Goal: Task Accomplishment & Management: Complete application form

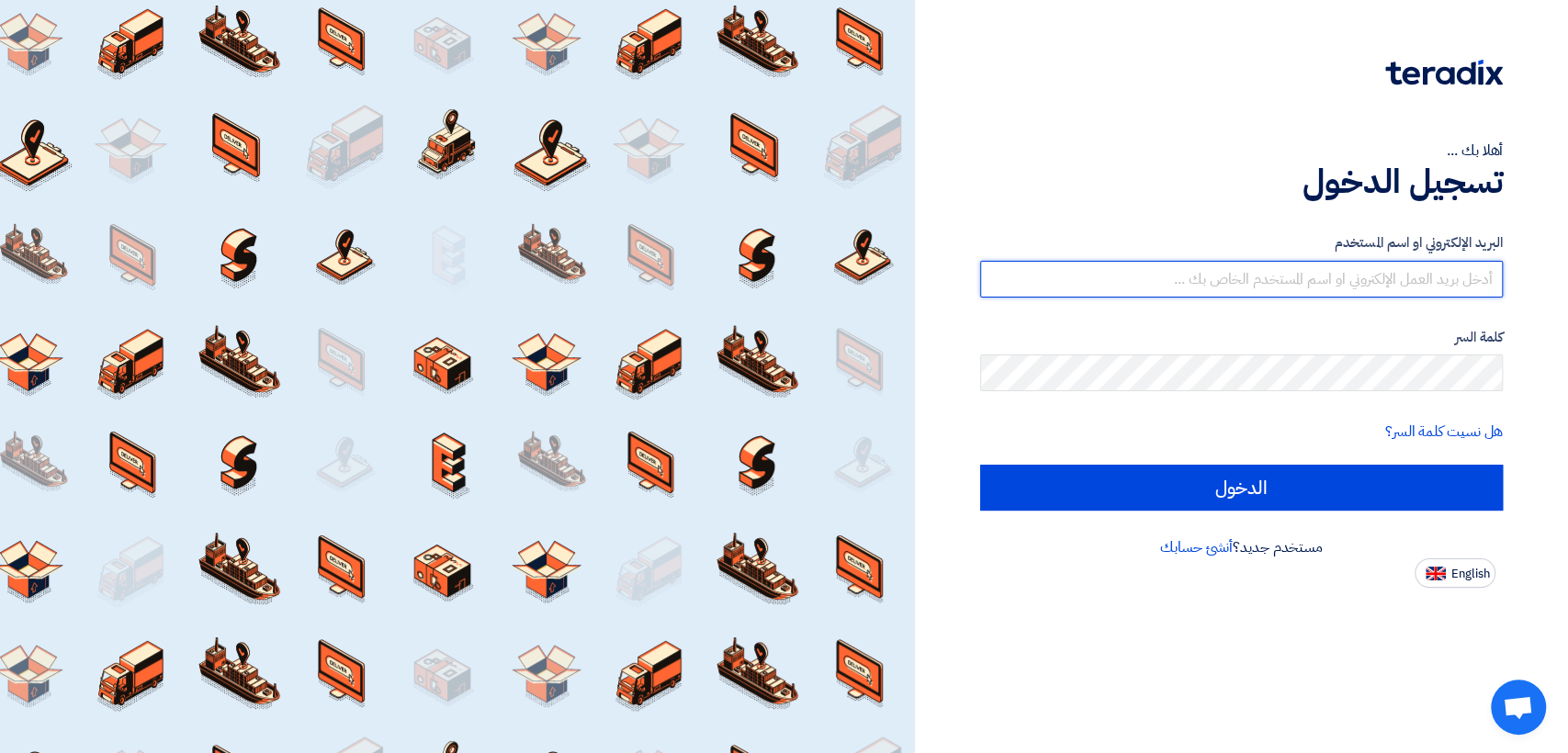
click at [1349, 288] on input "text" at bounding box center [1241, 279] width 523 height 37
type input "[EMAIL_ADDRESS][DOMAIN_NAME]"
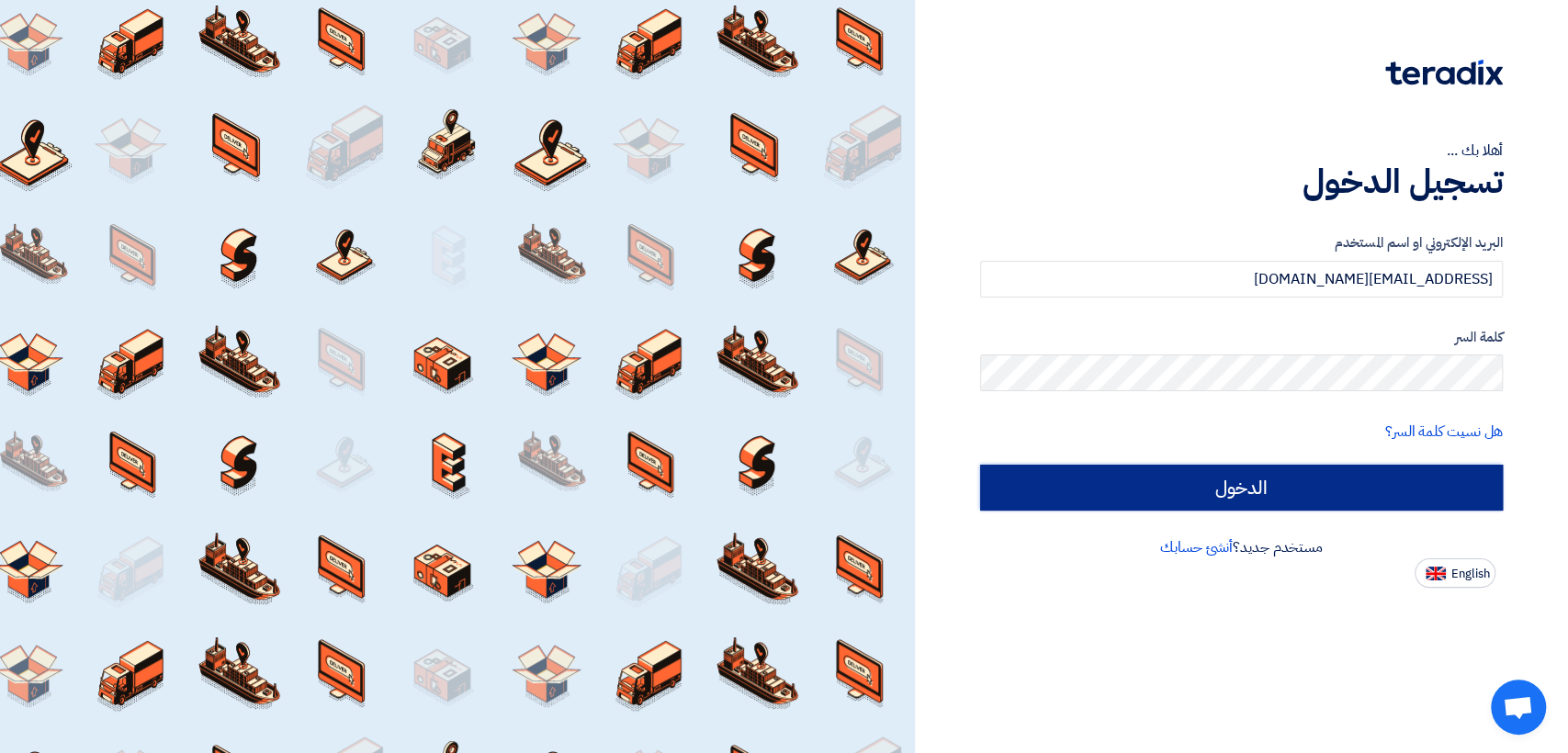
click at [1225, 479] on input "الدخول" at bounding box center [1241, 487] width 523 height 46
type input "Sign in"
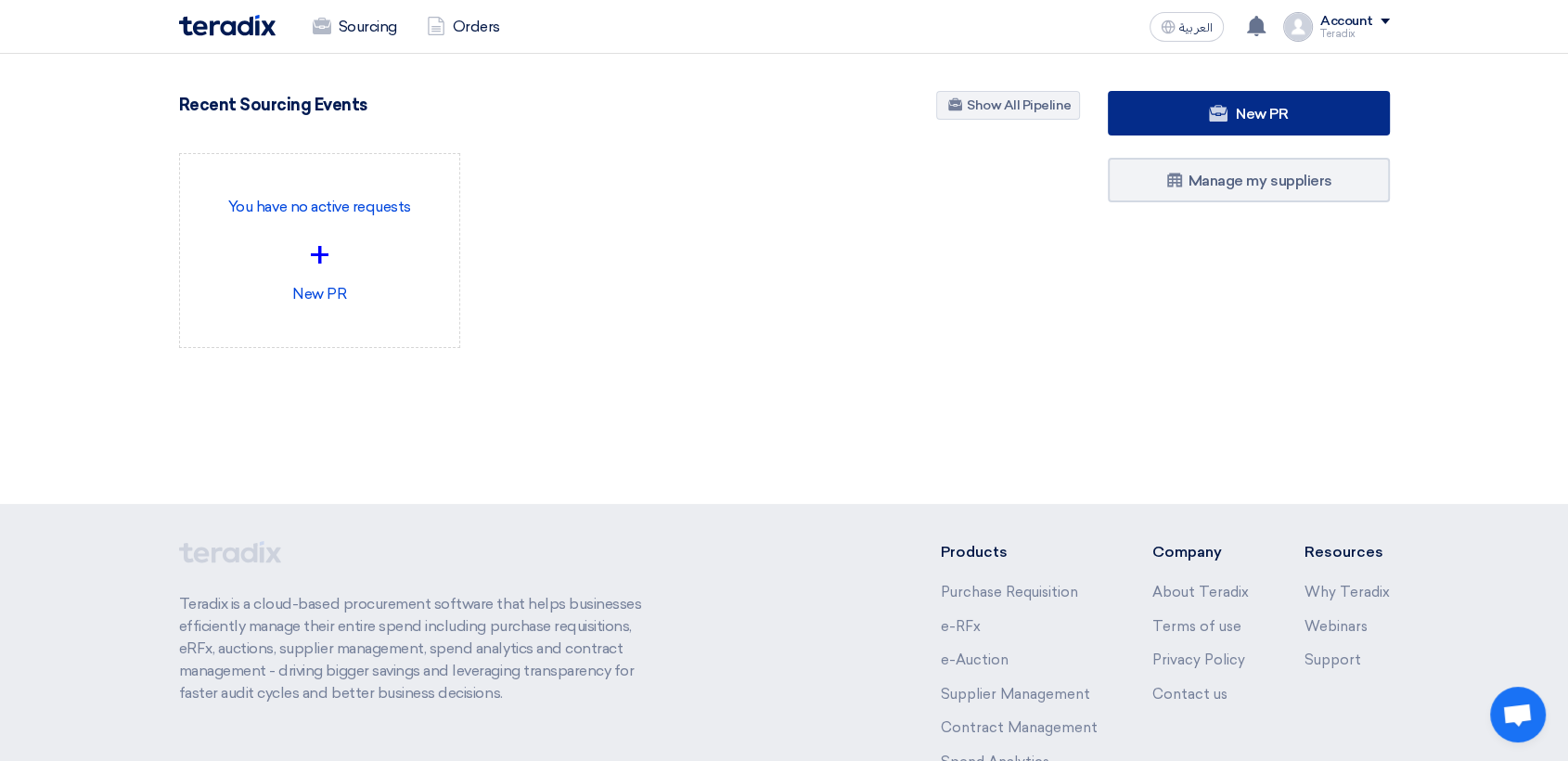
click at [1210, 121] on use at bounding box center [1219, 113] width 19 height 17
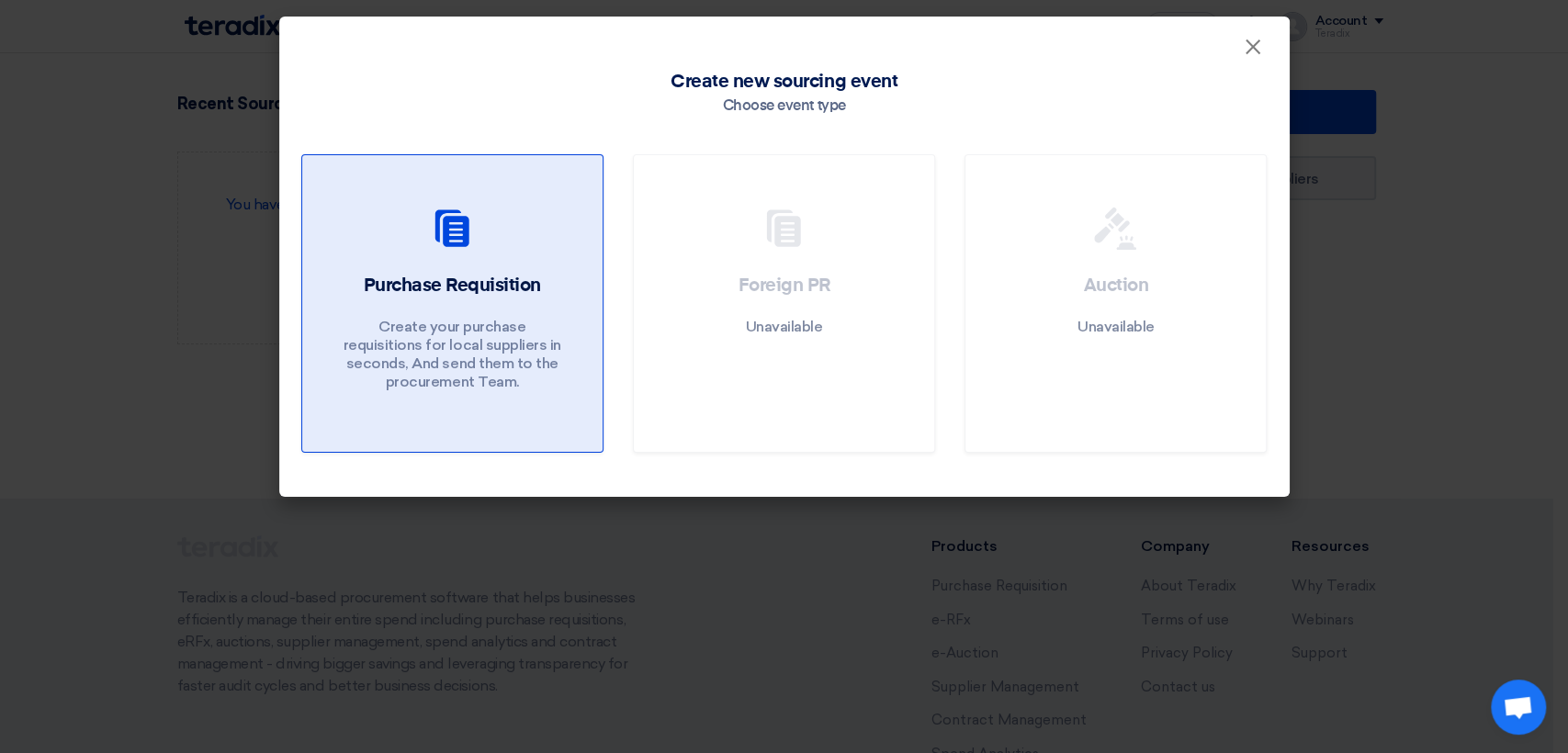
click at [566, 317] on div "Purchase Requisition Create your purchase requisitions for local suppliers in s…" at bounding box center [452, 337] width 256 height 128
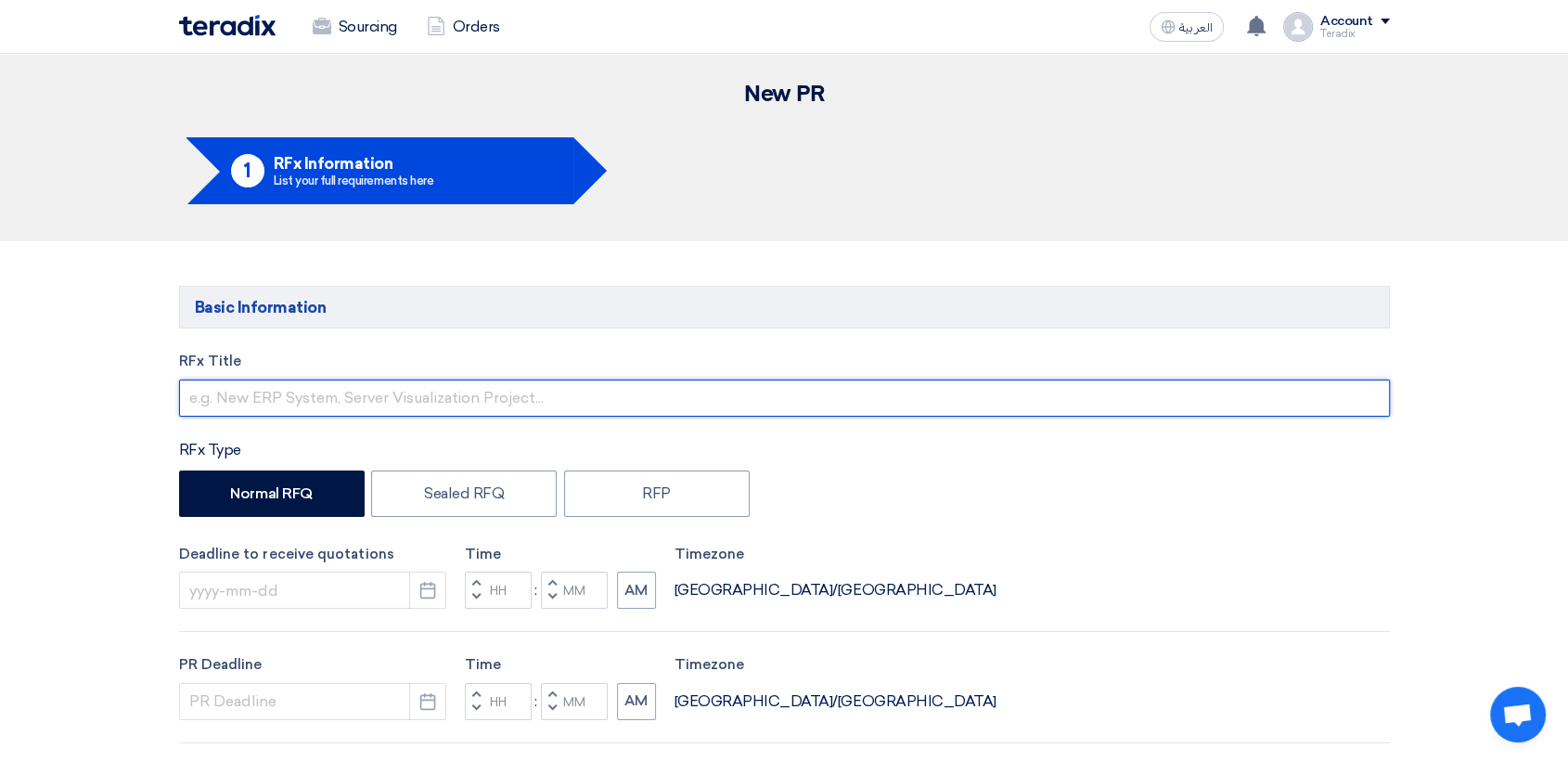
click at [710, 402] on input "text" at bounding box center [784, 398] width 1211 height 37
paste input "6000022340"
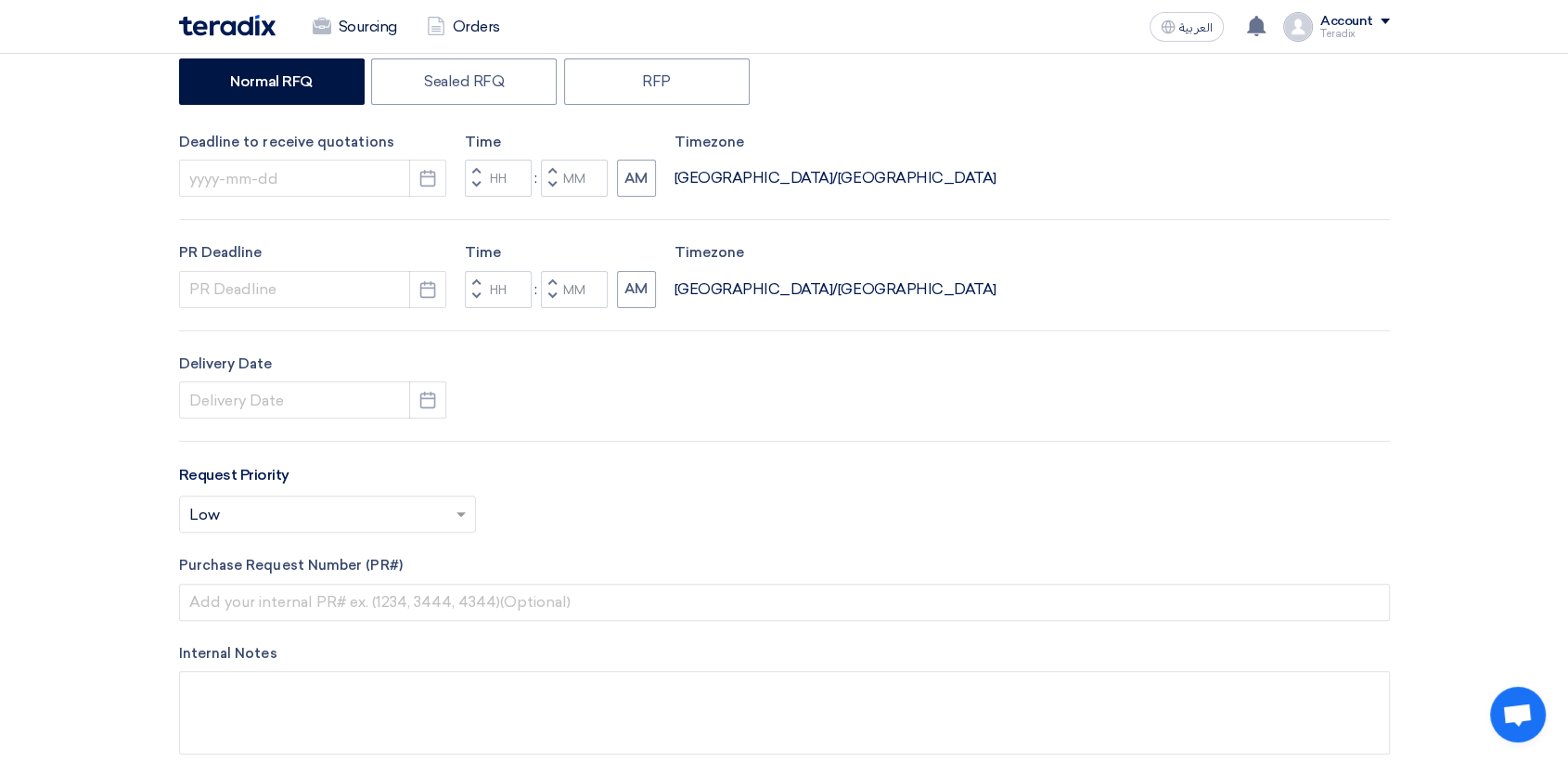
type input "6000022340"
click at [418, 165] on button "Pick a date" at bounding box center [427, 178] width 37 height 37
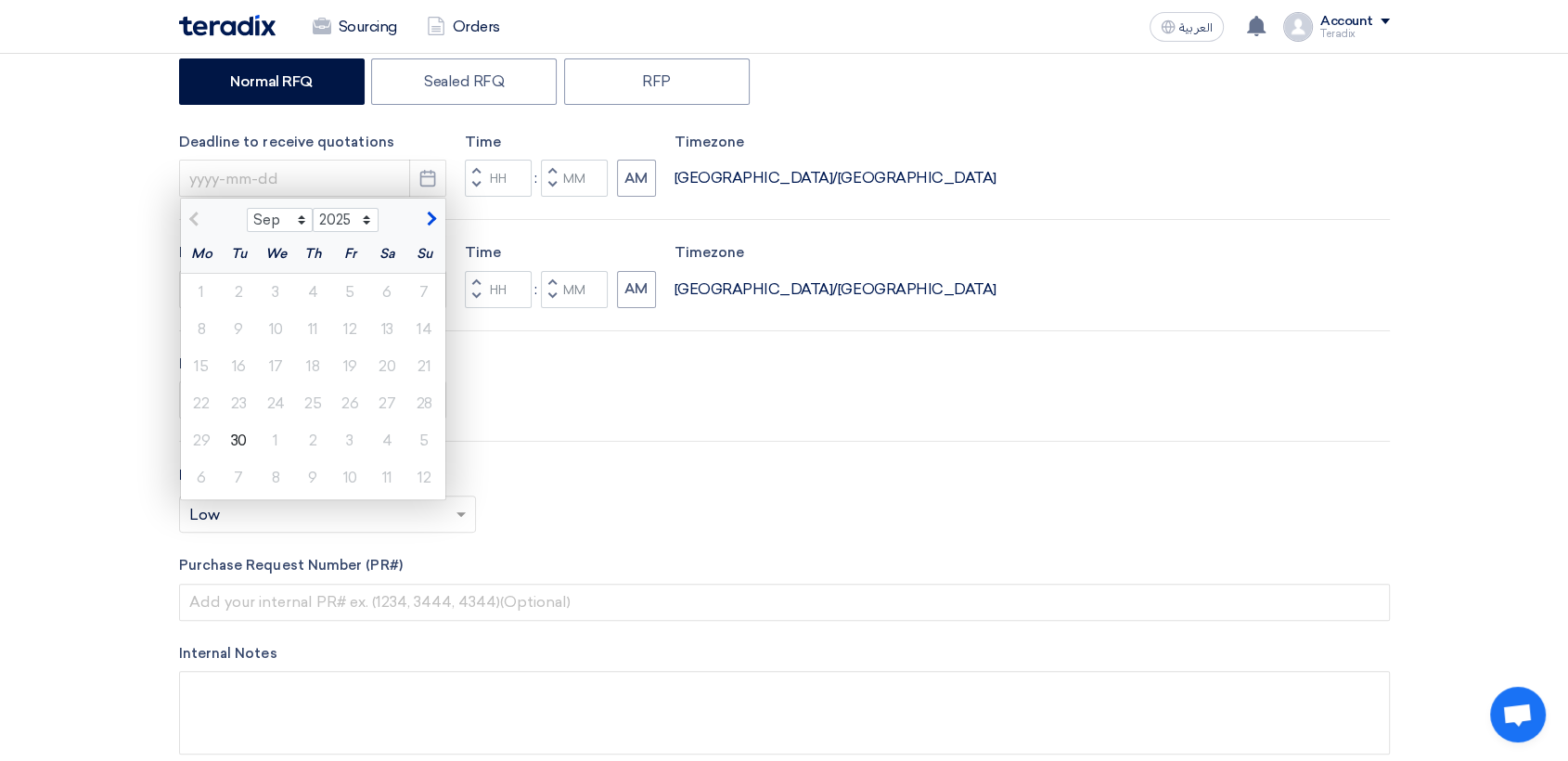
click at [304, 445] on div "2" at bounding box center [312, 440] width 37 height 37
type input "[DATE]"
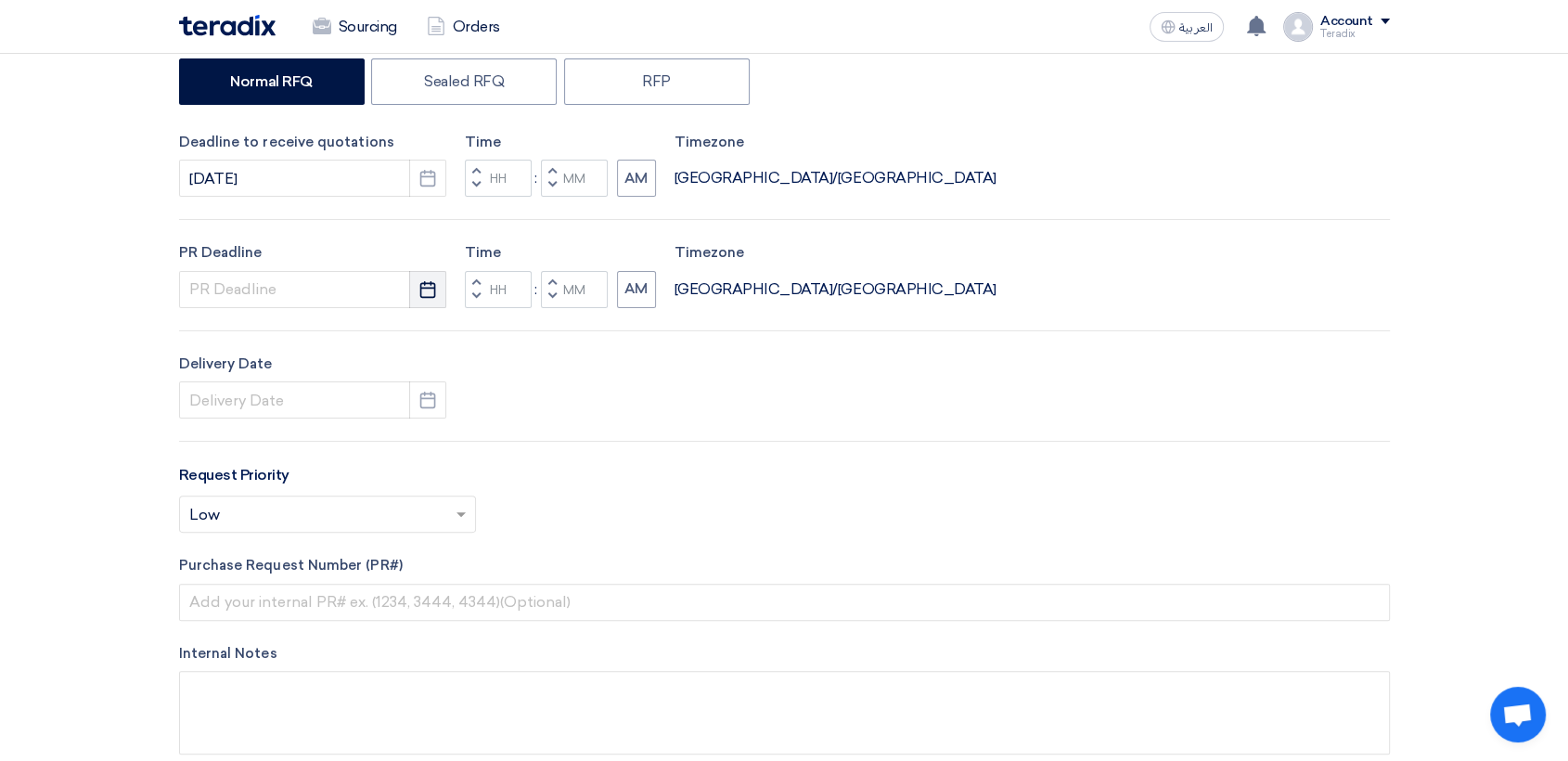
click at [434, 290] on use "button" at bounding box center [428, 289] width 16 height 17
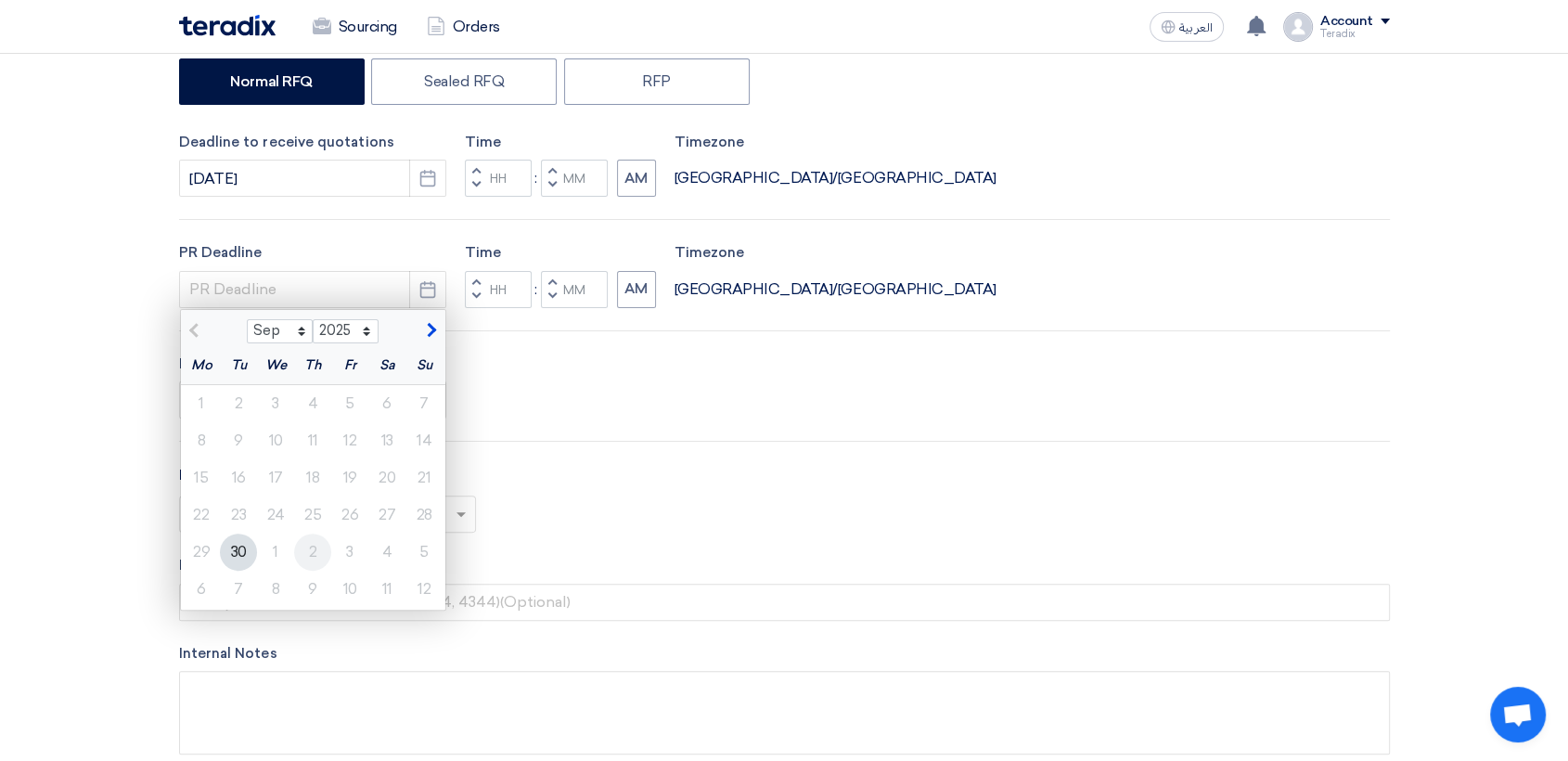
click at [317, 560] on div "2" at bounding box center [312, 552] width 37 height 37
type input "[DATE]"
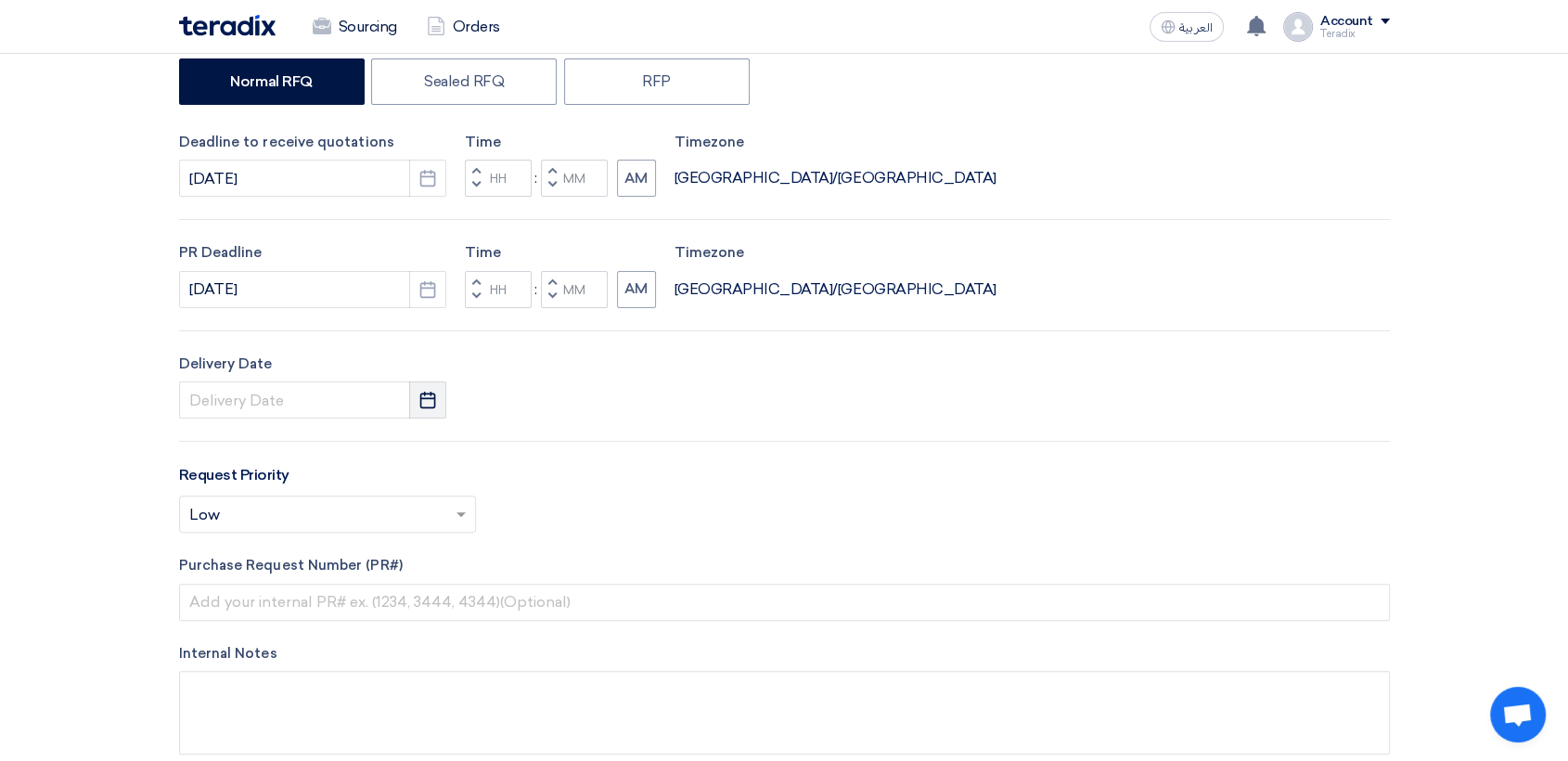
click at [422, 401] on icon "Pick a date" at bounding box center [428, 400] width 19 height 19
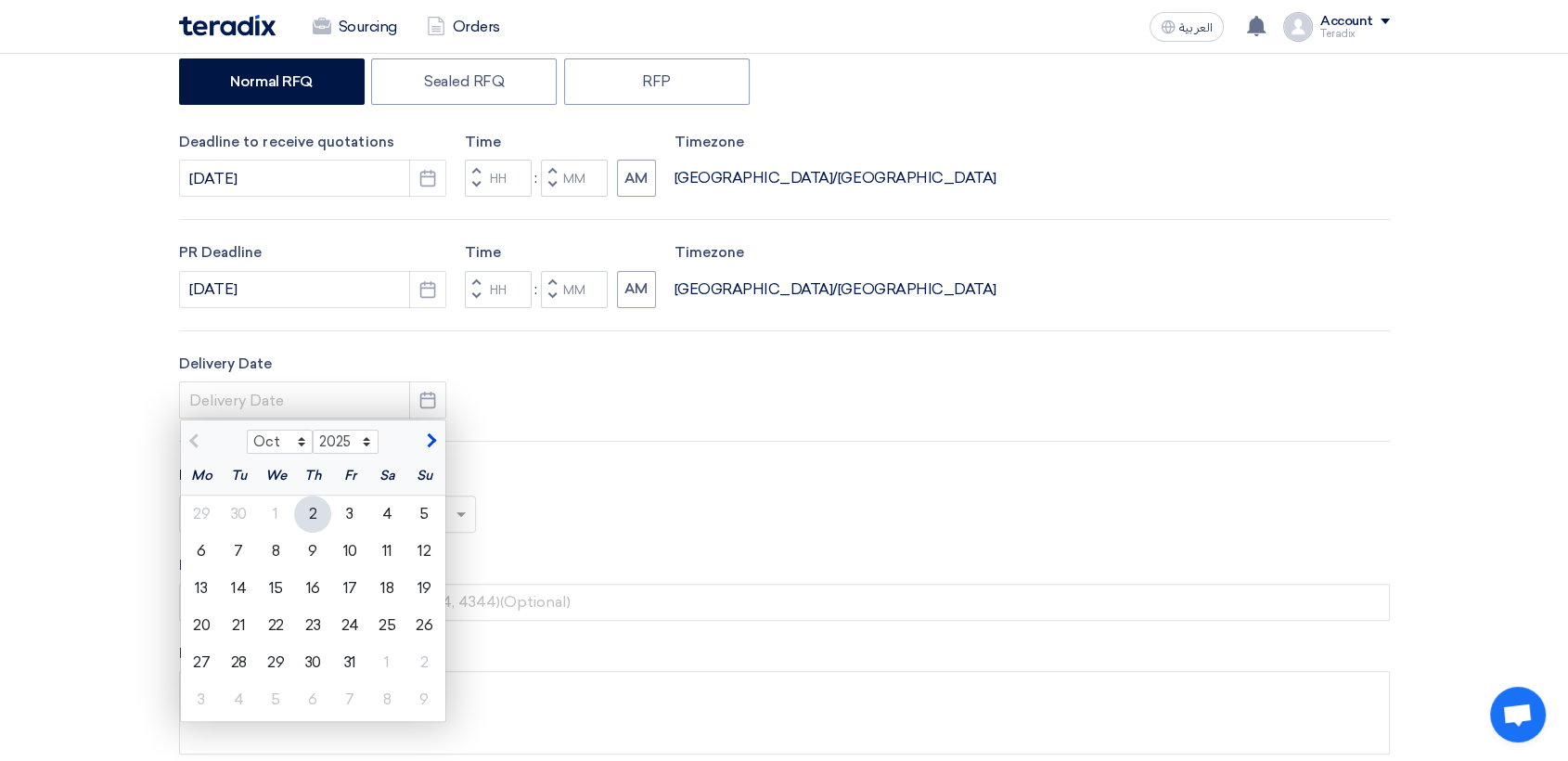
click at [318, 515] on div "2" at bounding box center [312, 514] width 37 height 37
type input "[DATE]"
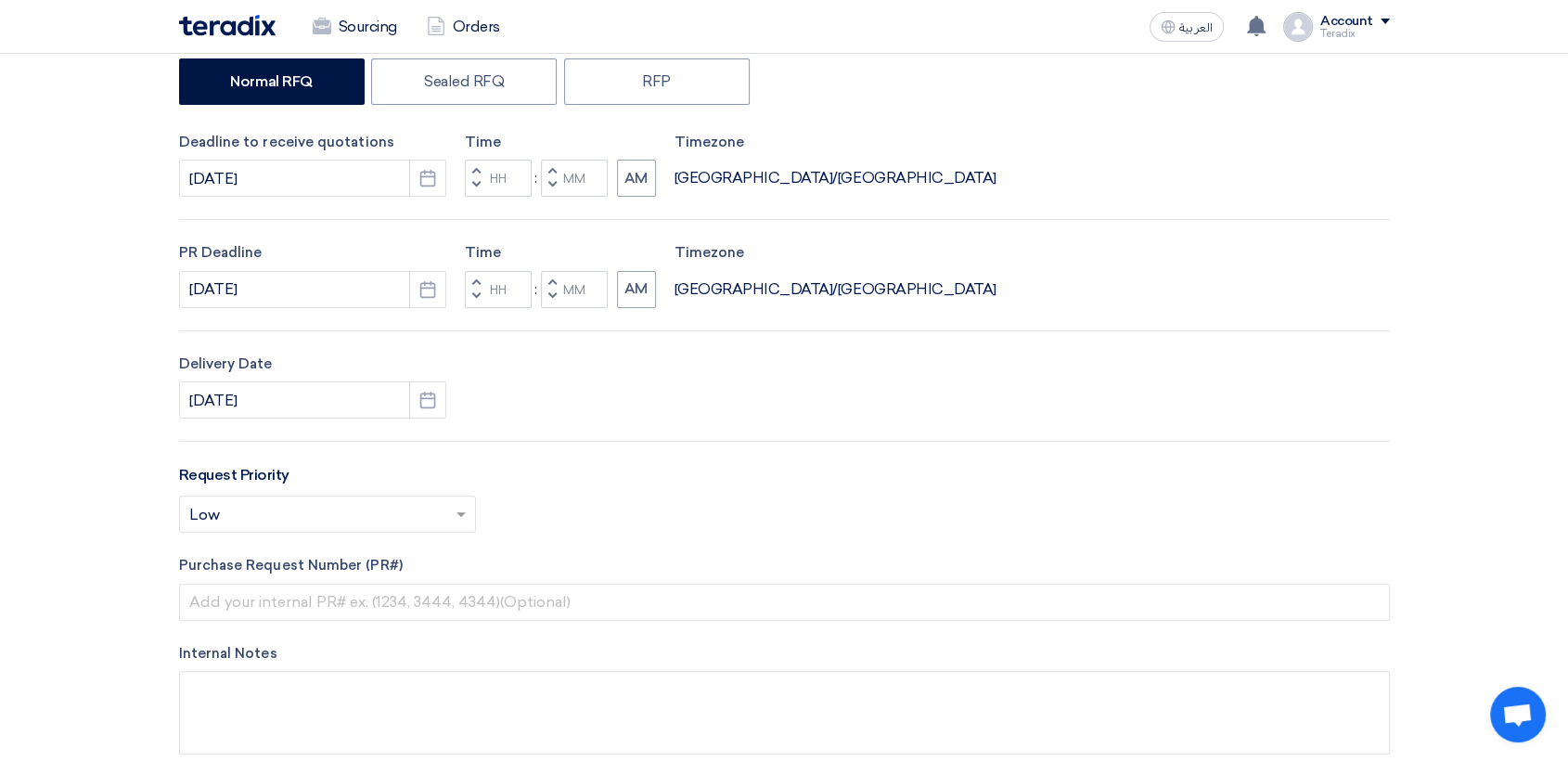
click at [556, 188] on button "Decrement minutes" at bounding box center [552, 185] width 22 height 23
type input "11"
type input "59"
click at [549, 298] on span "button" at bounding box center [551, 296] width 7 height 11
type input "11"
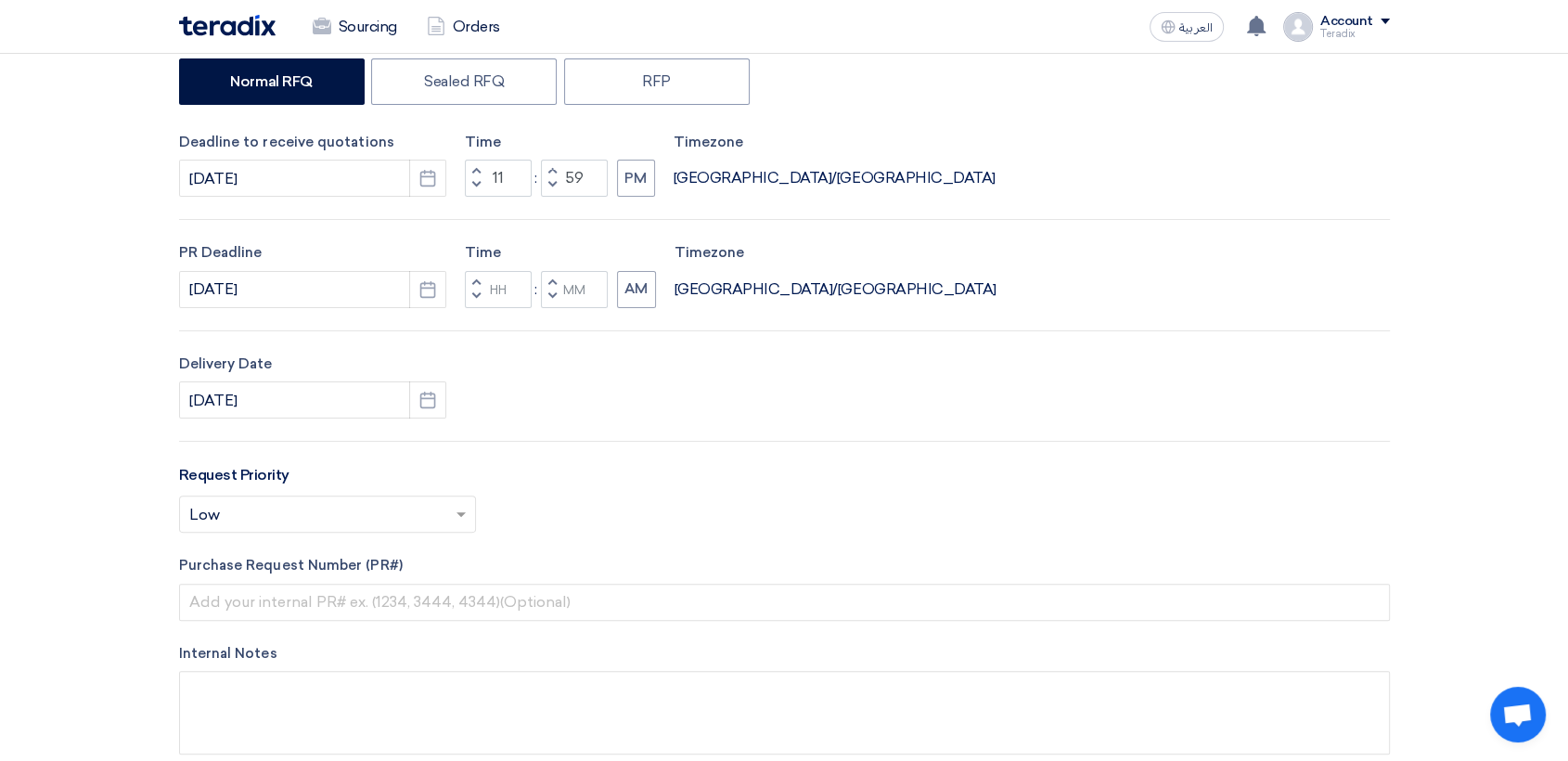
type input "59"
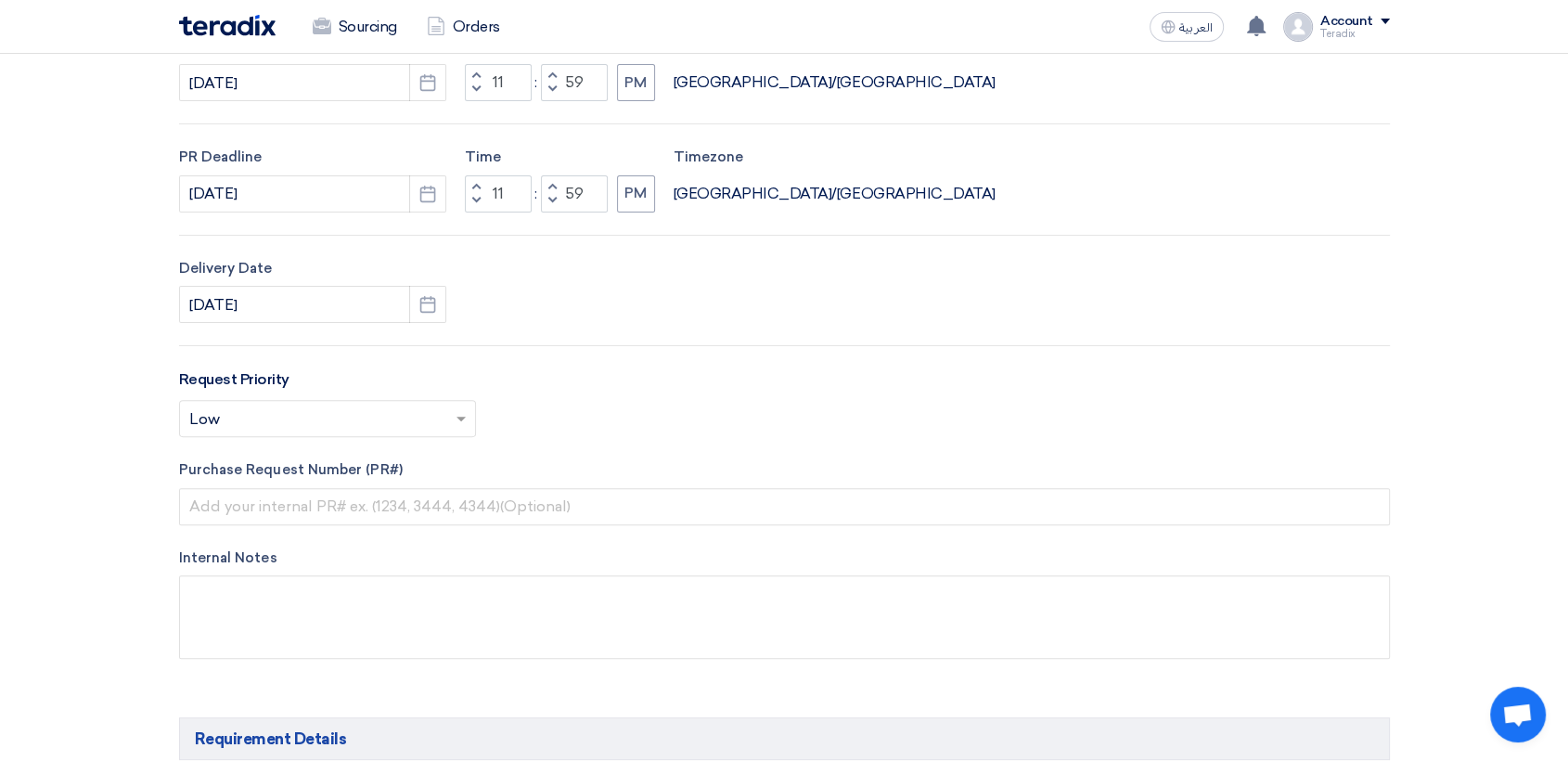
scroll to position [721, 0]
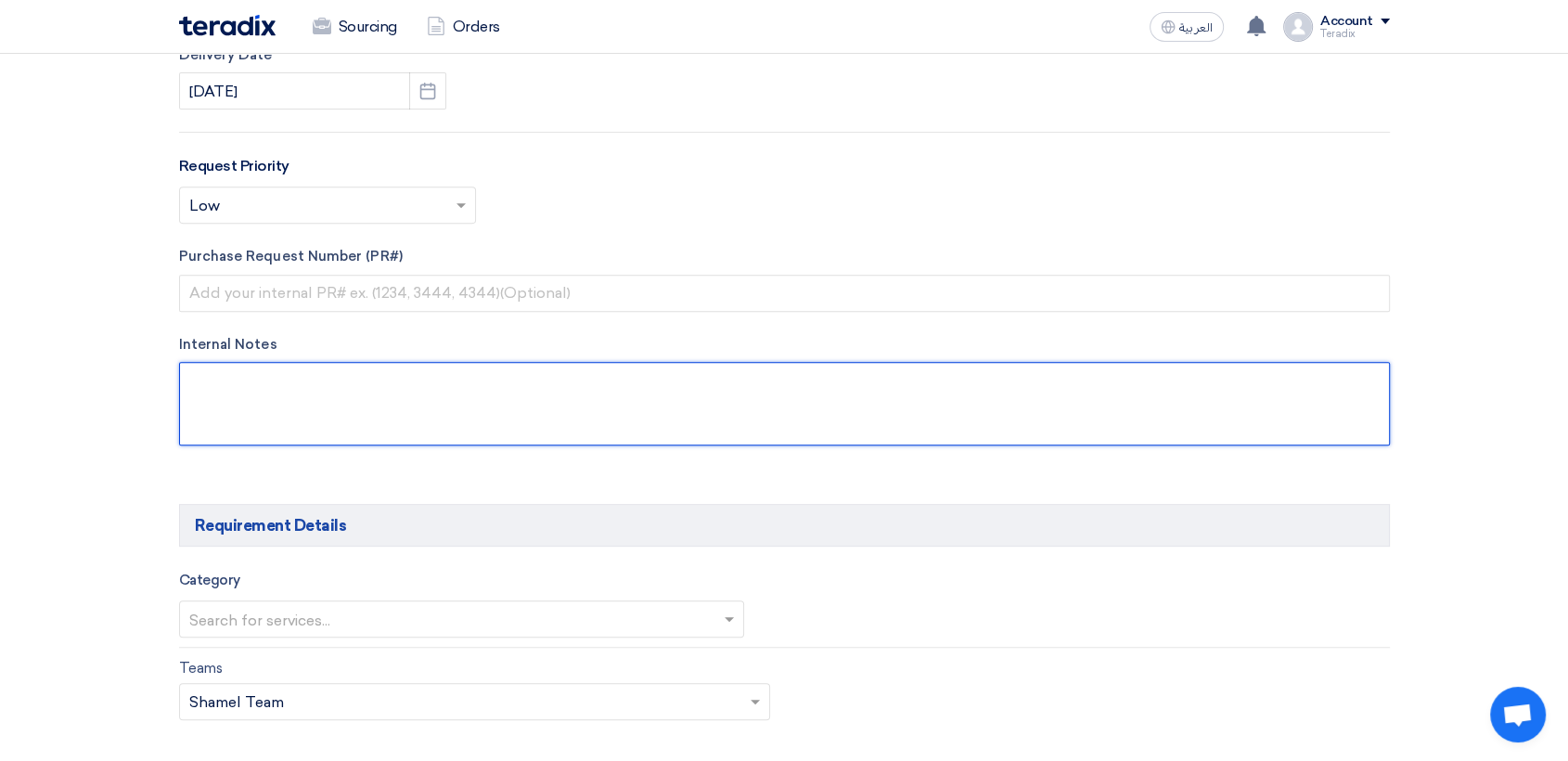
click at [525, 400] on textarea at bounding box center [784, 403] width 1211 height 84
paste textarea "[PERSON_NAME] [EMAIL_ADDRESS][DOMAIN_NAME] Arabian Pipes Company"
click at [413, 380] on textarea at bounding box center [784, 403] width 1211 height 84
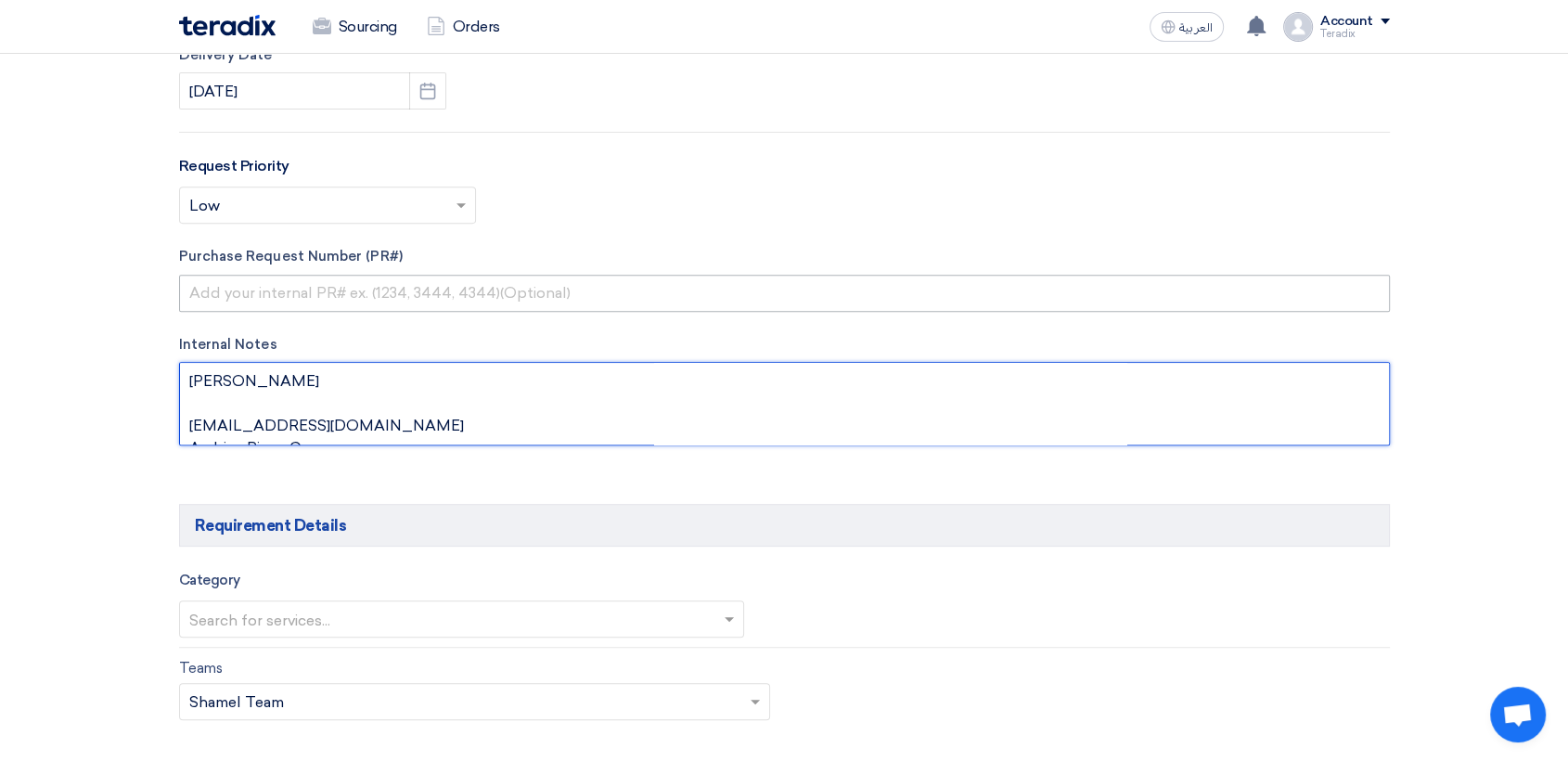
paste textarea "Purchasing Specialist"
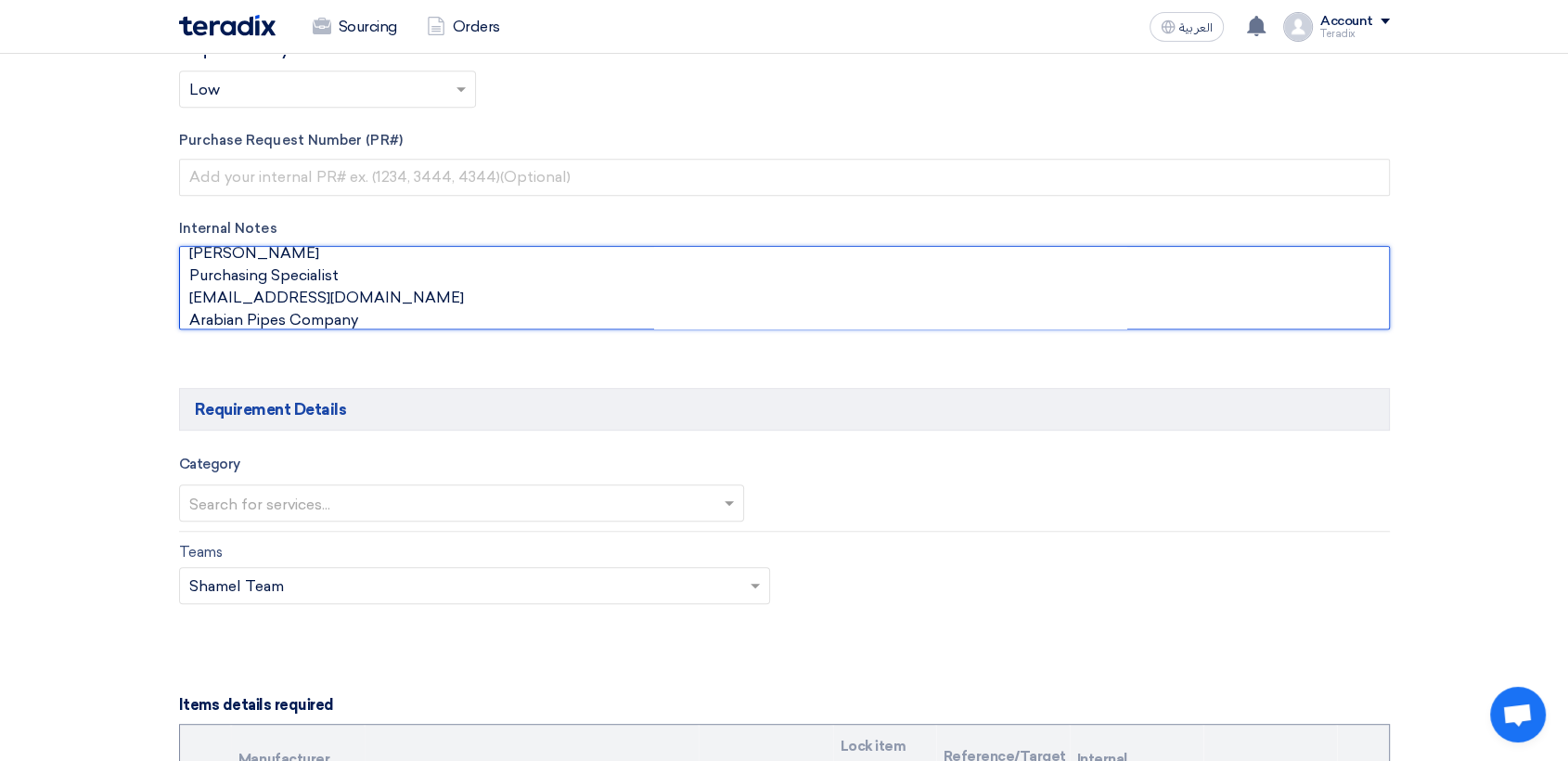
scroll to position [1030, 0]
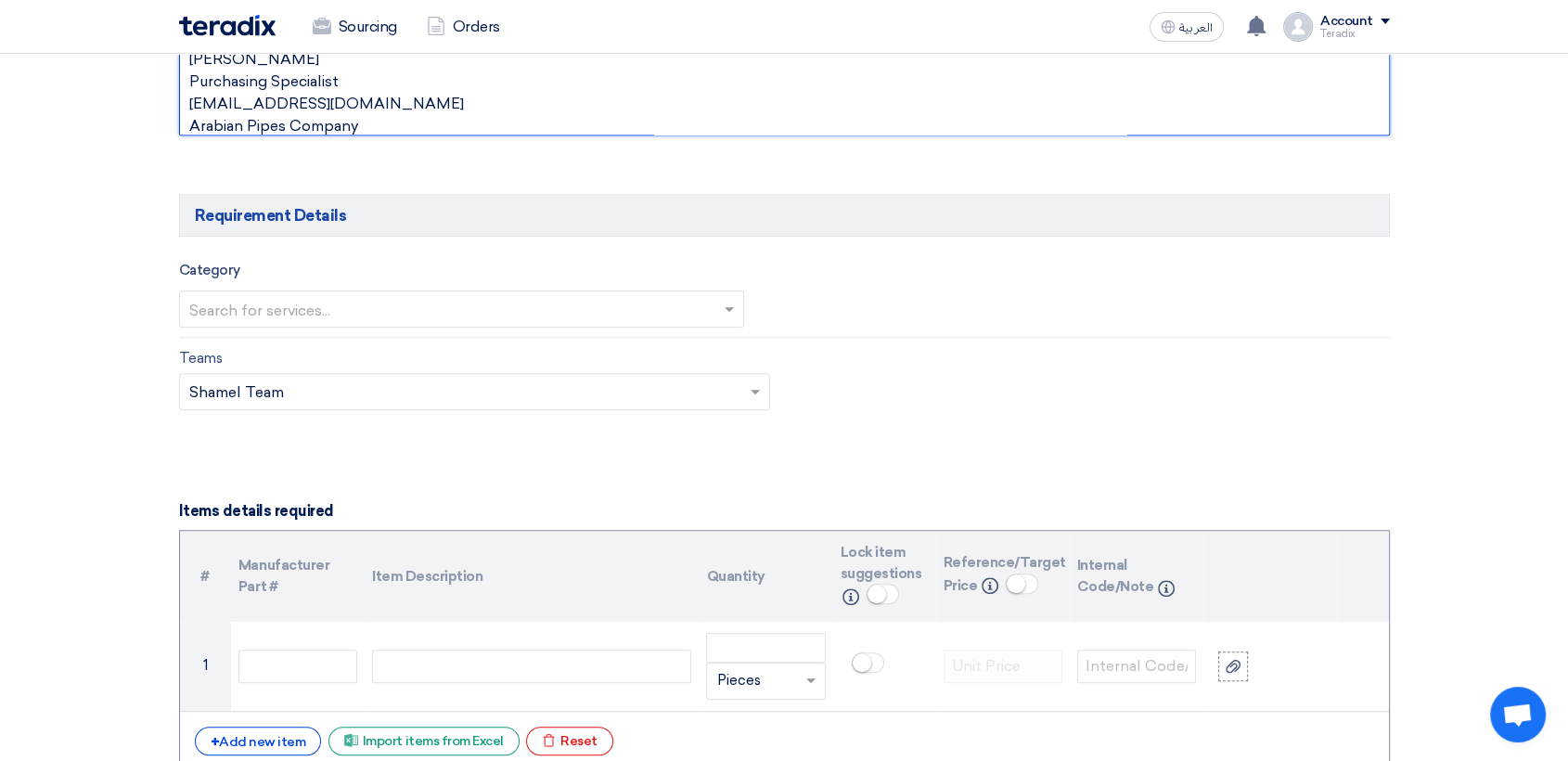
type textarea "[PERSON_NAME] Purchasing Specialist [EMAIL_ADDRESS][DOMAIN_NAME] Arabian Pipes …"
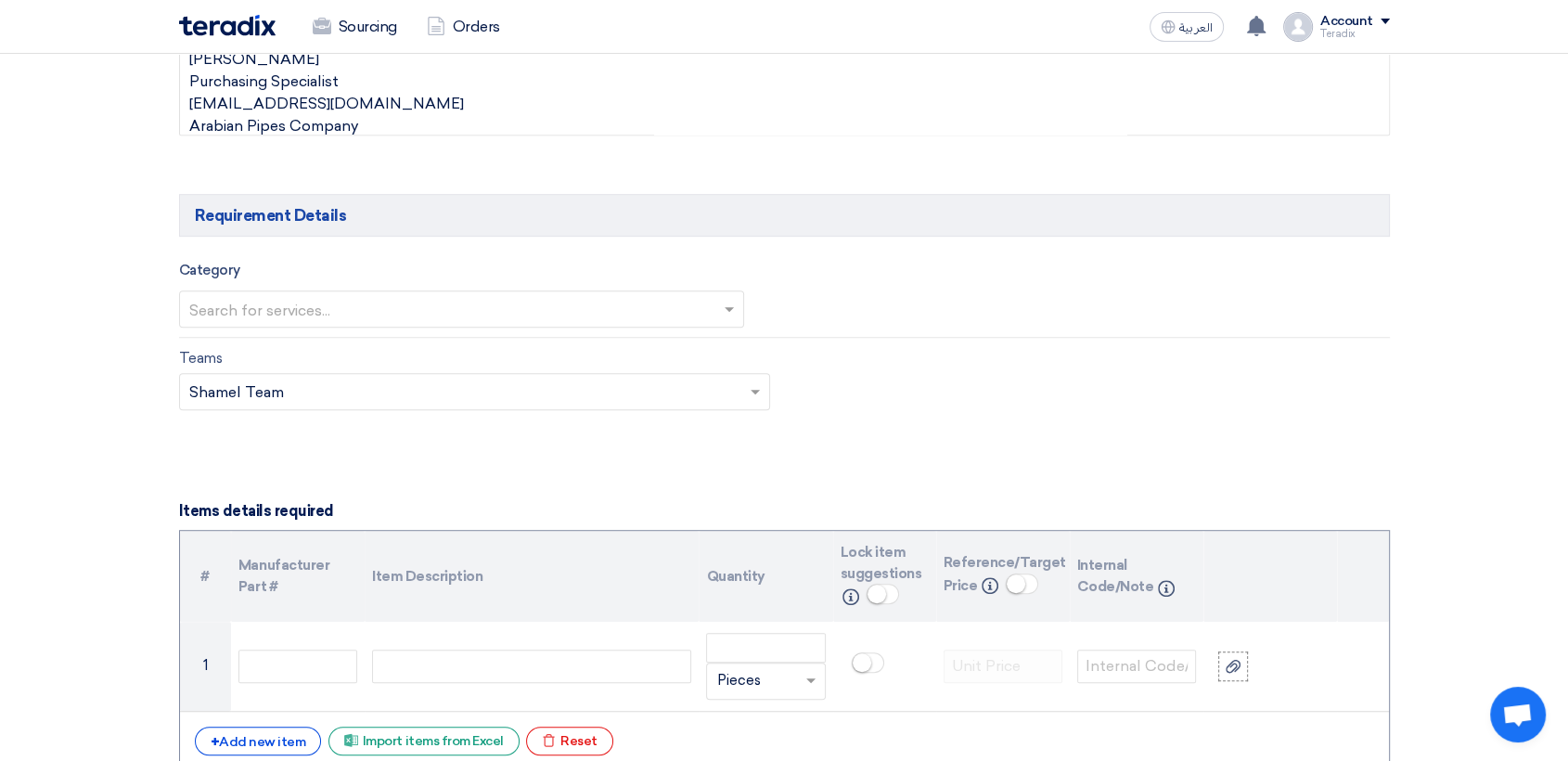
click at [350, 287] on div "Category Search for services..." at bounding box center [461, 293] width 566 height 68
click at [351, 315] on input "text" at bounding box center [453, 310] width 527 height 30
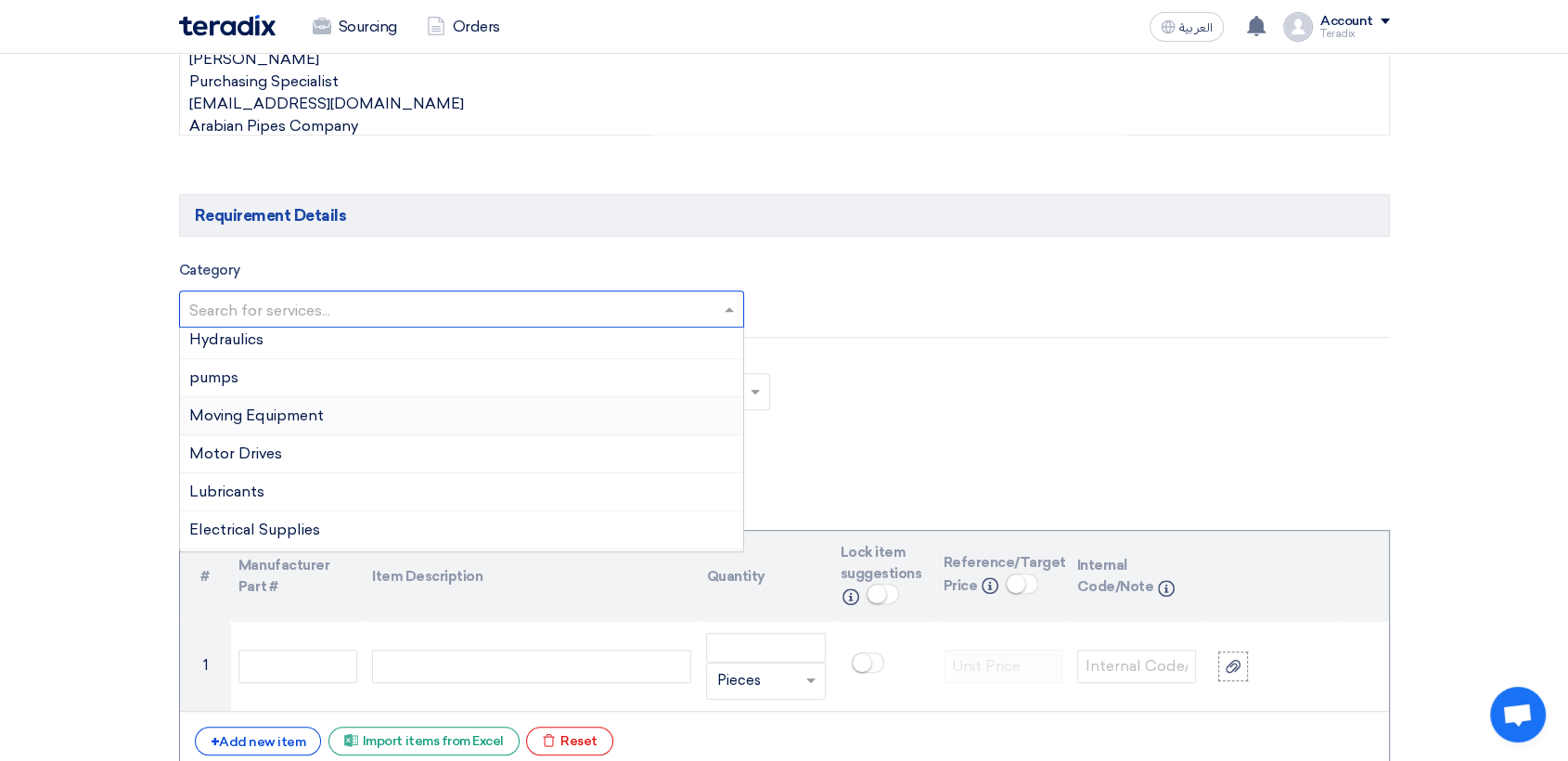
scroll to position [206, 0]
click at [292, 342] on div "Hydraulics" at bounding box center [461, 331] width 564 height 38
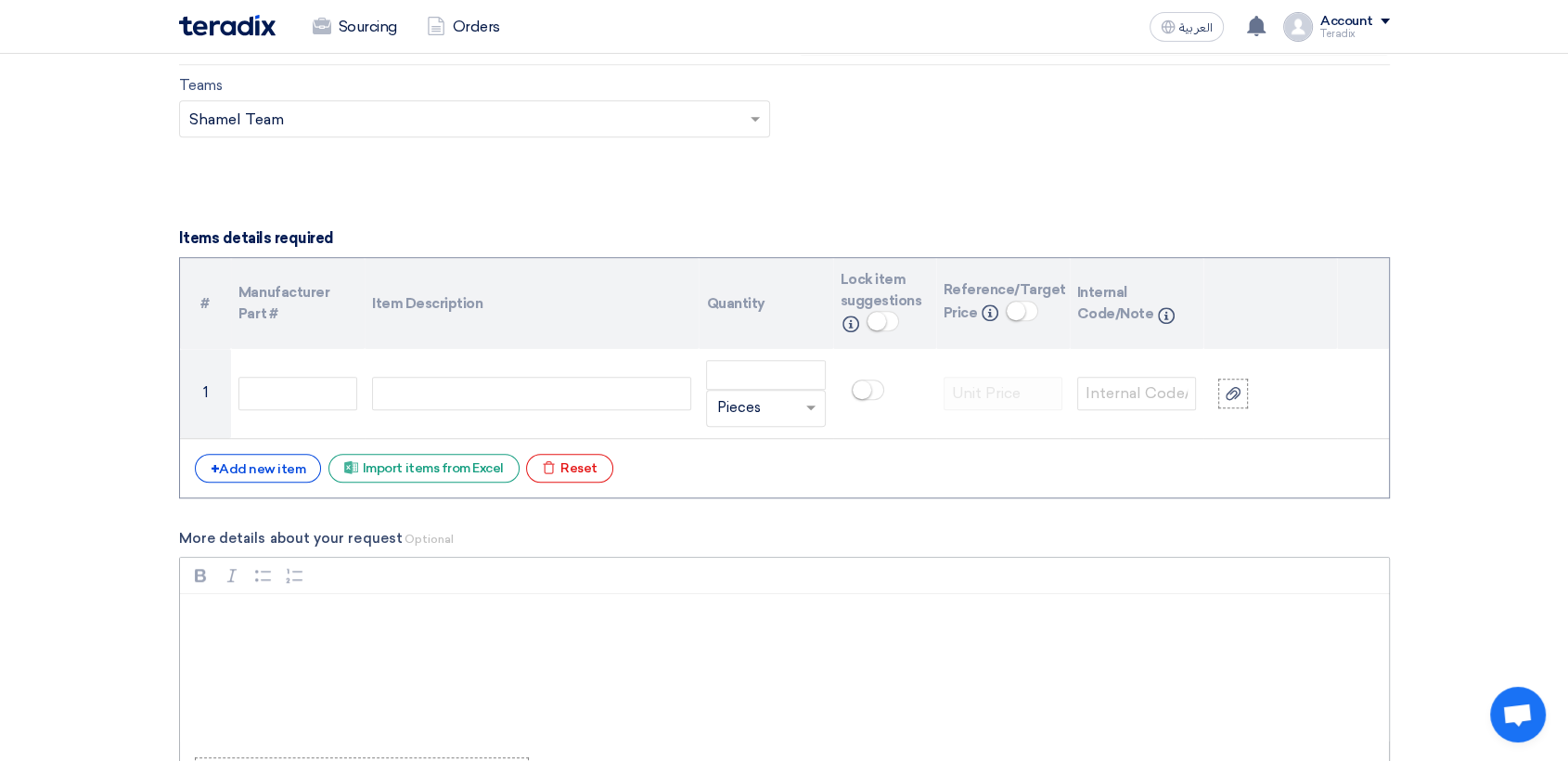
scroll to position [1546, 0]
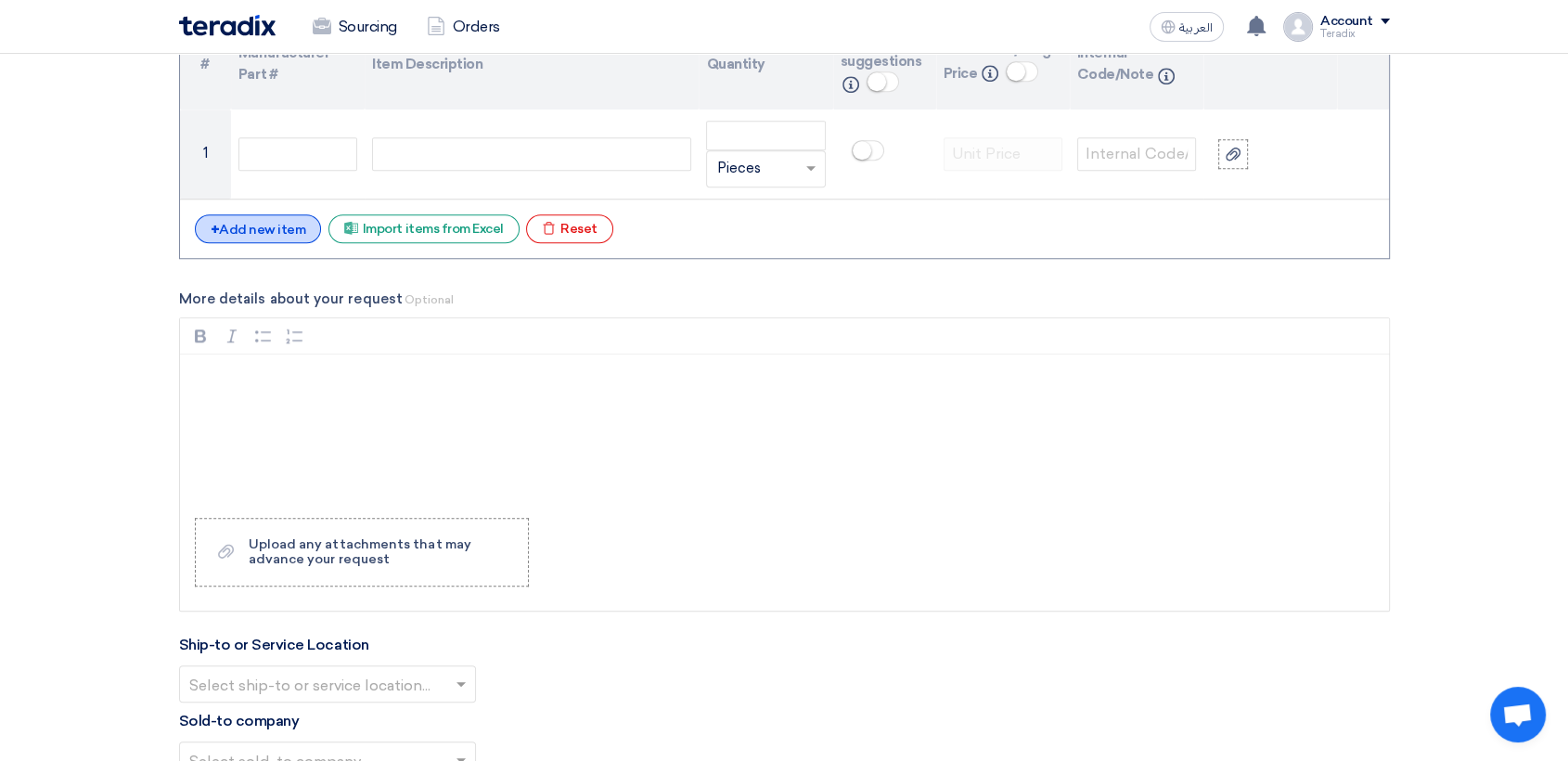
click at [289, 226] on div "+ Add new item" at bounding box center [259, 228] width 127 height 29
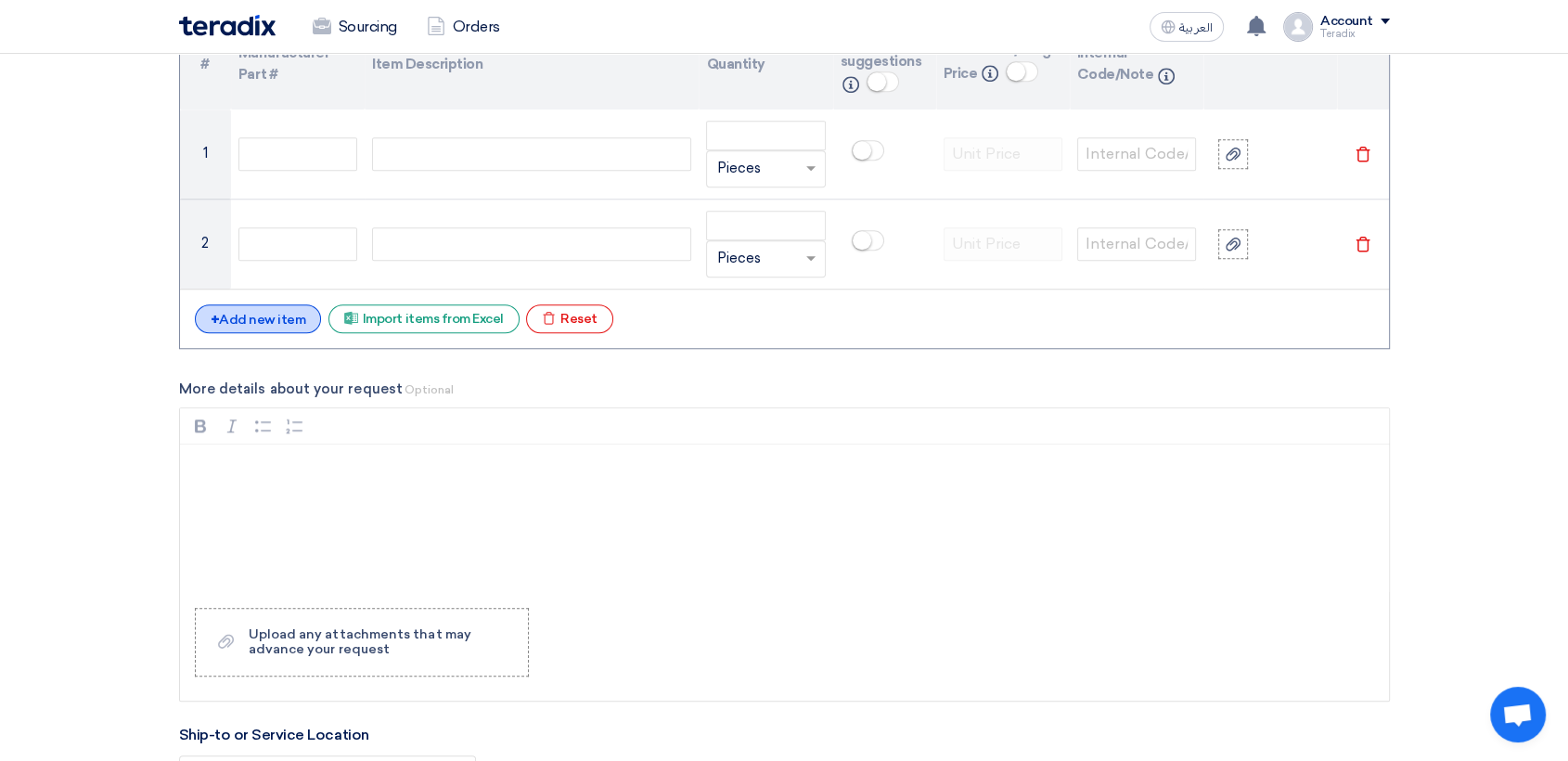
click at [289, 322] on div "+ Add new item" at bounding box center [259, 319] width 127 height 29
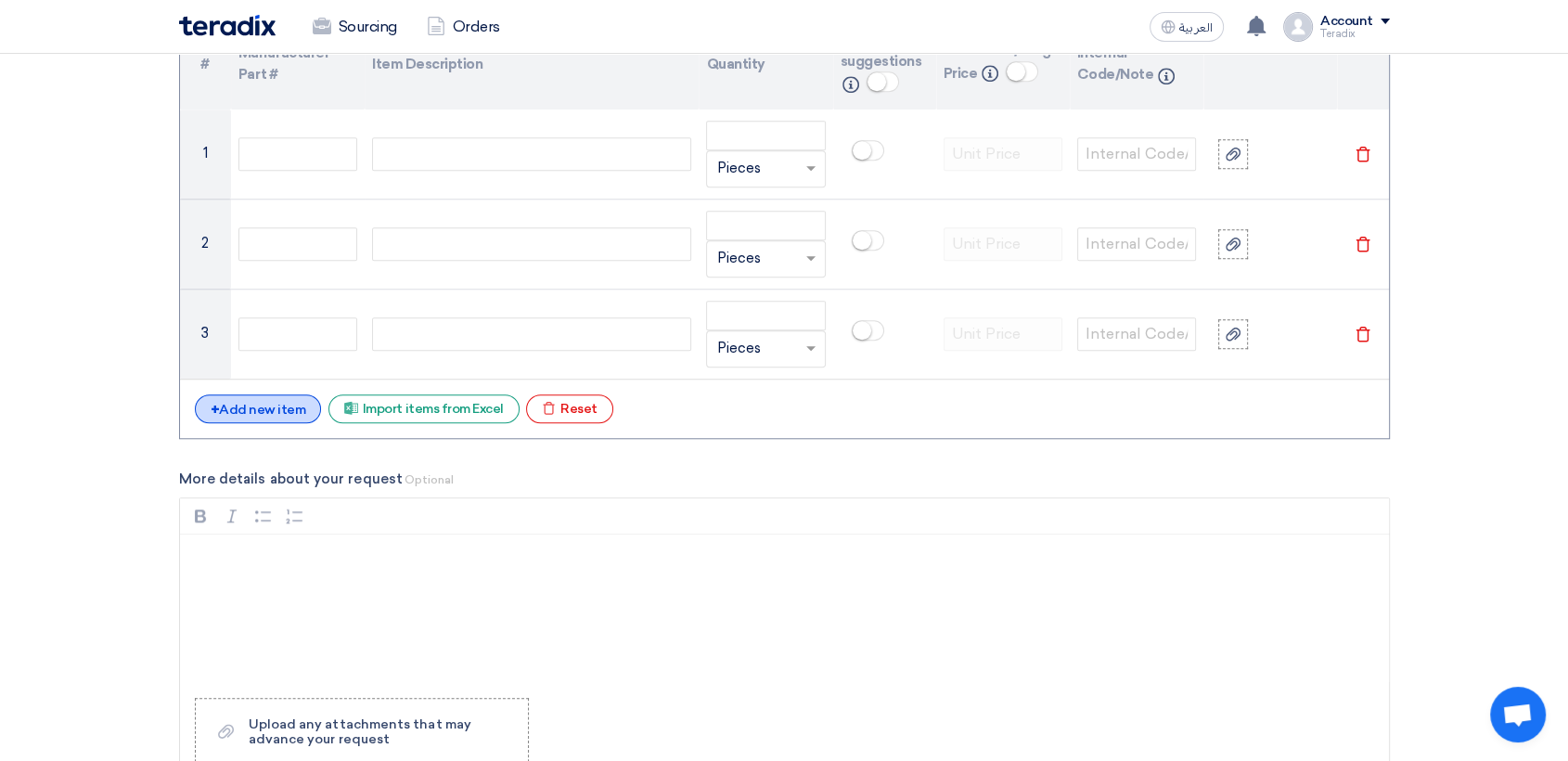
click at [292, 400] on div "+ Add new item" at bounding box center [259, 408] width 127 height 29
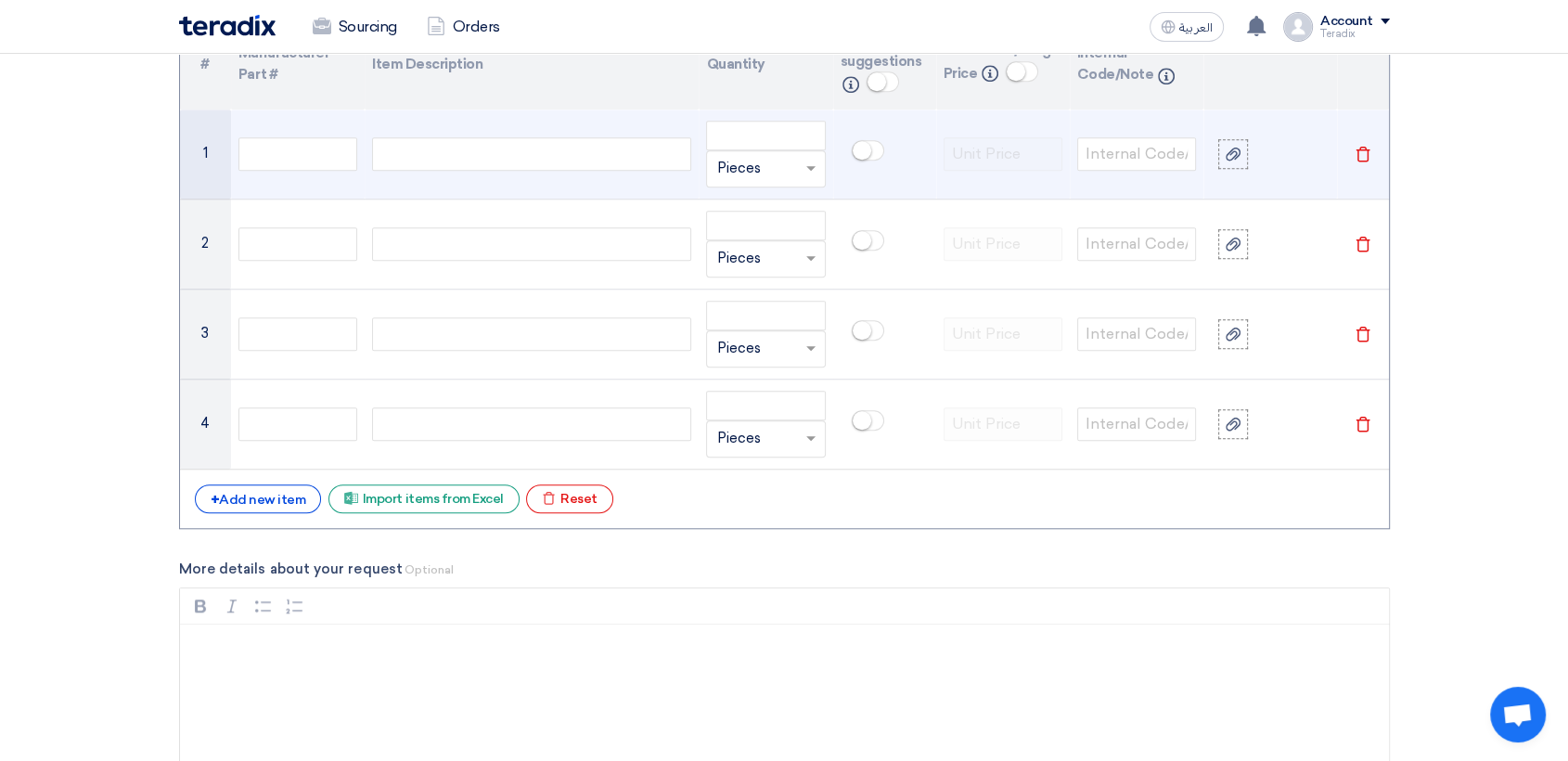
click at [578, 149] on div at bounding box center [531, 153] width 319 height 33
paste div
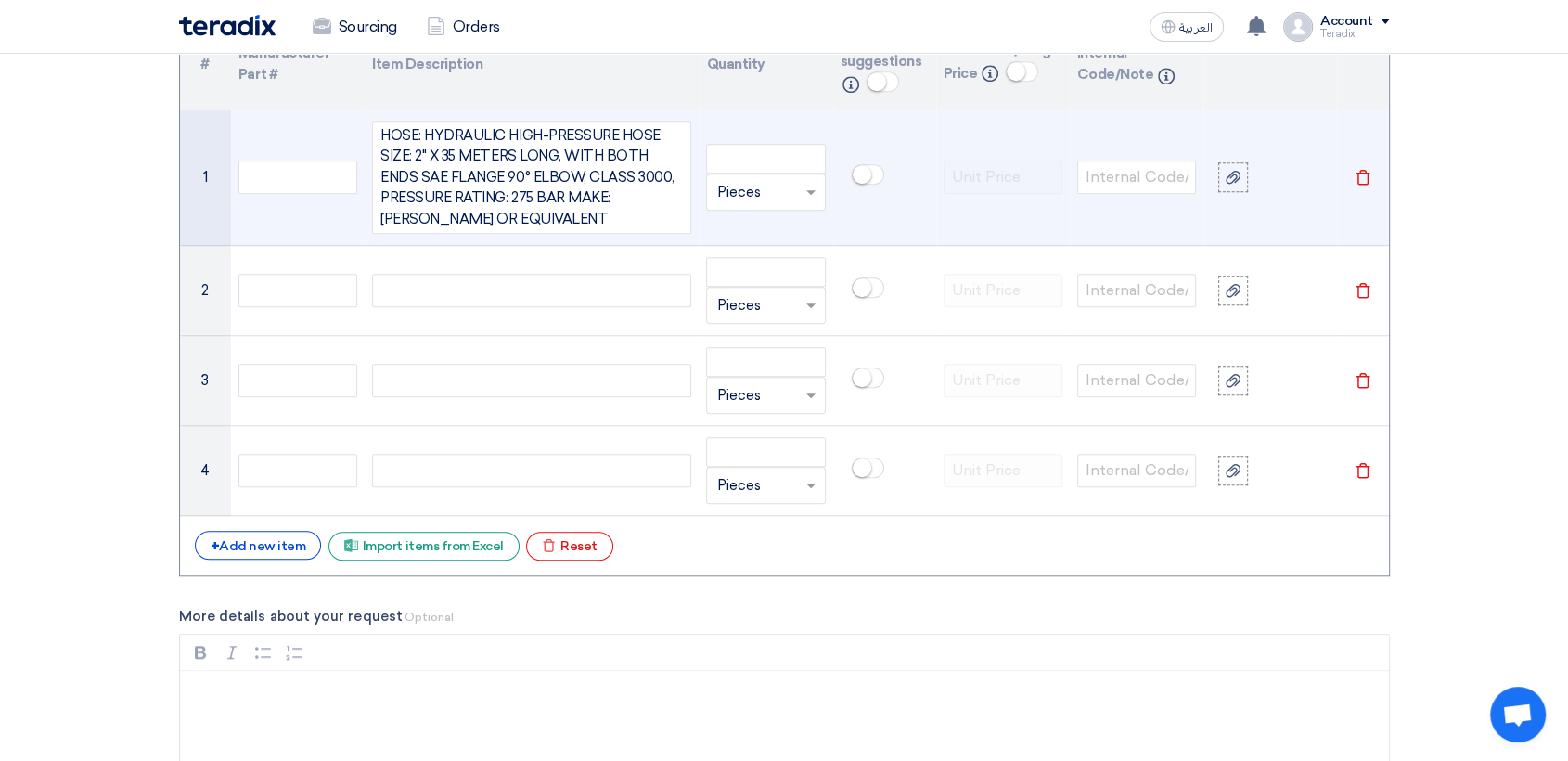
scroll to position [1529, 0]
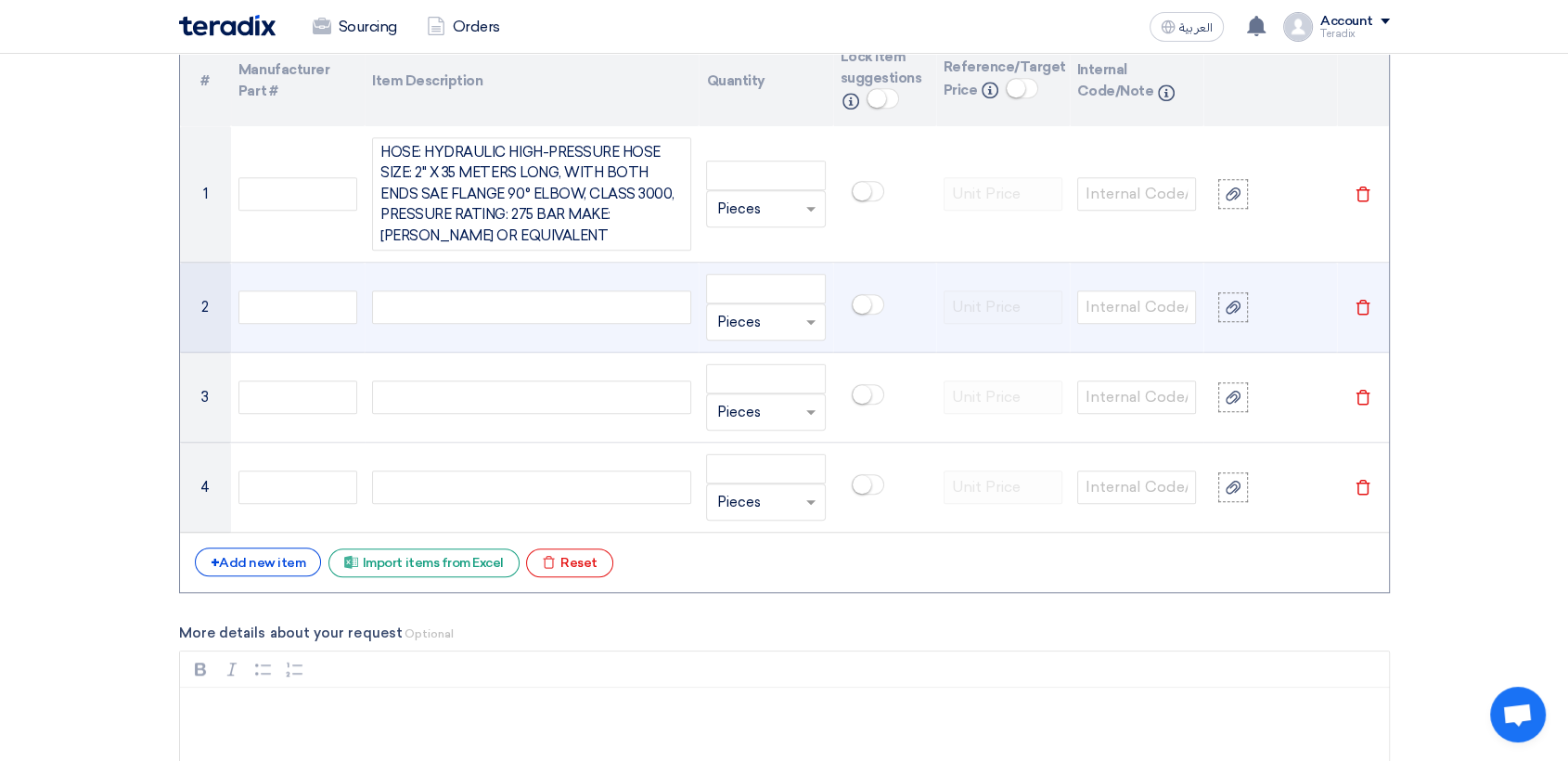
click at [629, 308] on div at bounding box center [531, 306] width 319 height 33
paste div
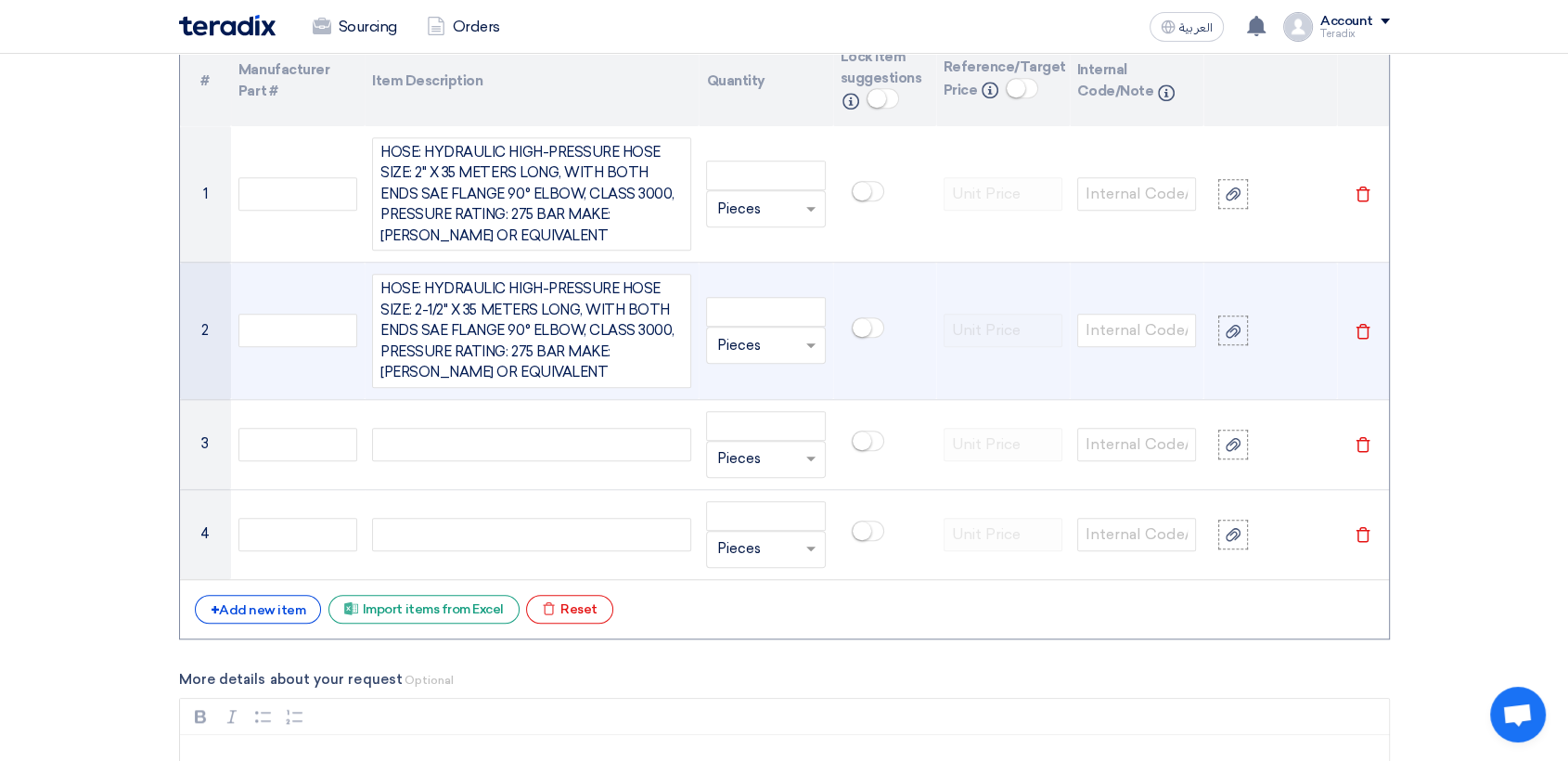
scroll to position [1512, 0]
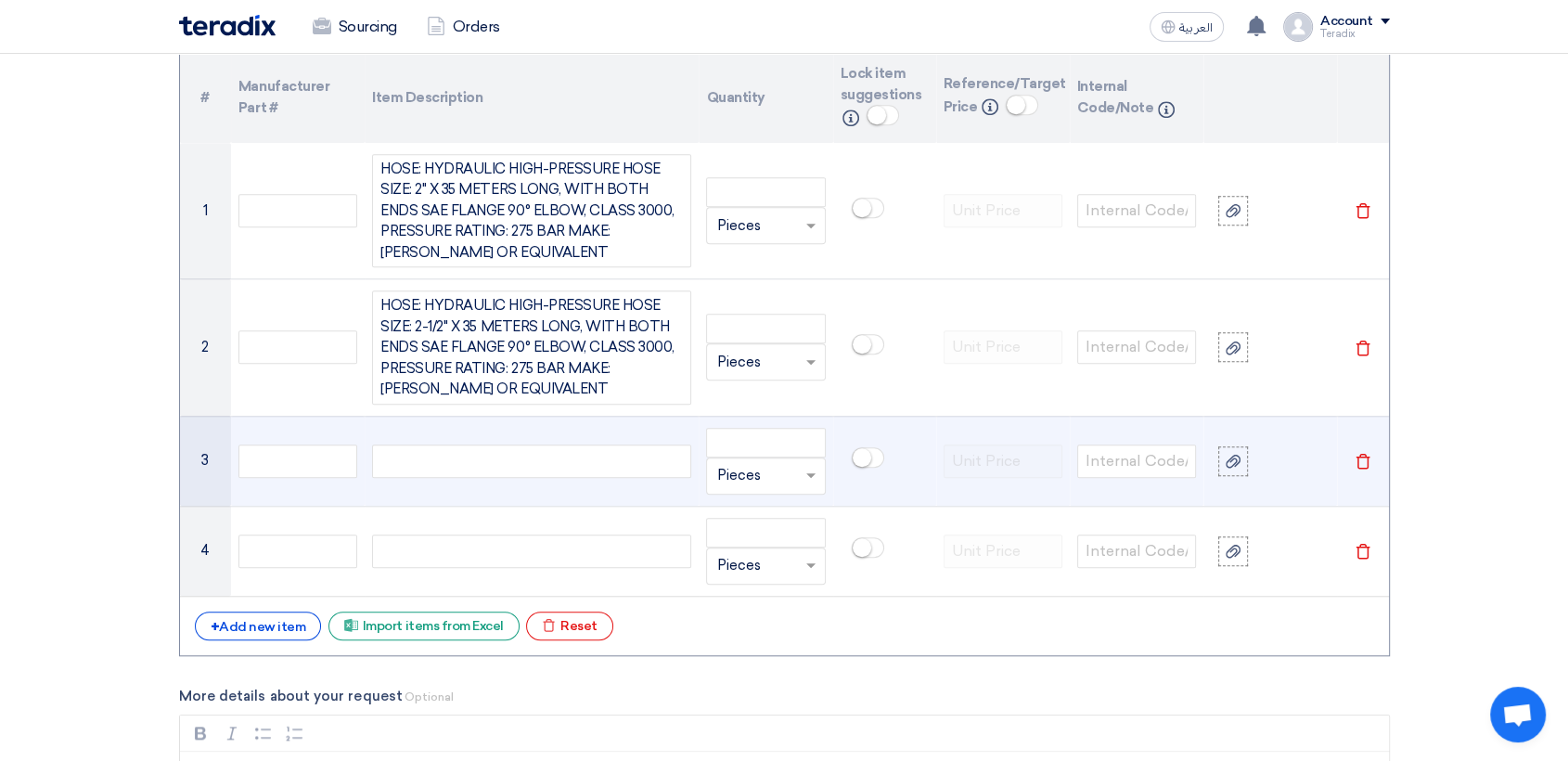
click at [631, 447] on div at bounding box center [531, 460] width 319 height 33
paste div
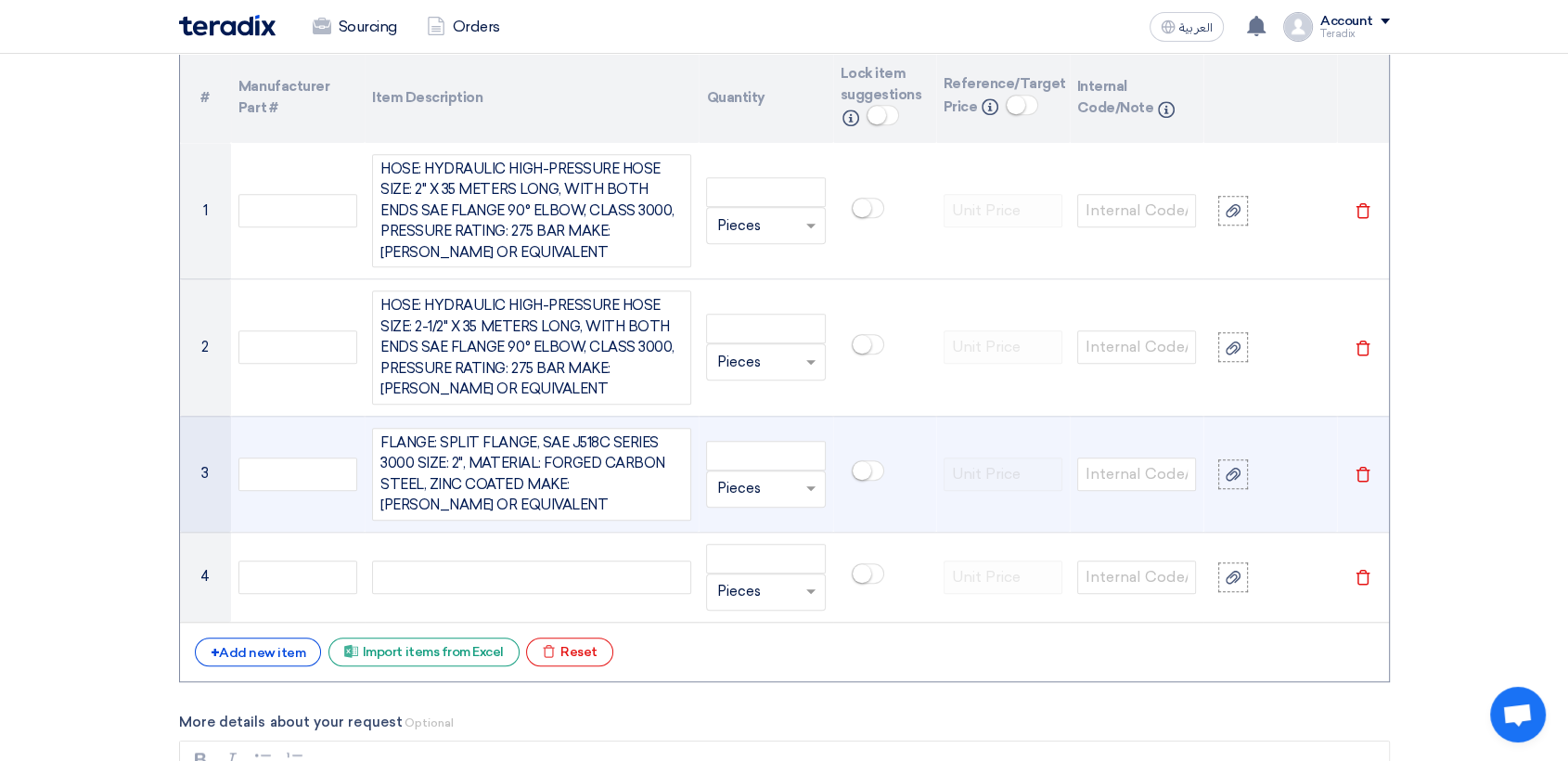
scroll to position [1495, 0]
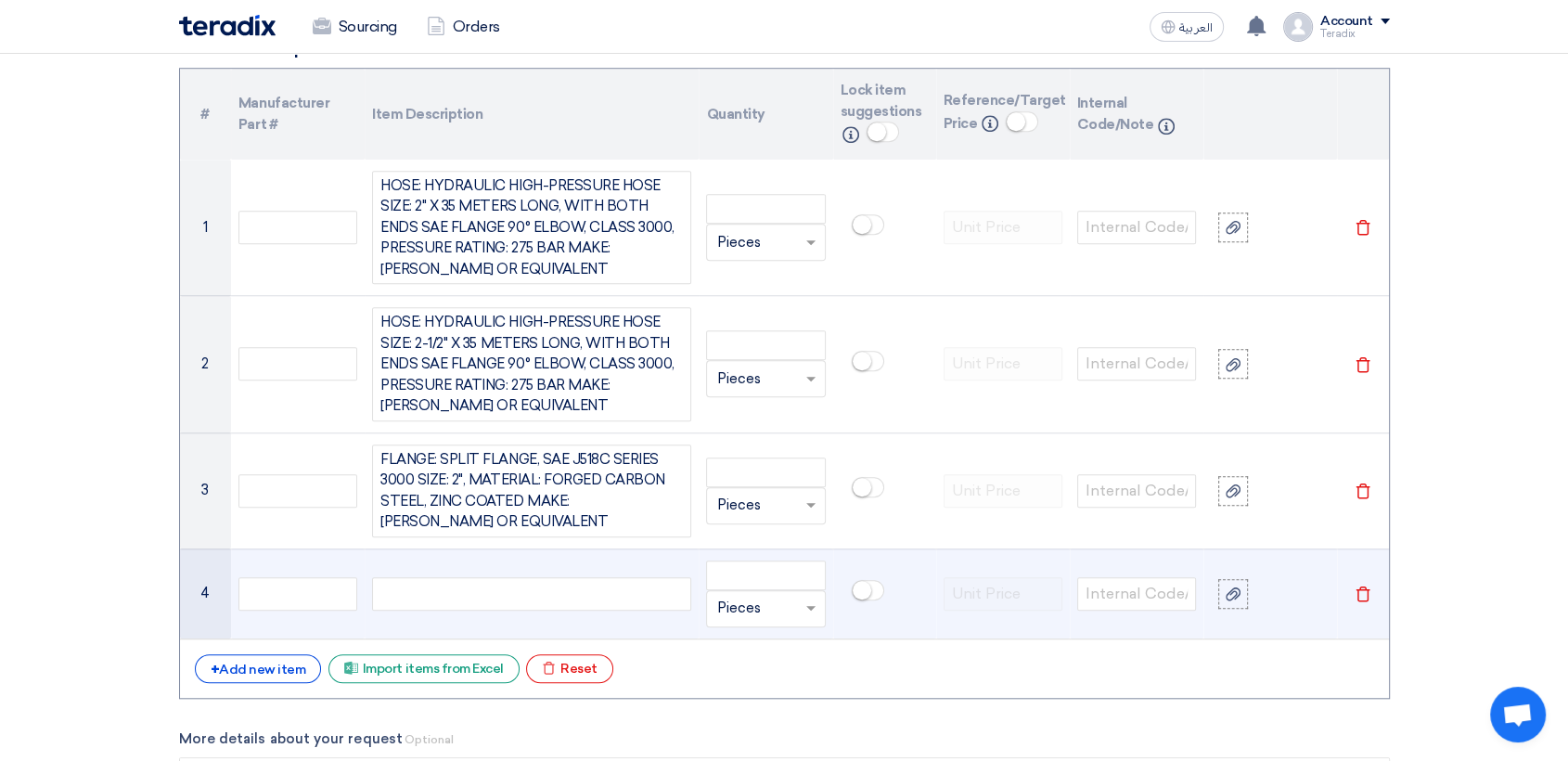
click at [593, 599] on div at bounding box center [531, 594] width 319 height 33
paste div
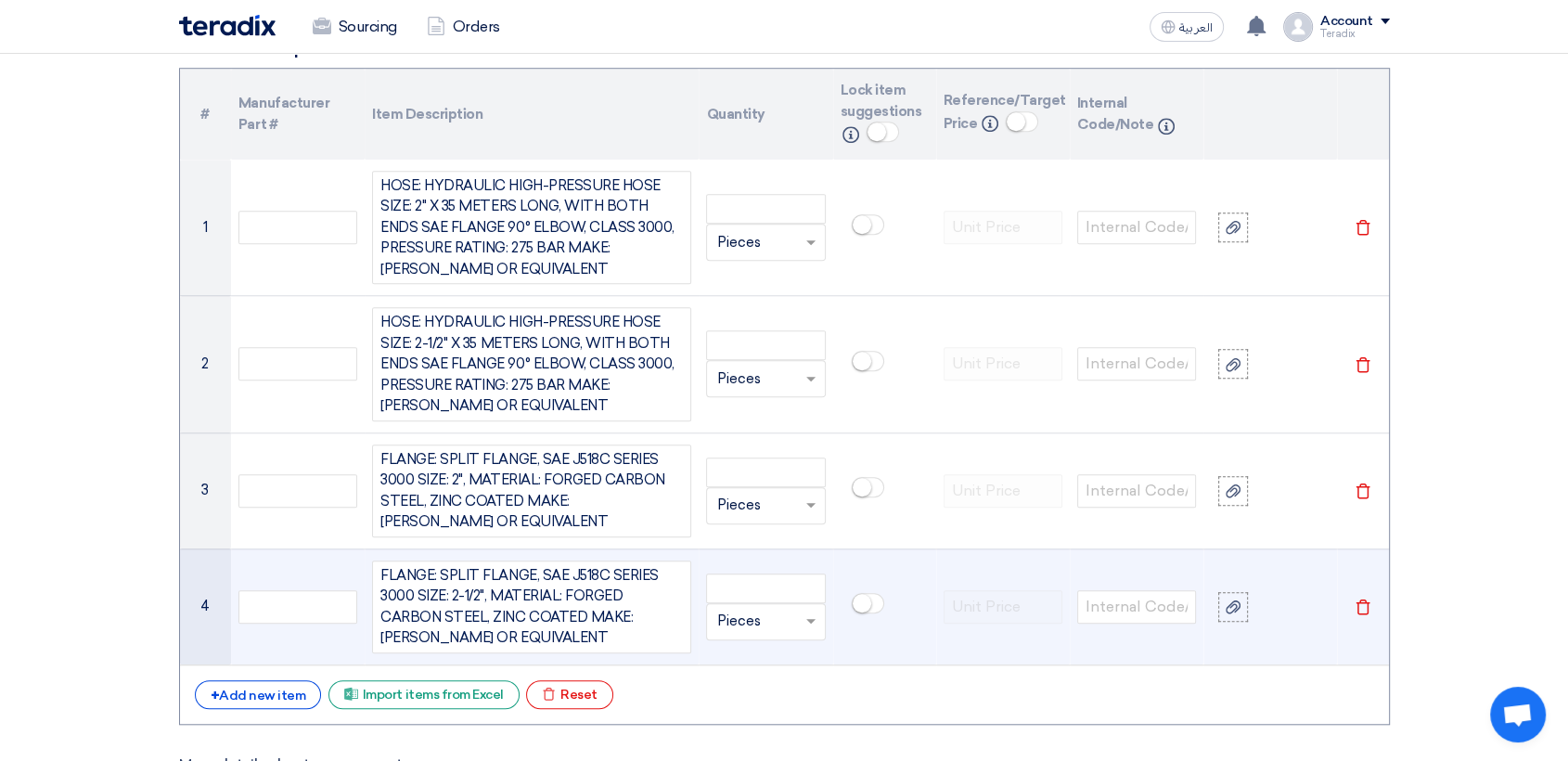
scroll to position [1479, 0]
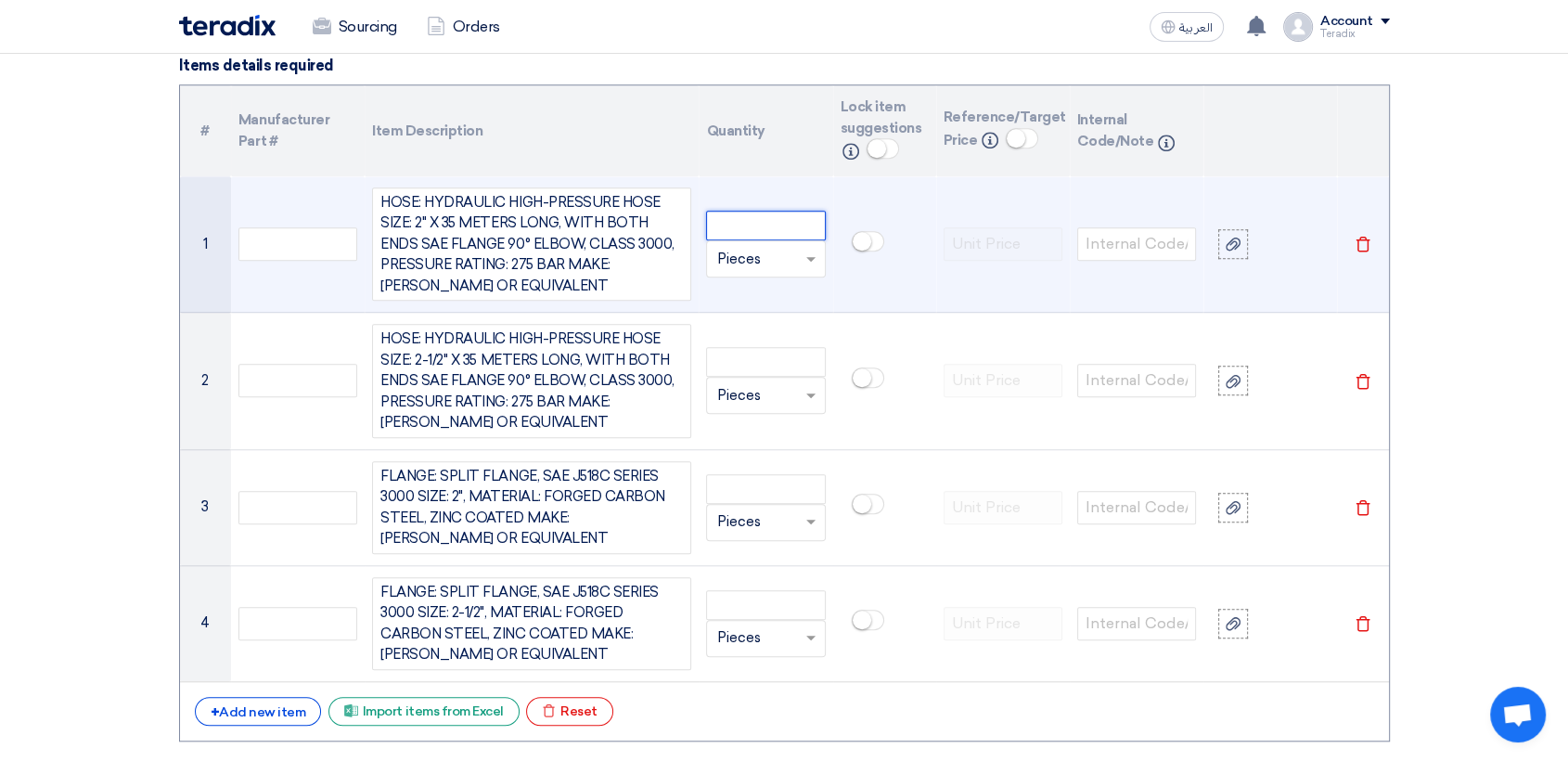
click at [768, 225] on input "number" at bounding box center [765, 224] width 119 height 29
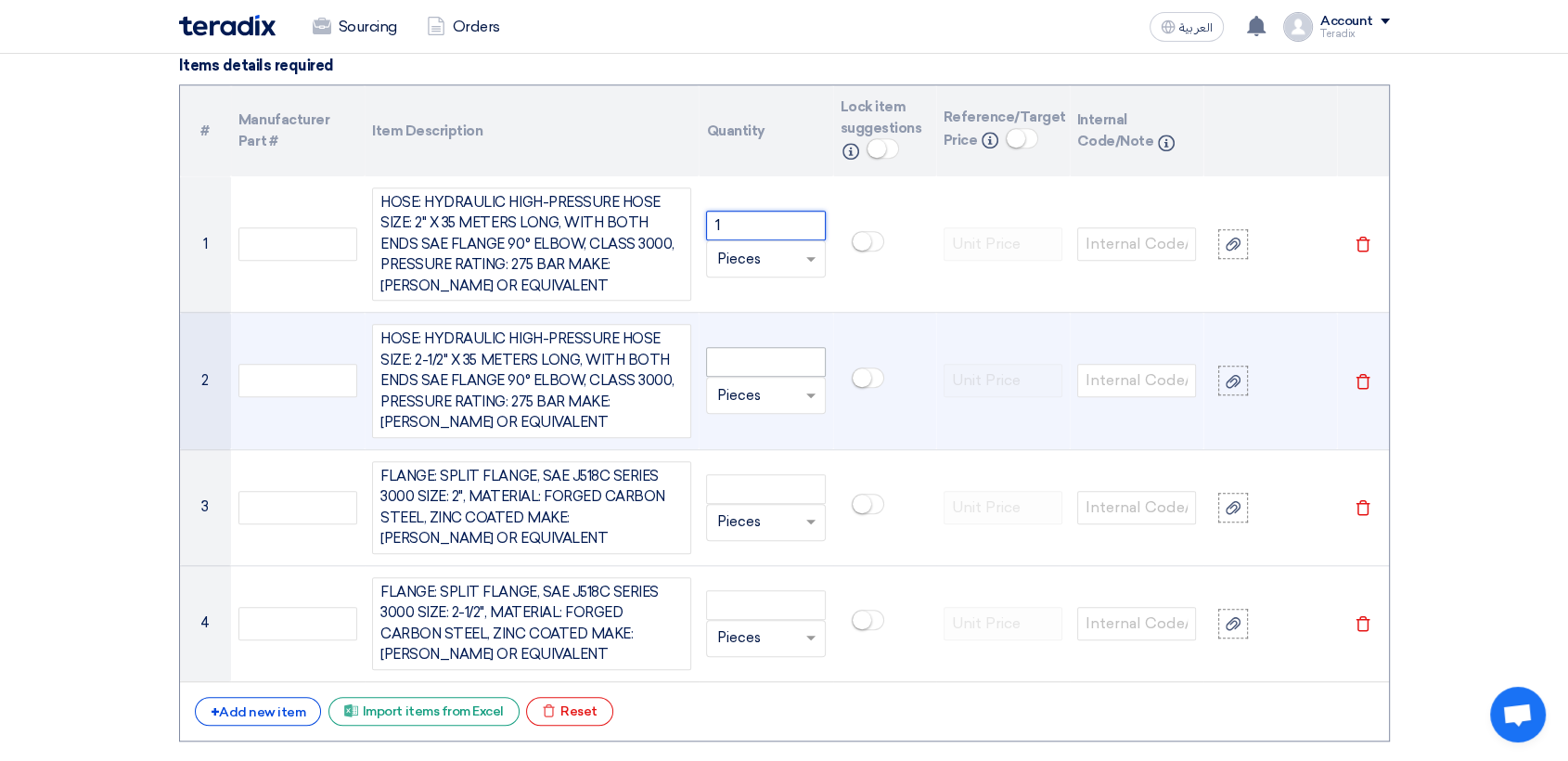
type input "1"
click at [774, 355] on input "number" at bounding box center [765, 361] width 119 height 29
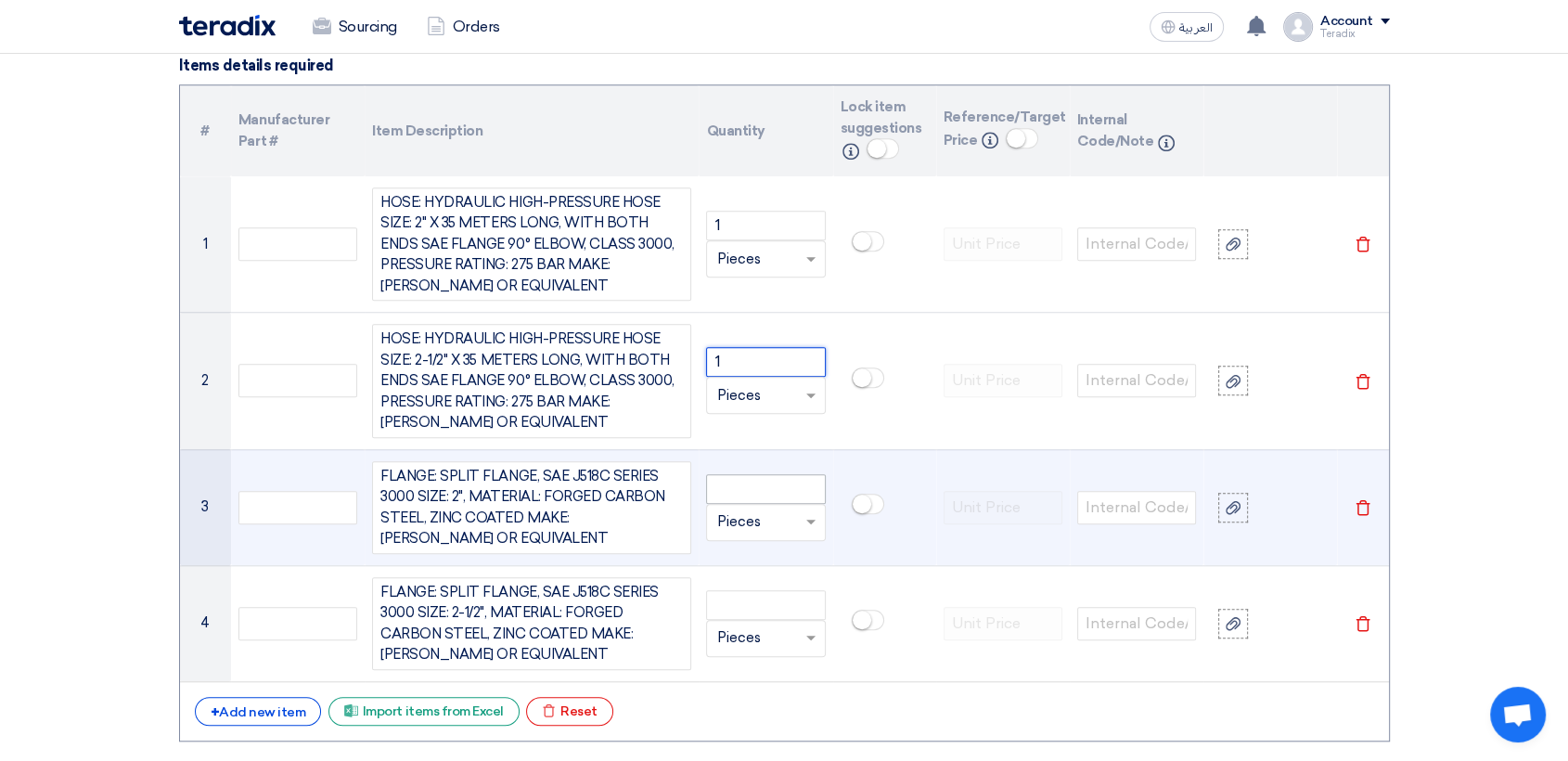
type input "1"
click at [765, 475] on input "number" at bounding box center [765, 488] width 119 height 29
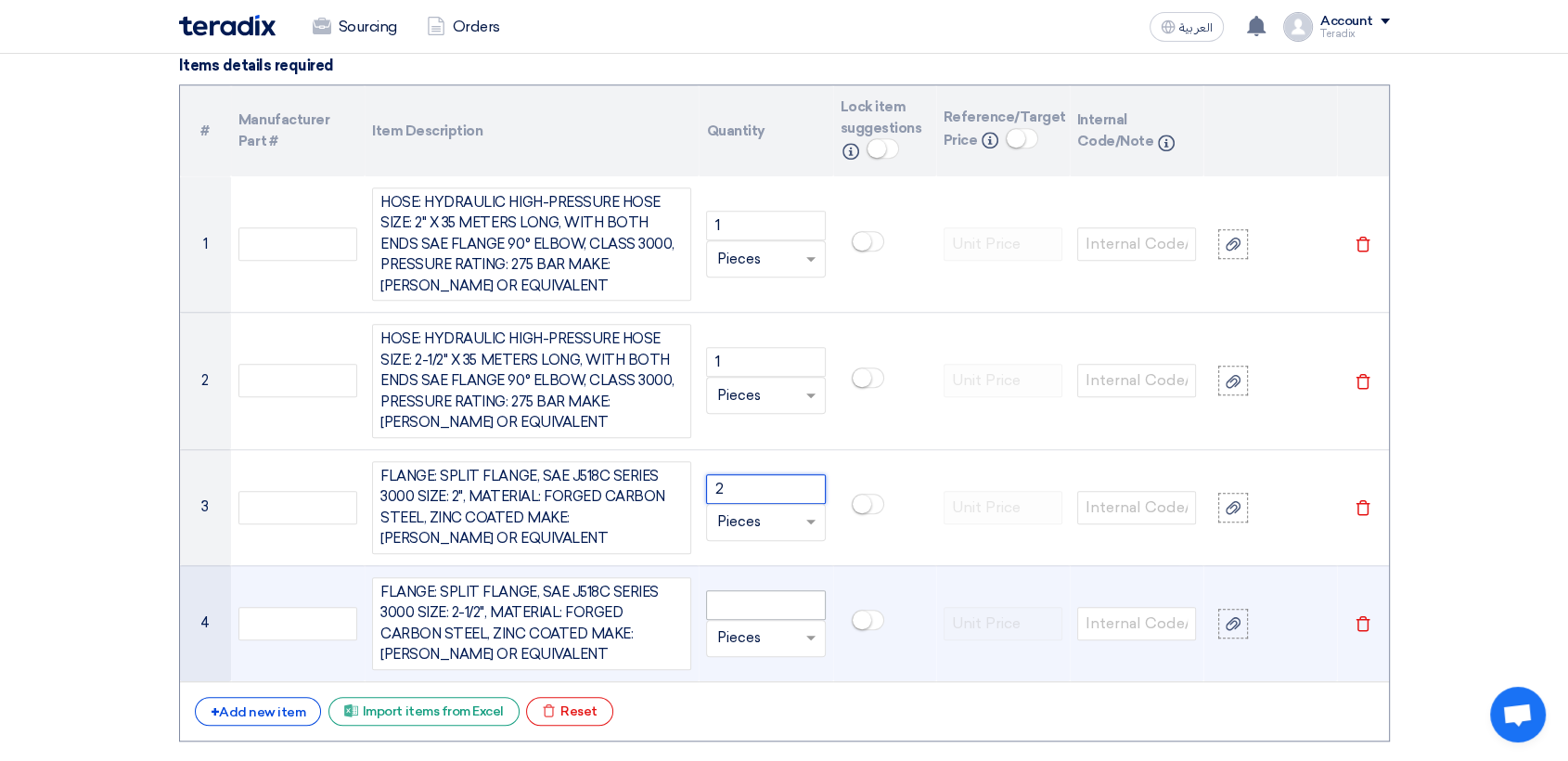
type input "2"
click at [796, 597] on input "number" at bounding box center [765, 604] width 119 height 29
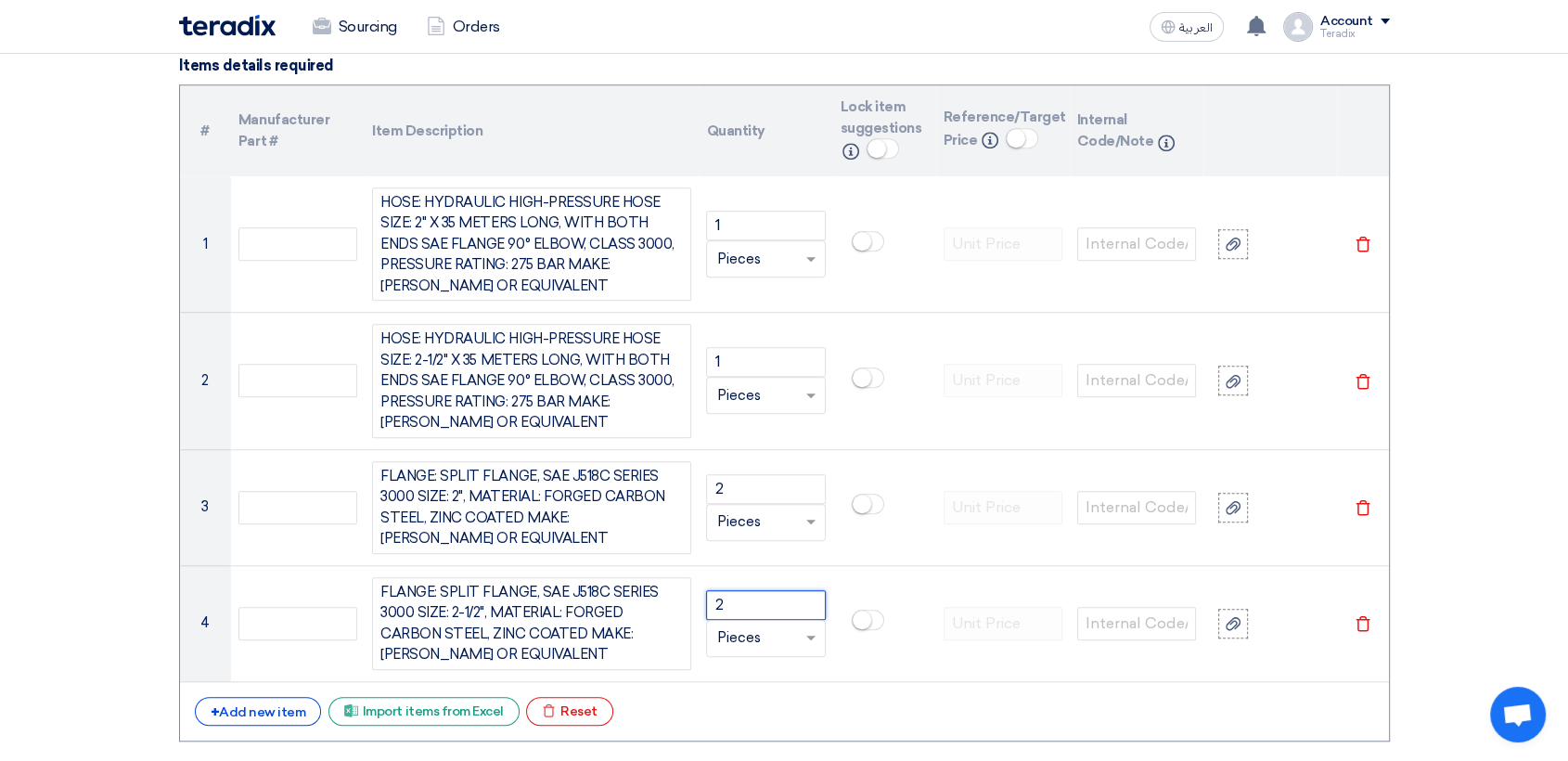
type input "2"
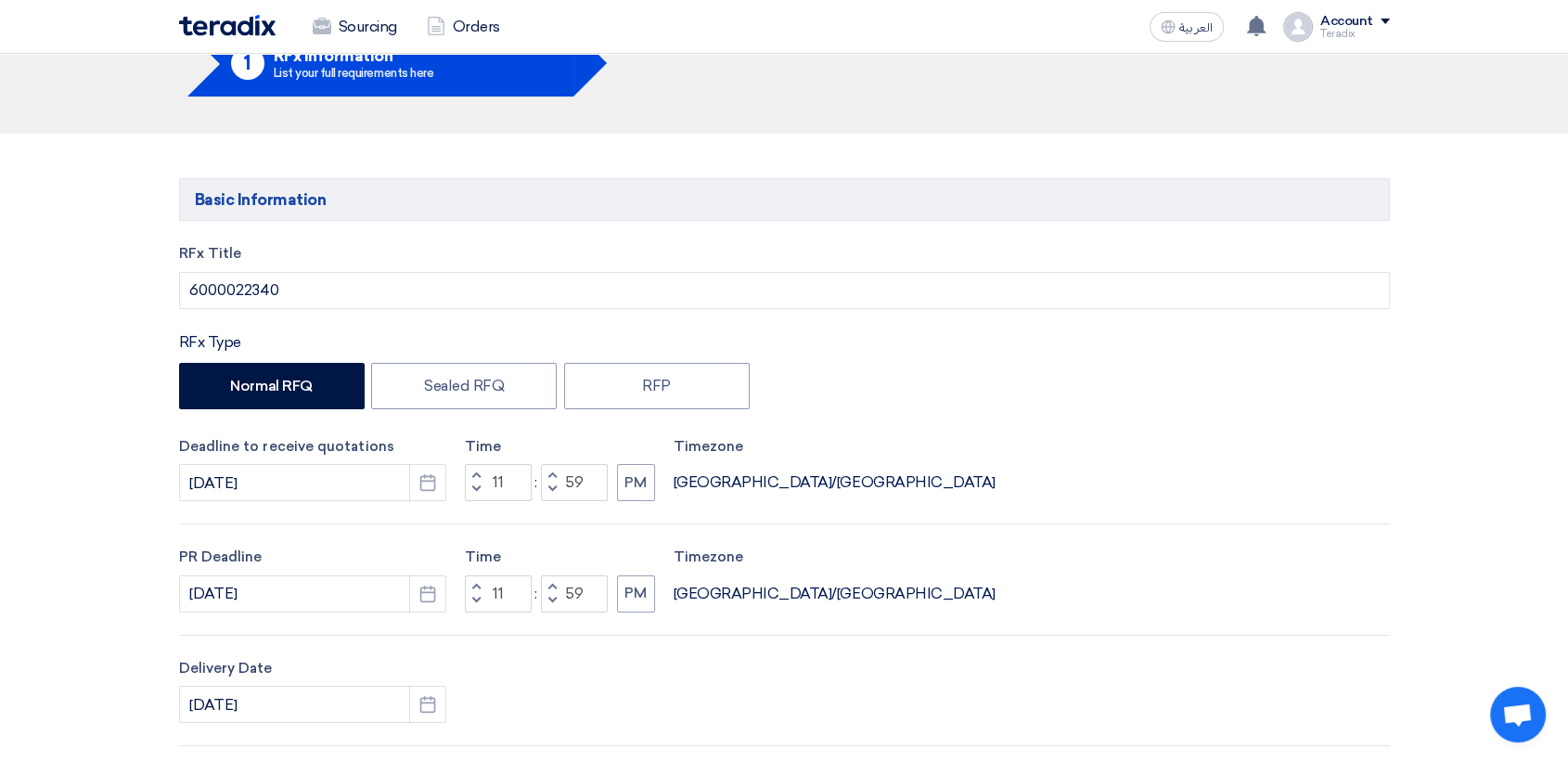
scroll to position [0, 0]
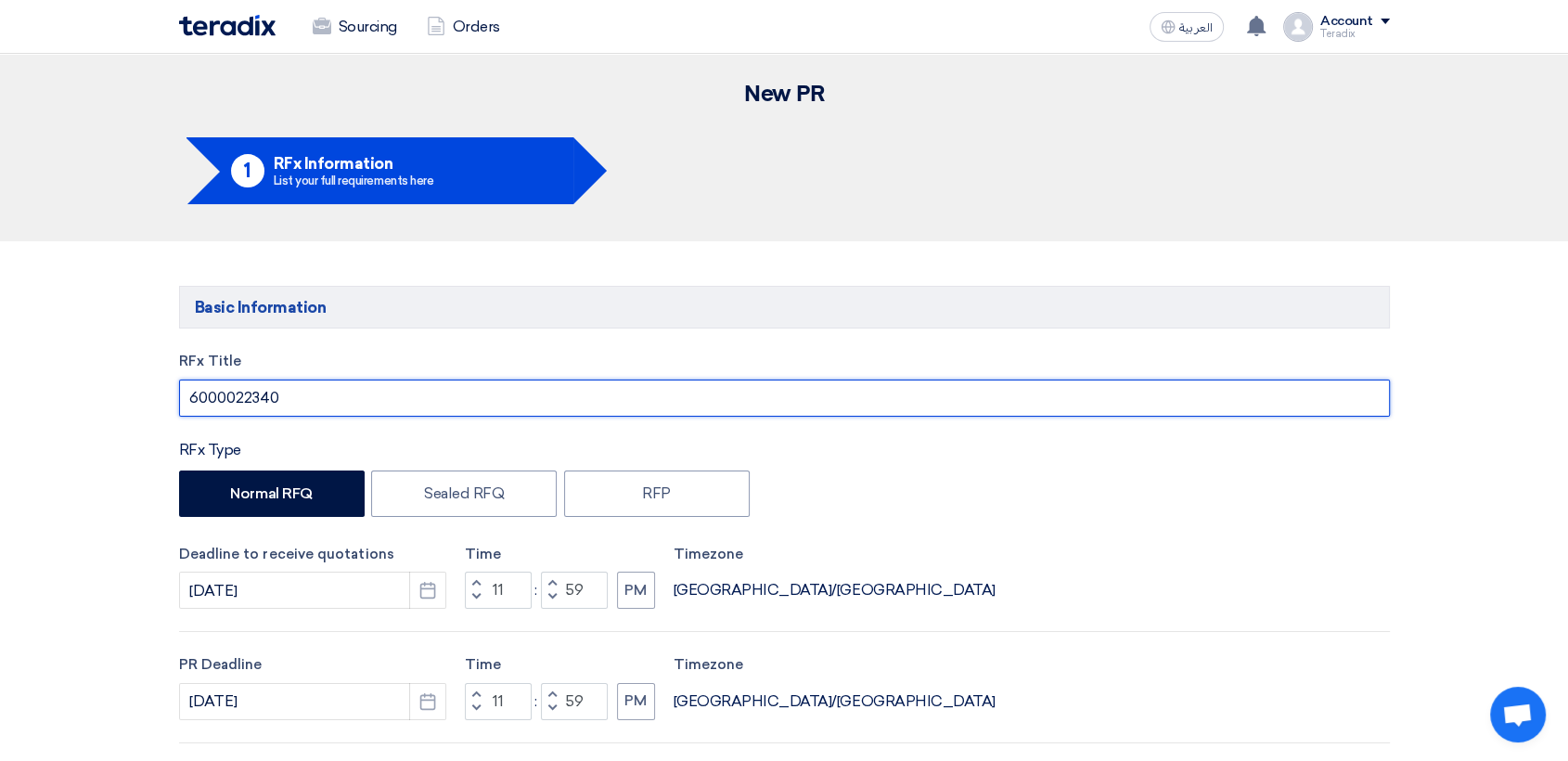
drag, startPoint x: 375, startPoint y: 402, endPoint x: 0, endPoint y: 379, distance: 375.7
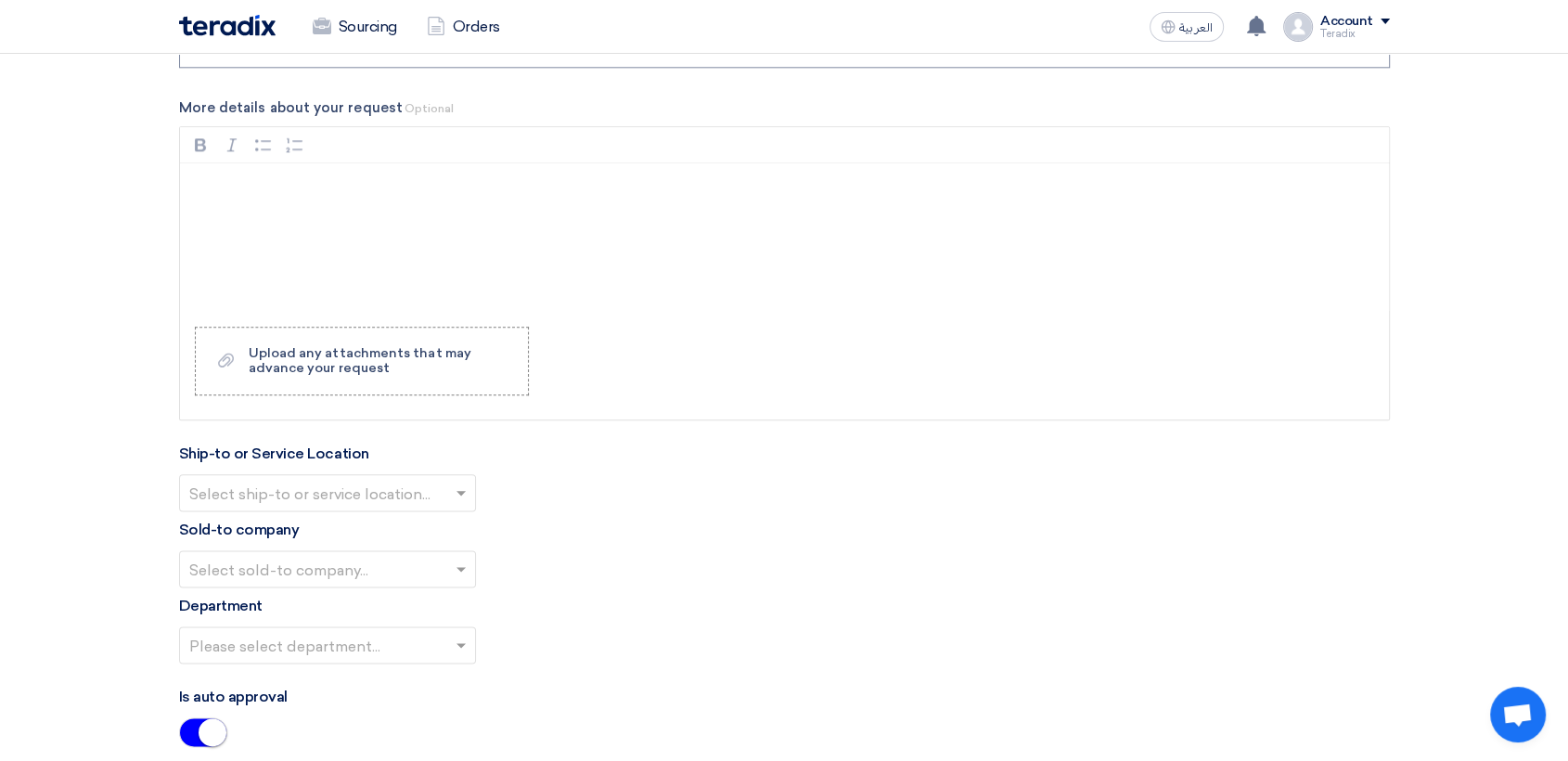
scroll to position [2371, 0]
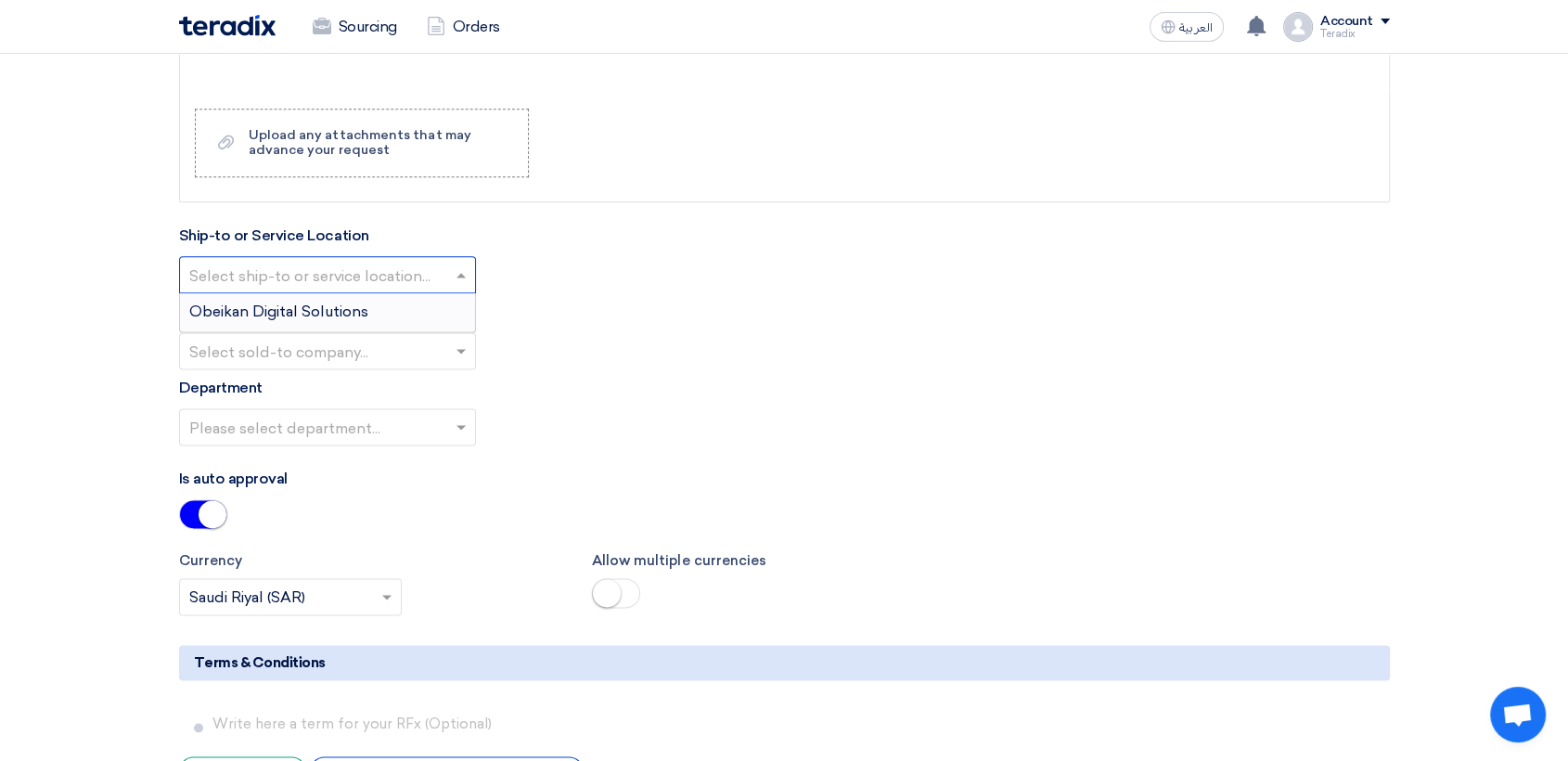
click at [453, 263] on span at bounding box center [463, 274] width 23 height 22
drag, startPoint x: 428, startPoint y: 313, endPoint x: 430, endPoint y: 336, distance: 23.1
click at [427, 310] on div "Obeikan Digital Solutions" at bounding box center [327, 311] width 295 height 37
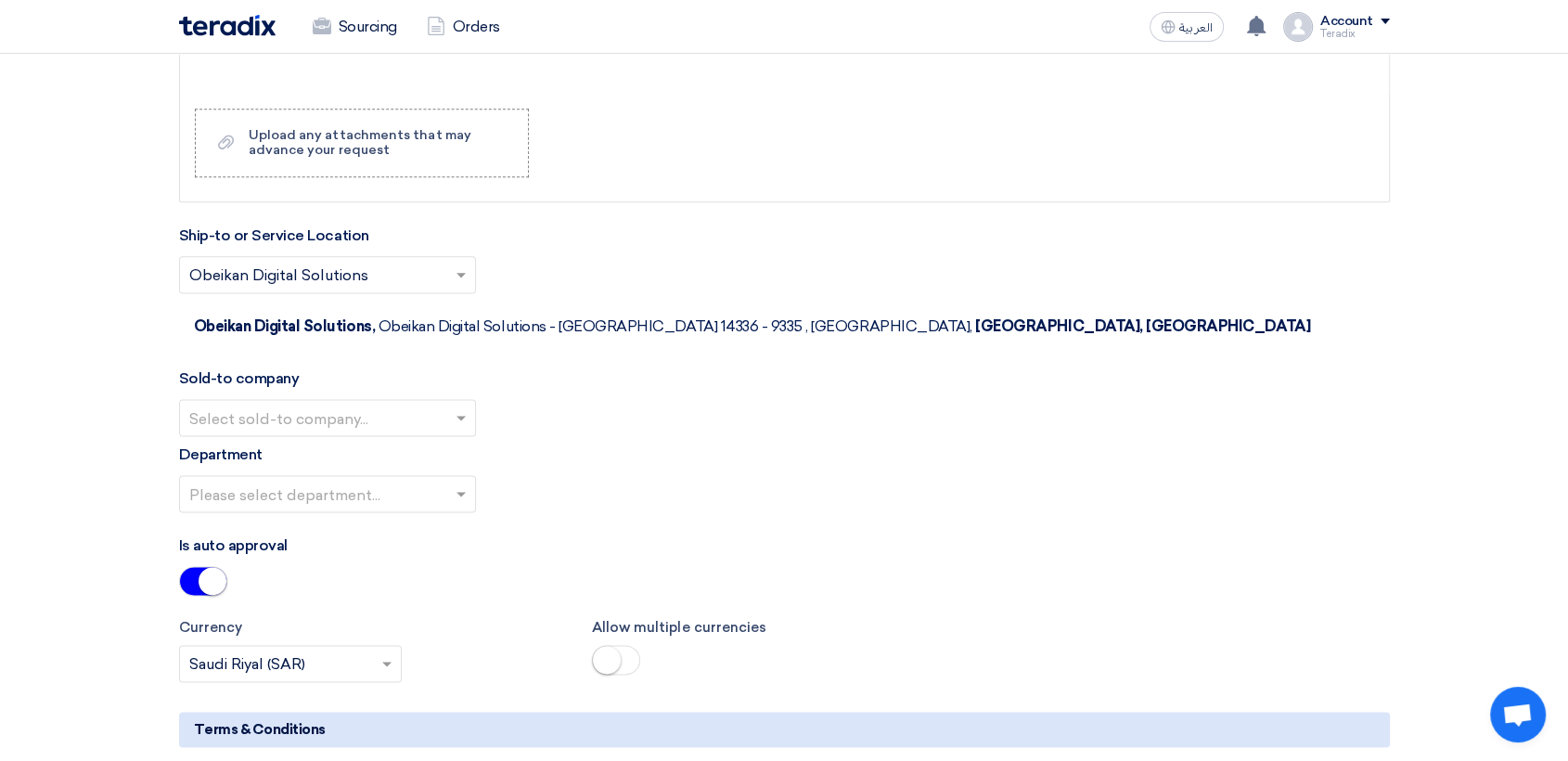
click at [436, 403] on input "text" at bounding box center [318, 419] width 258 height 30
click at [436, 445] on span "SHAMEL / Obeikan Digital Solutions" at bounding box center [318, 454] width 258 height 18
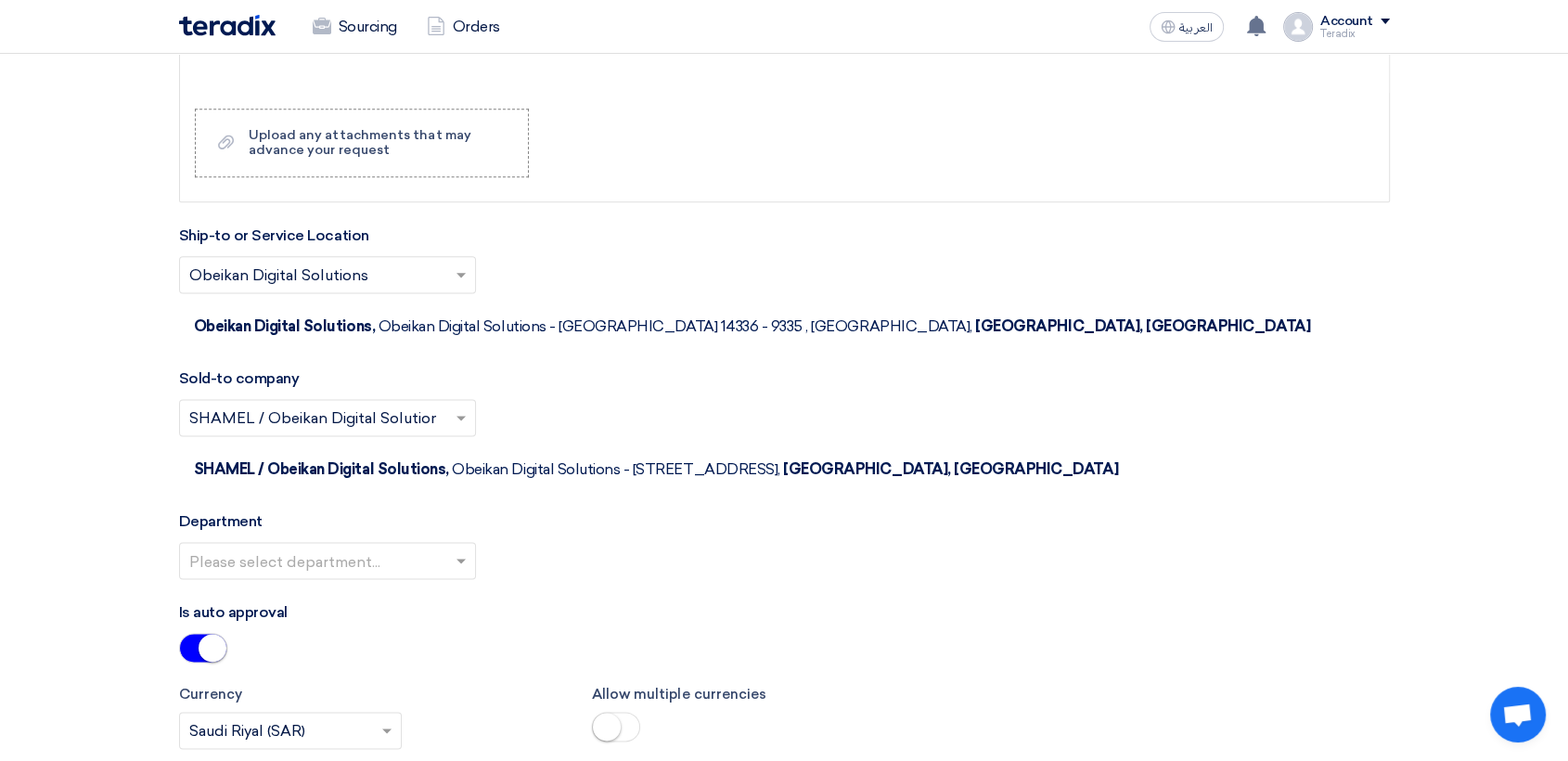
click at [447, 544] on div at bounding box center [327, 559] width 295 height 30
click at [442, 579] on div "Procurement Department" at bounding box center [327, 597] width 295 height 37
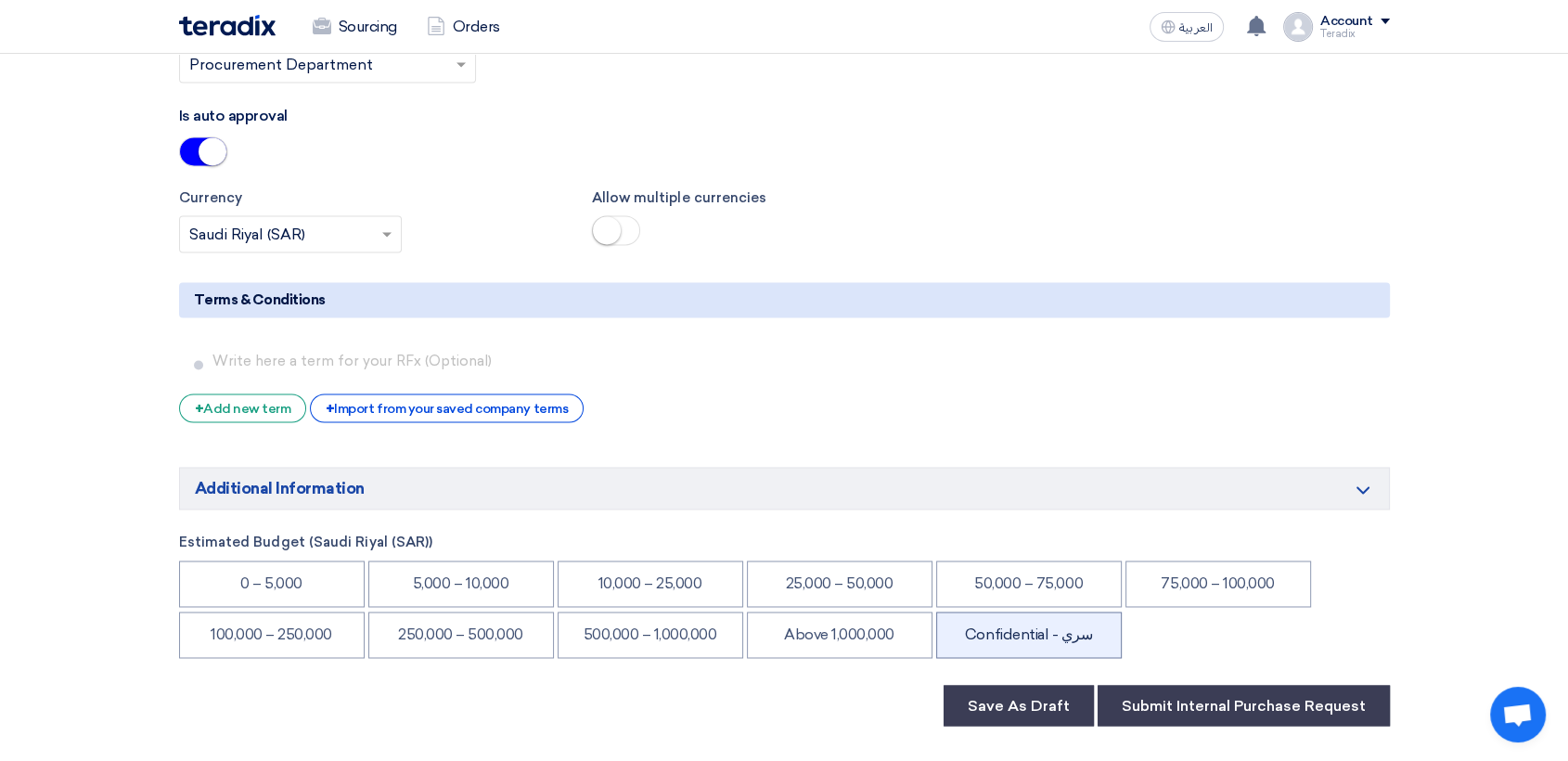
scroll to position [2886, 0]
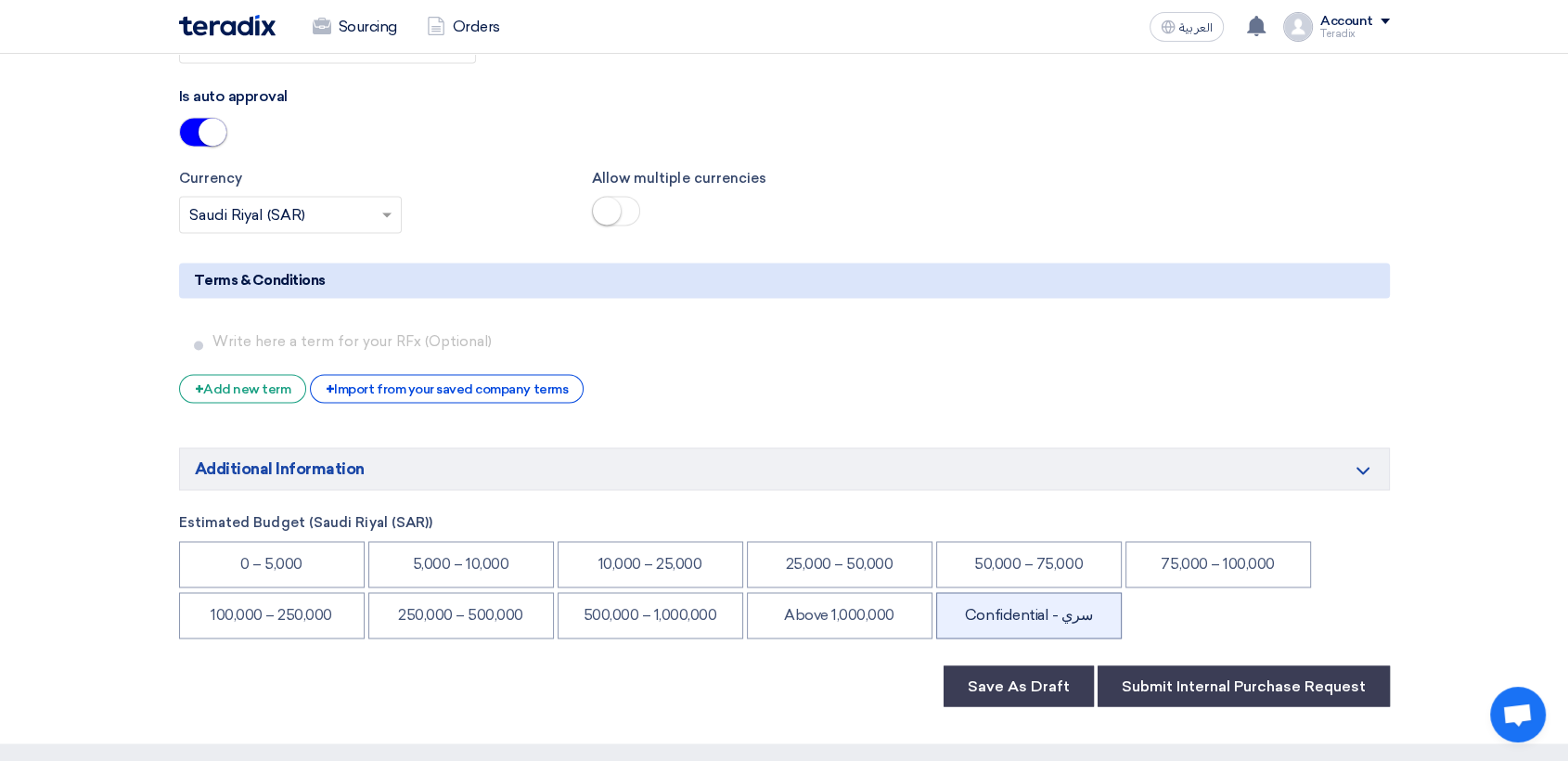
click at [1062, 592] on li "Confidential - سري" at bounding box center [1029, 615] width 186 height 47
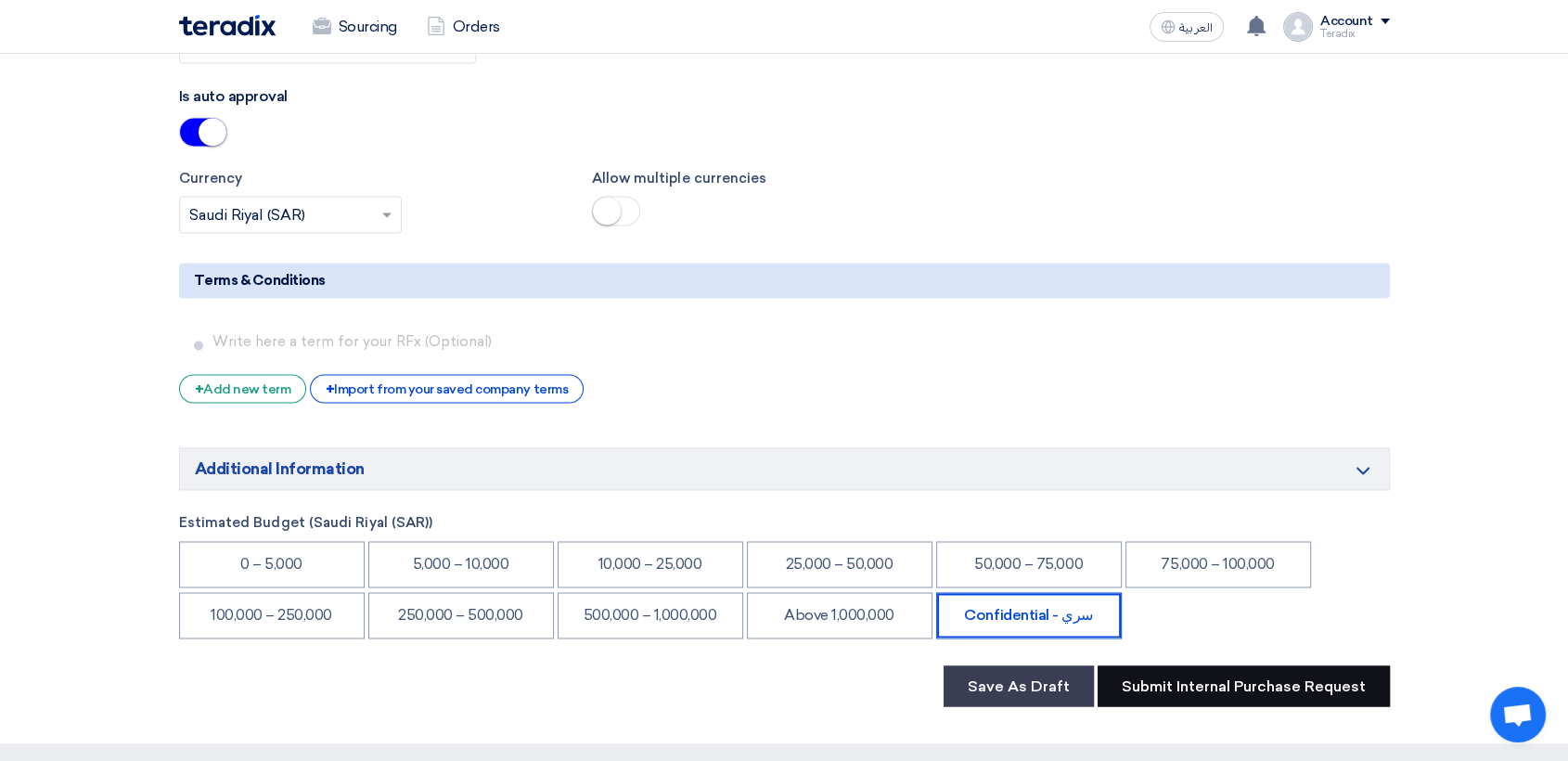
click at [1180, 665] on button "Submit Internal Purchase Request" at bounding box center [1244, 685] width 292 height 41
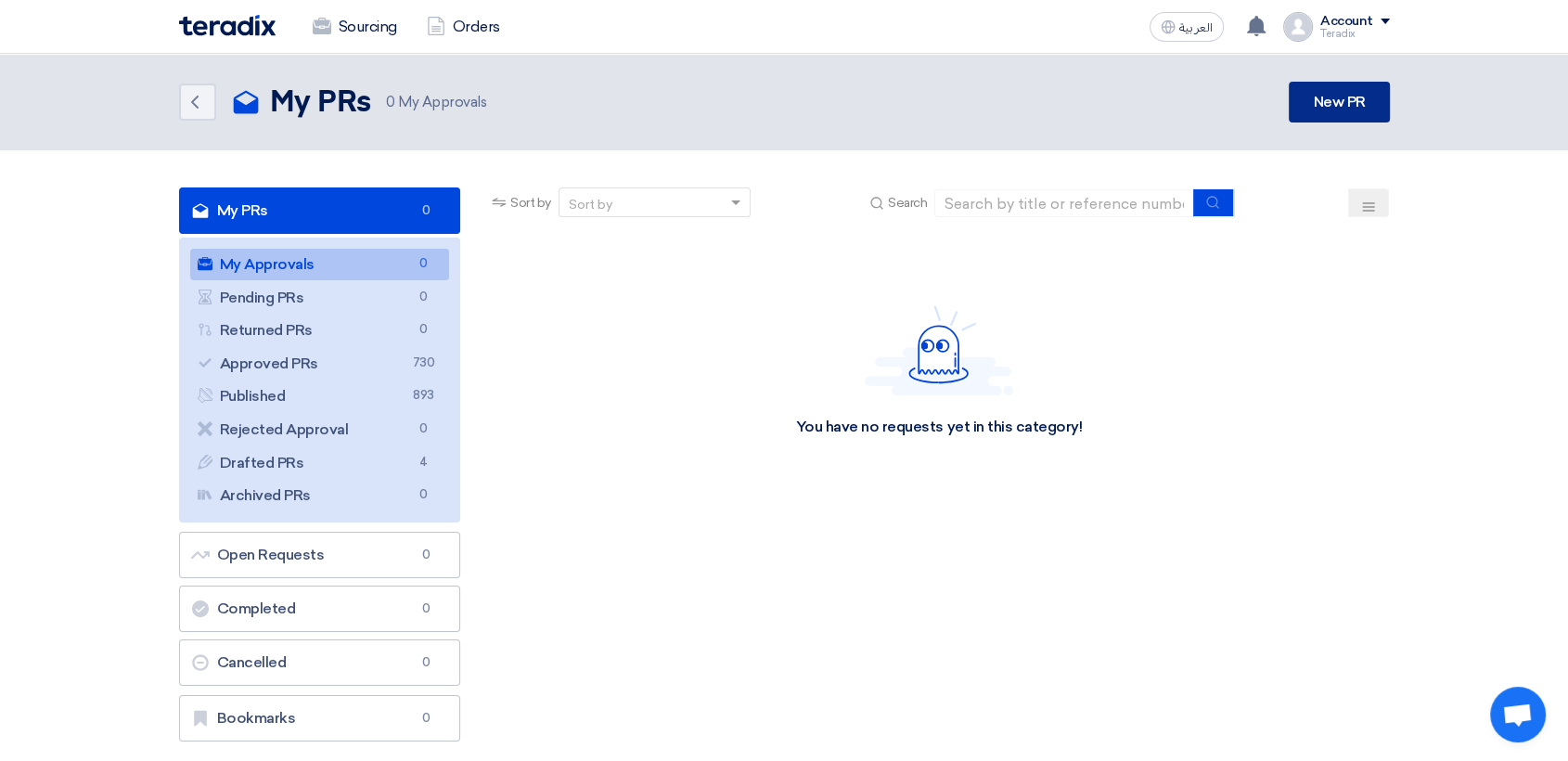
click at [1341, 109] on link "New PR" at bounding box center [1339, 102] width 100 height 41
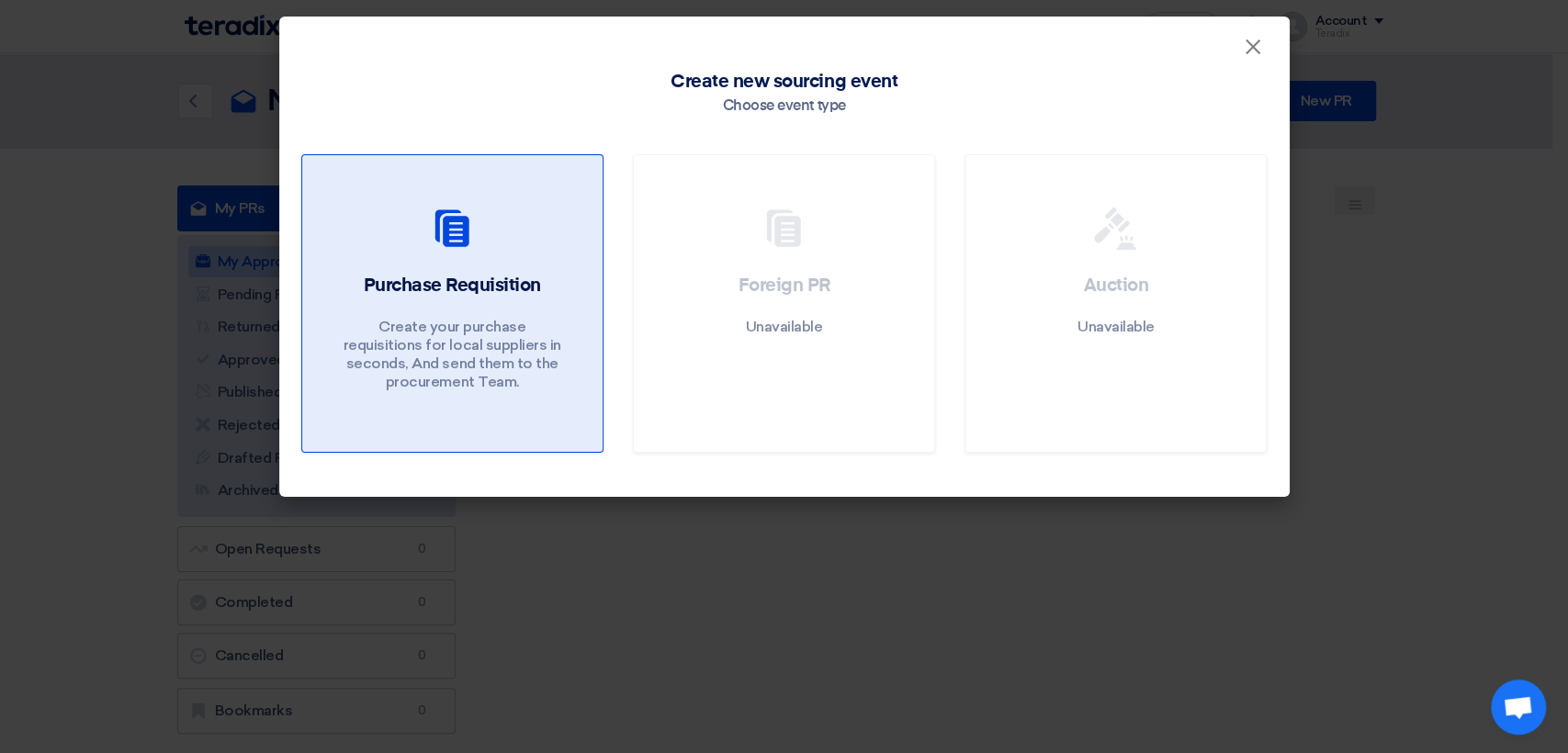
click at [501, 303] on div "Purchase Requisition Create your purchase requisitions for local suppliers in s…" at bounding box center [452, 337] width 256 height 128
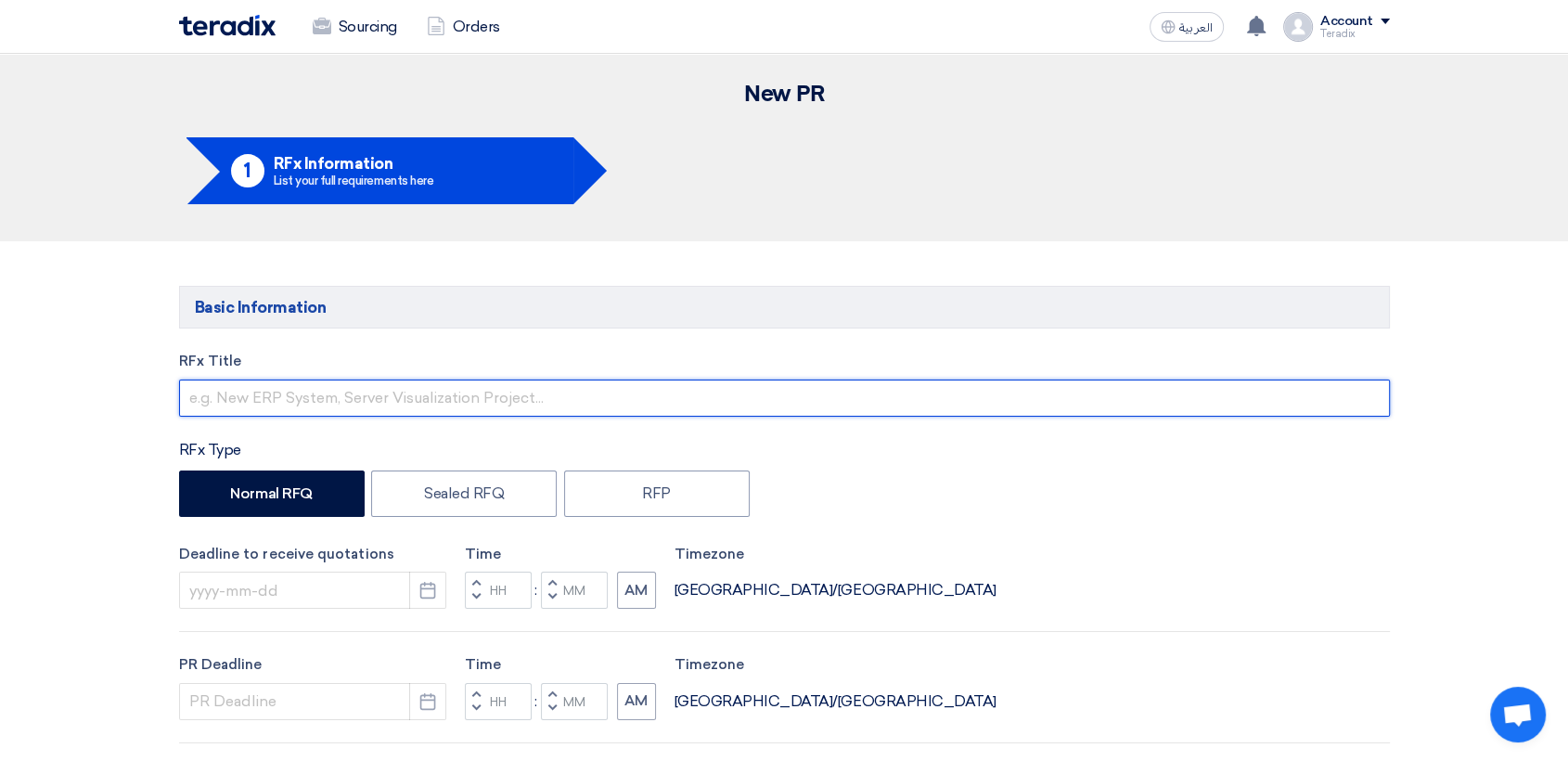
click at [572, 394] on input "text" at bounding box center [784, 398] width 1211 height 37
paste input "6000022348"
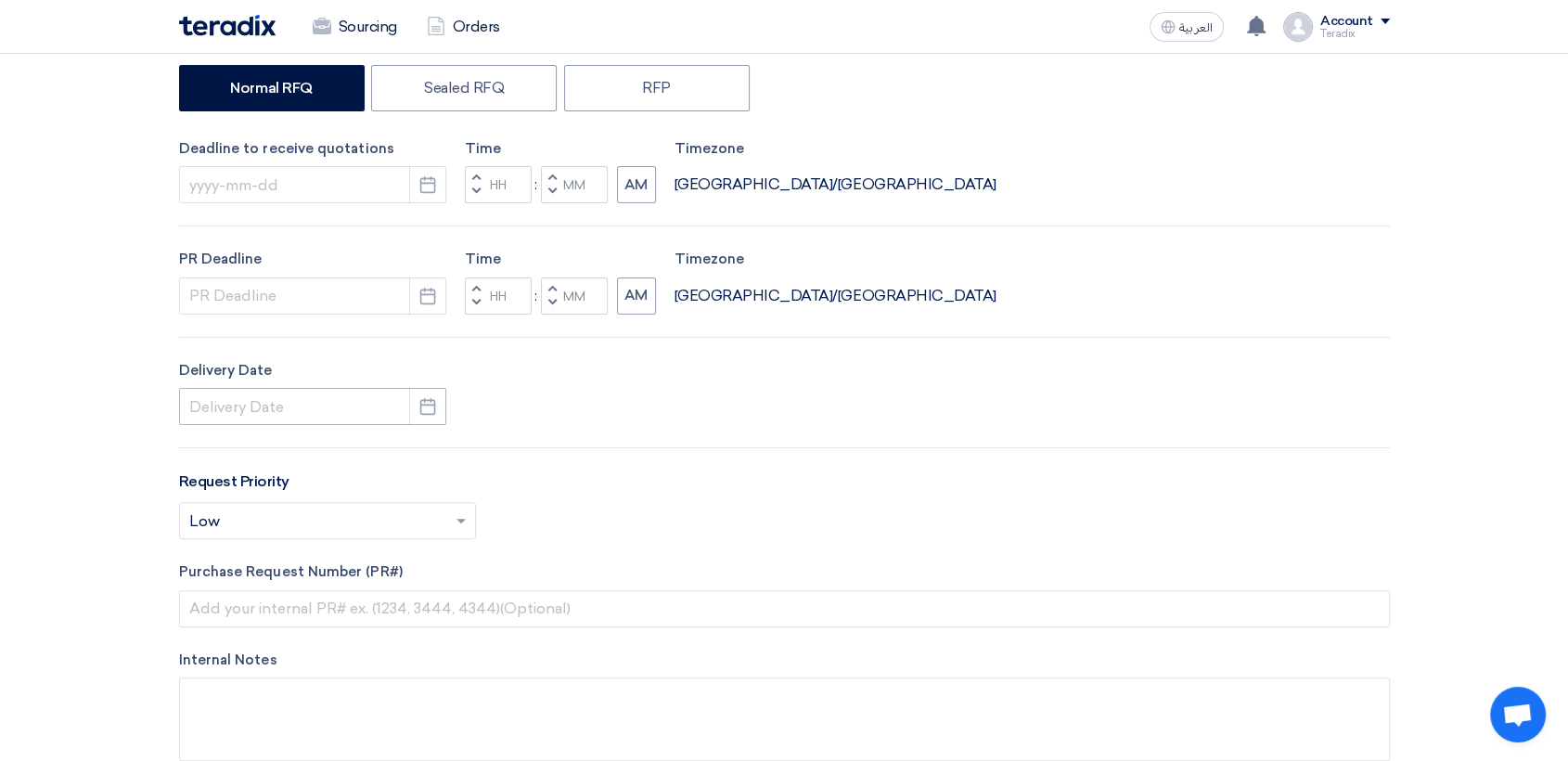
scroll to position [412, 0]
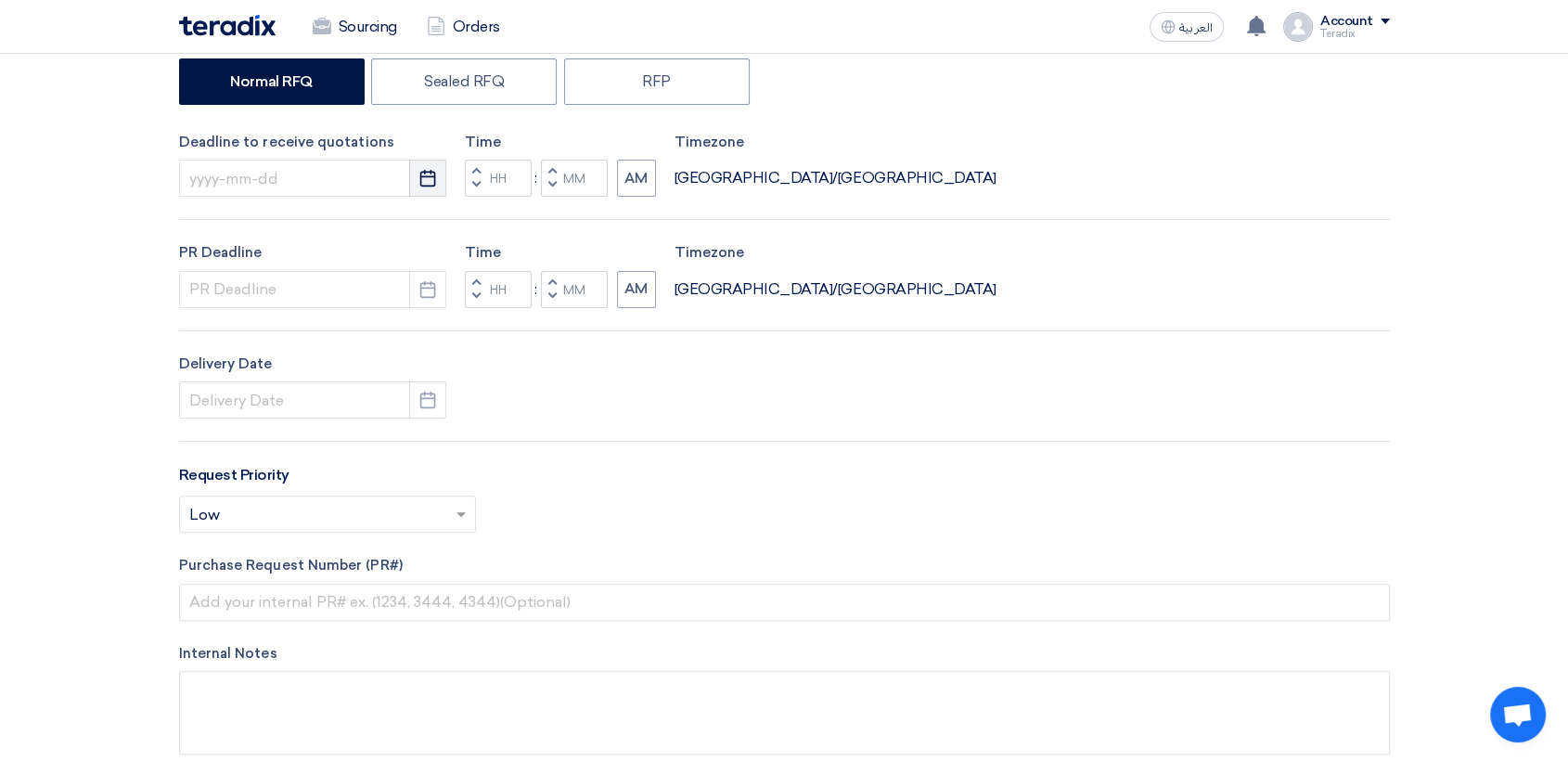
type input "6000022348"
click at [426, 180] on icon "Pick a date" at bounding box center [428, 178] width 19 height 19
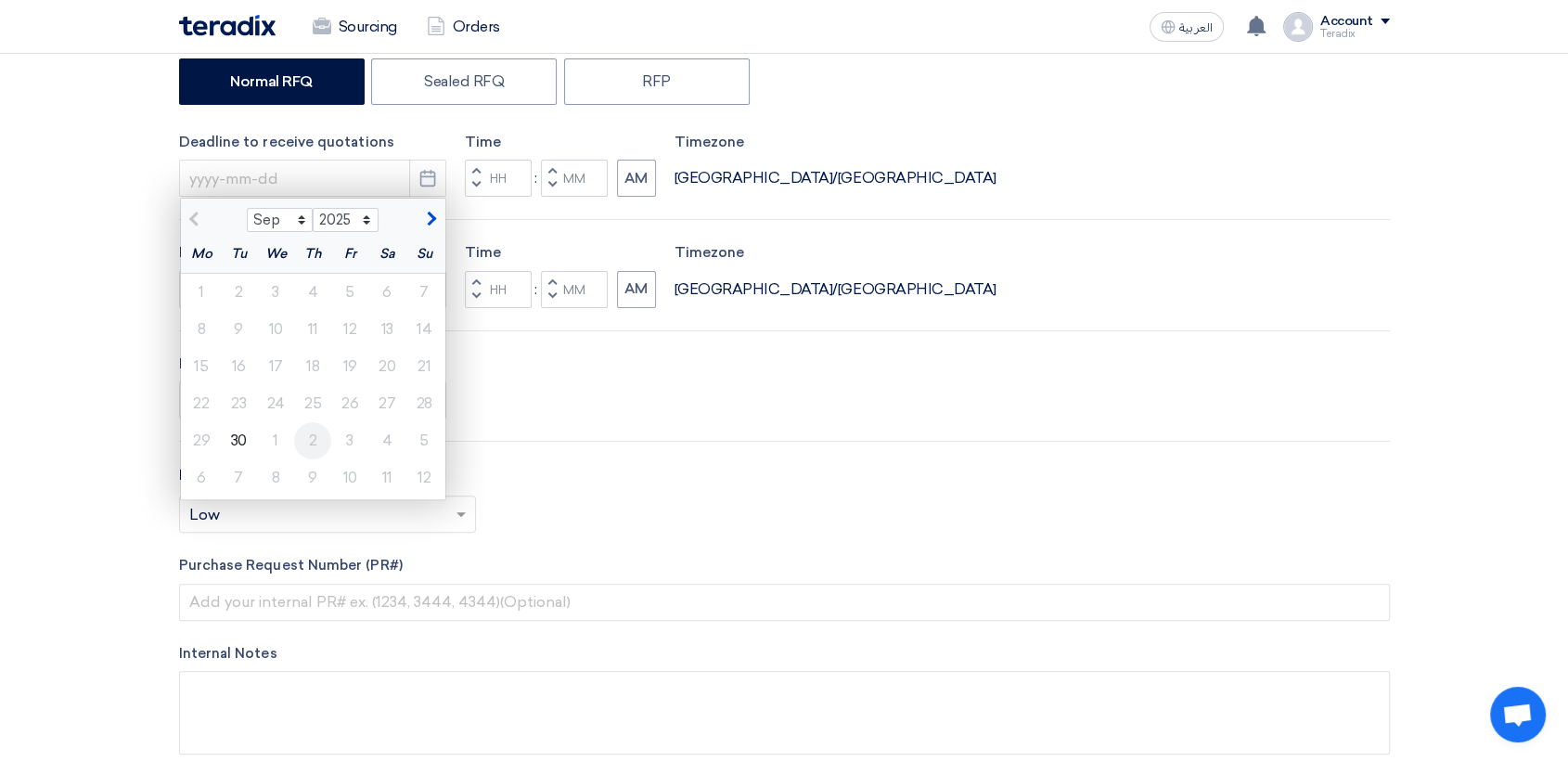
click at [303, 441] on div "2" at bounding box center [312, 440] width 37 height 37
type input "[DATE]"
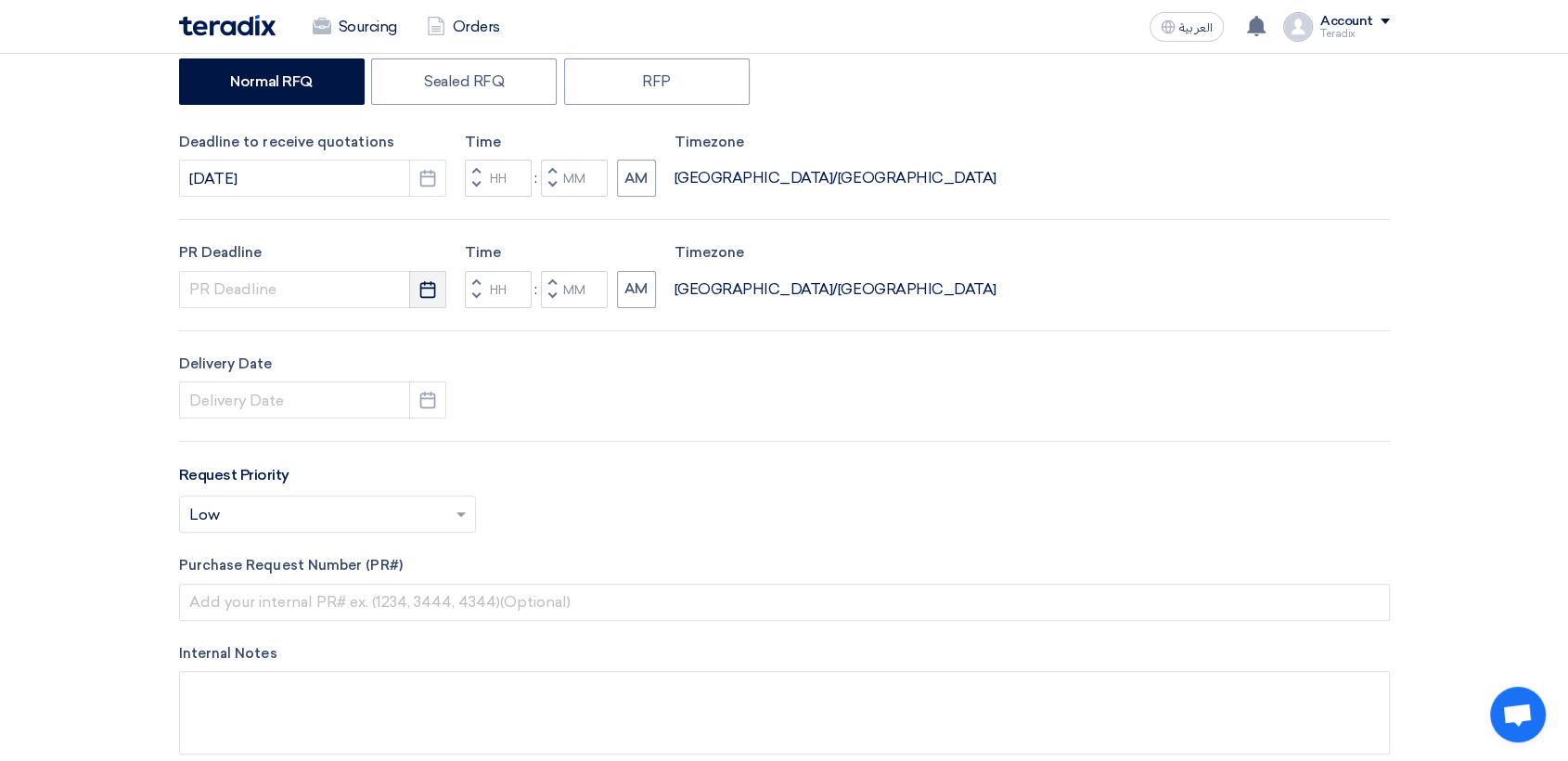
click at [431, 293] on icon "Pick a date" at bounding box center [428, 290] width 19 height 19
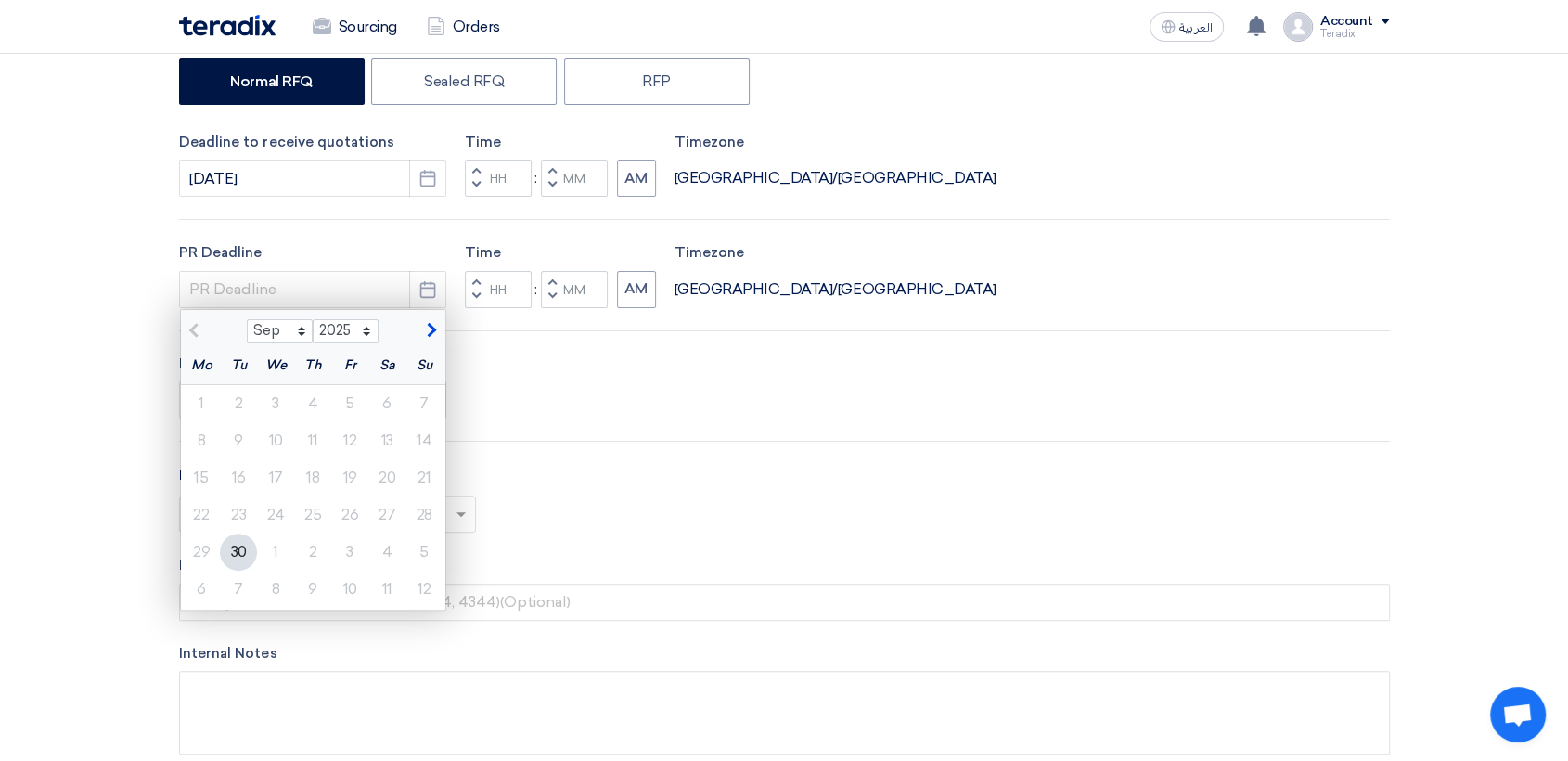
drag, startPoint x: 323, startPoint y: 551, endPoint x: 354, endPoint y: 512, distance: 49.8
click at [323, 551] on div "2" at bounding box center [312, 552] width 37 height 37
type input "[DATE]"
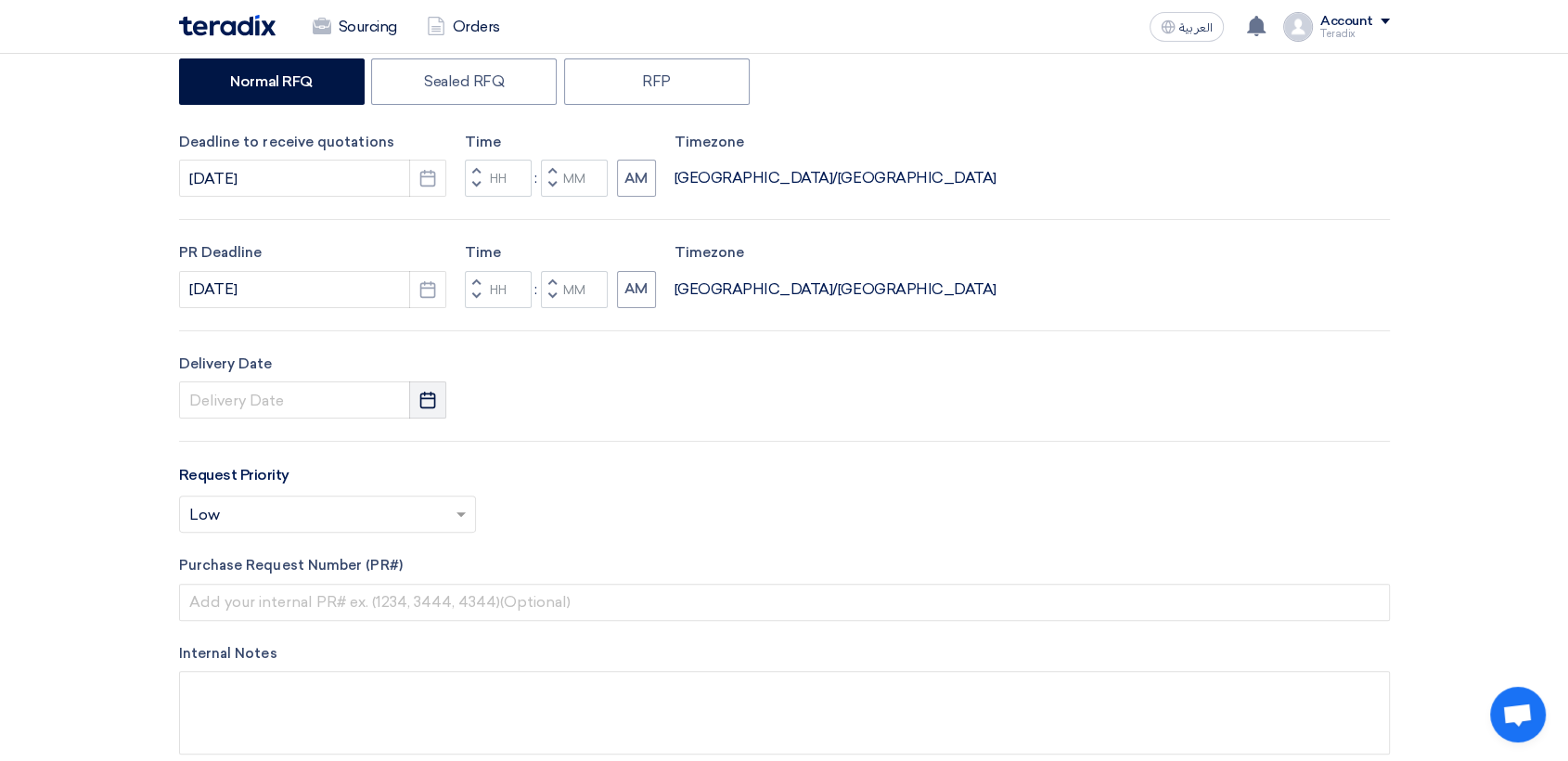
click at [434, 402] on use "button" at bounding box center [428, 400] width 16 height 17
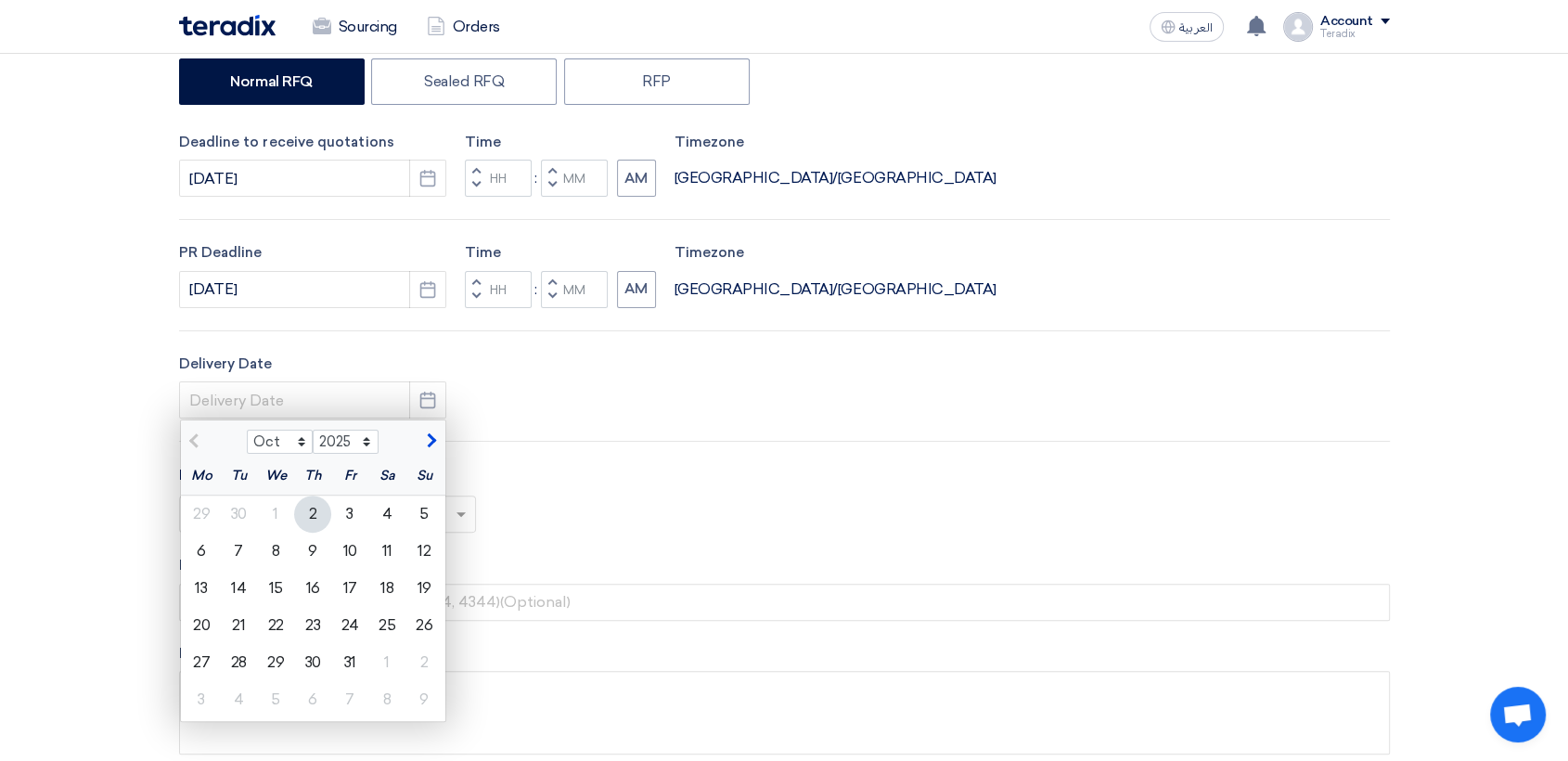
click at [318, 522] on div "2" at bounding box center [312, 514] width 37 height 37
type input "[DATE]"
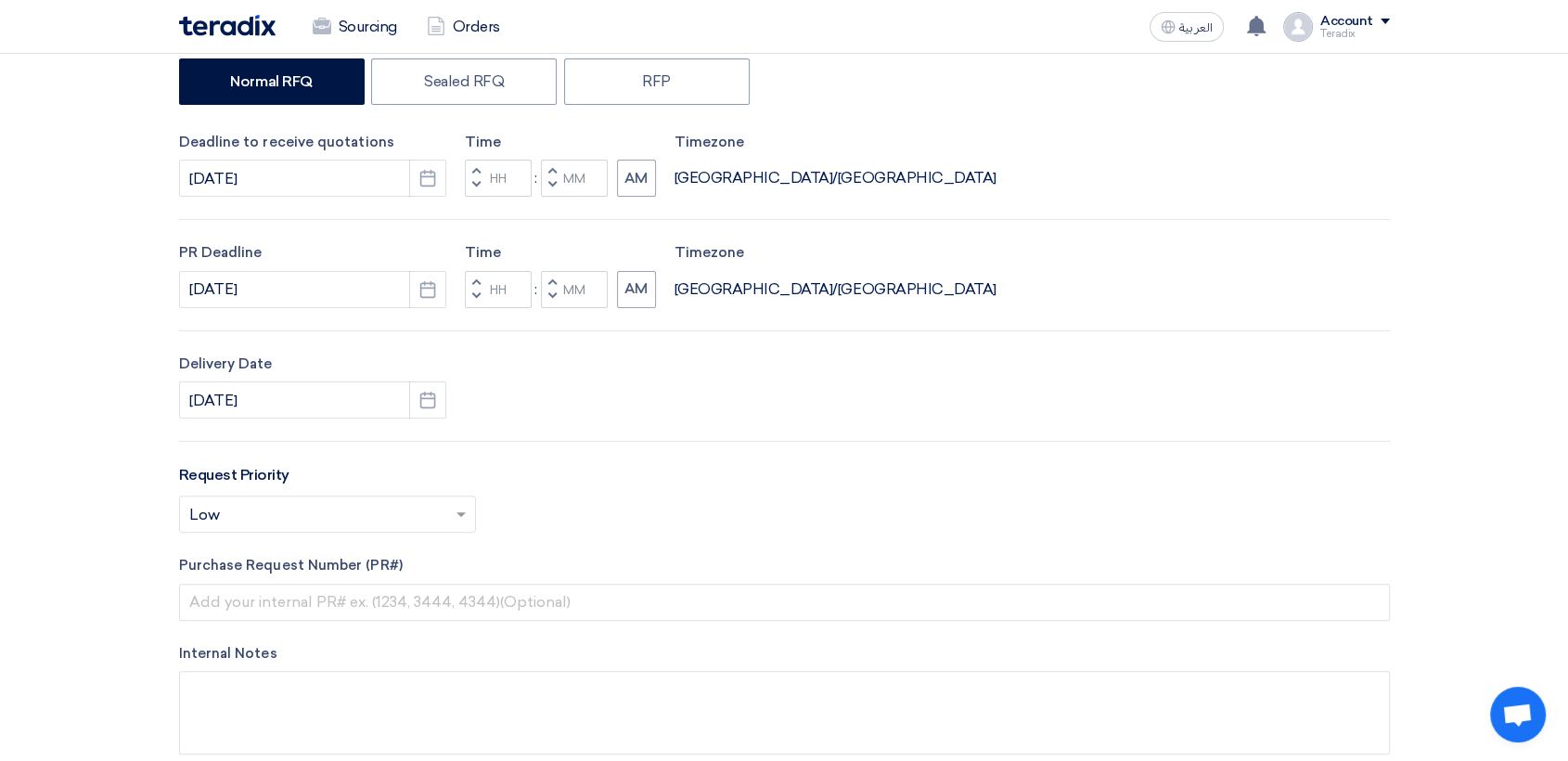
click at [553, 194] on button "Decrement minutes" at bounding box center [552, 185] width 22 height 23
type input "11"
type input "59"
click at [557, 299] on button "Decrement minutes" at bounding box center [552, 296] width 22 height 23
type input "11"
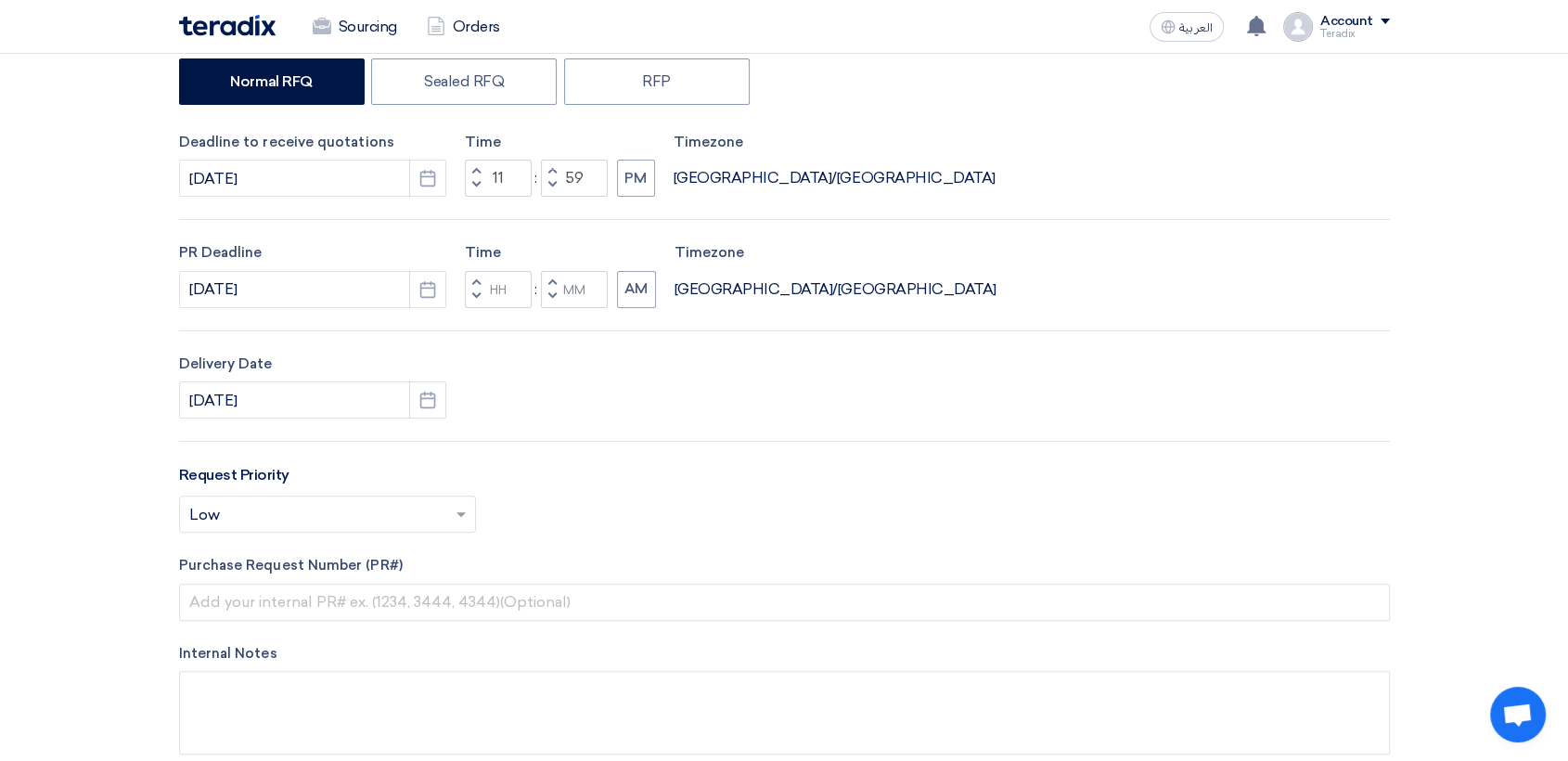
type input "59"
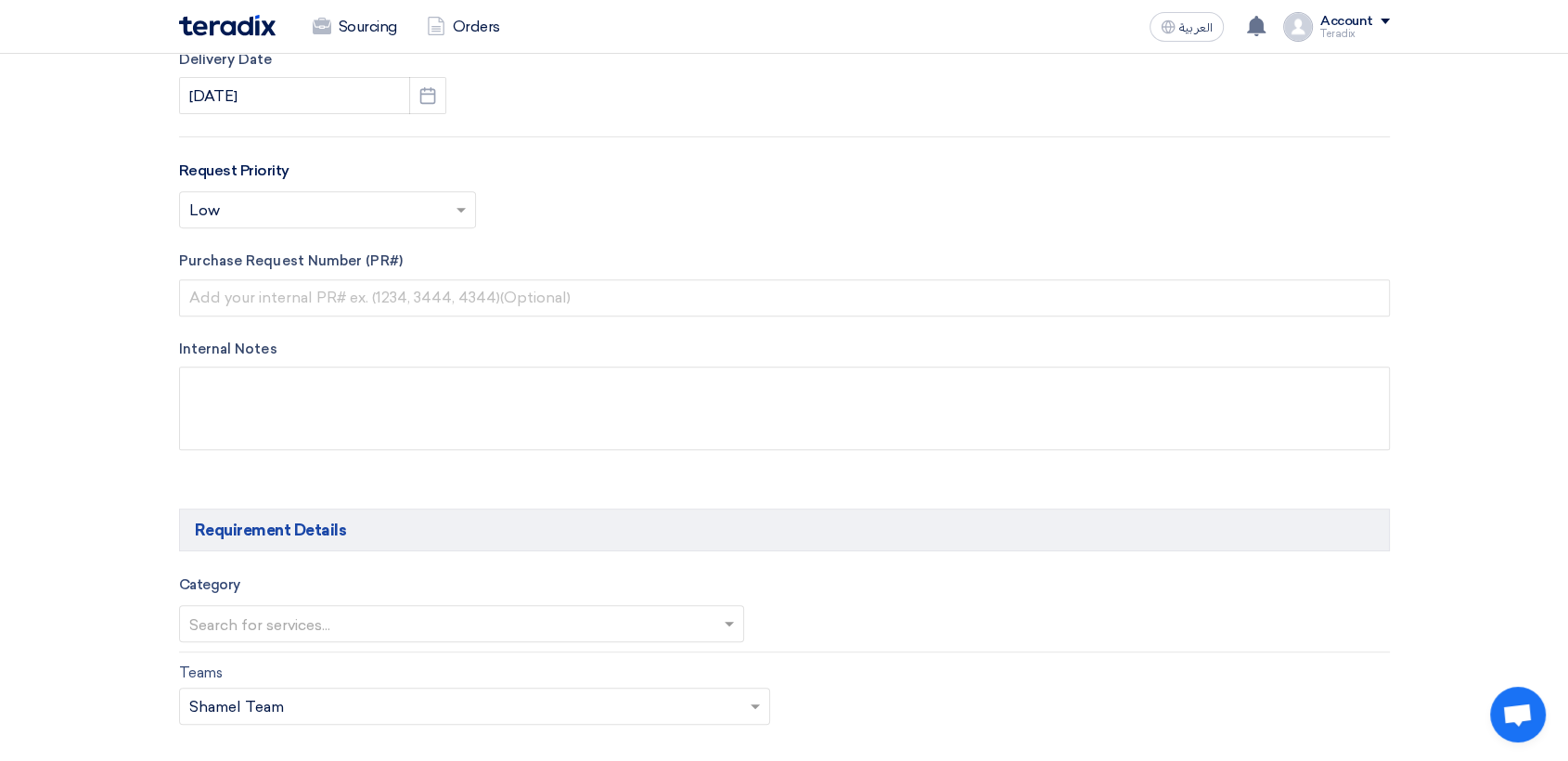
scroll to position [721, 0]
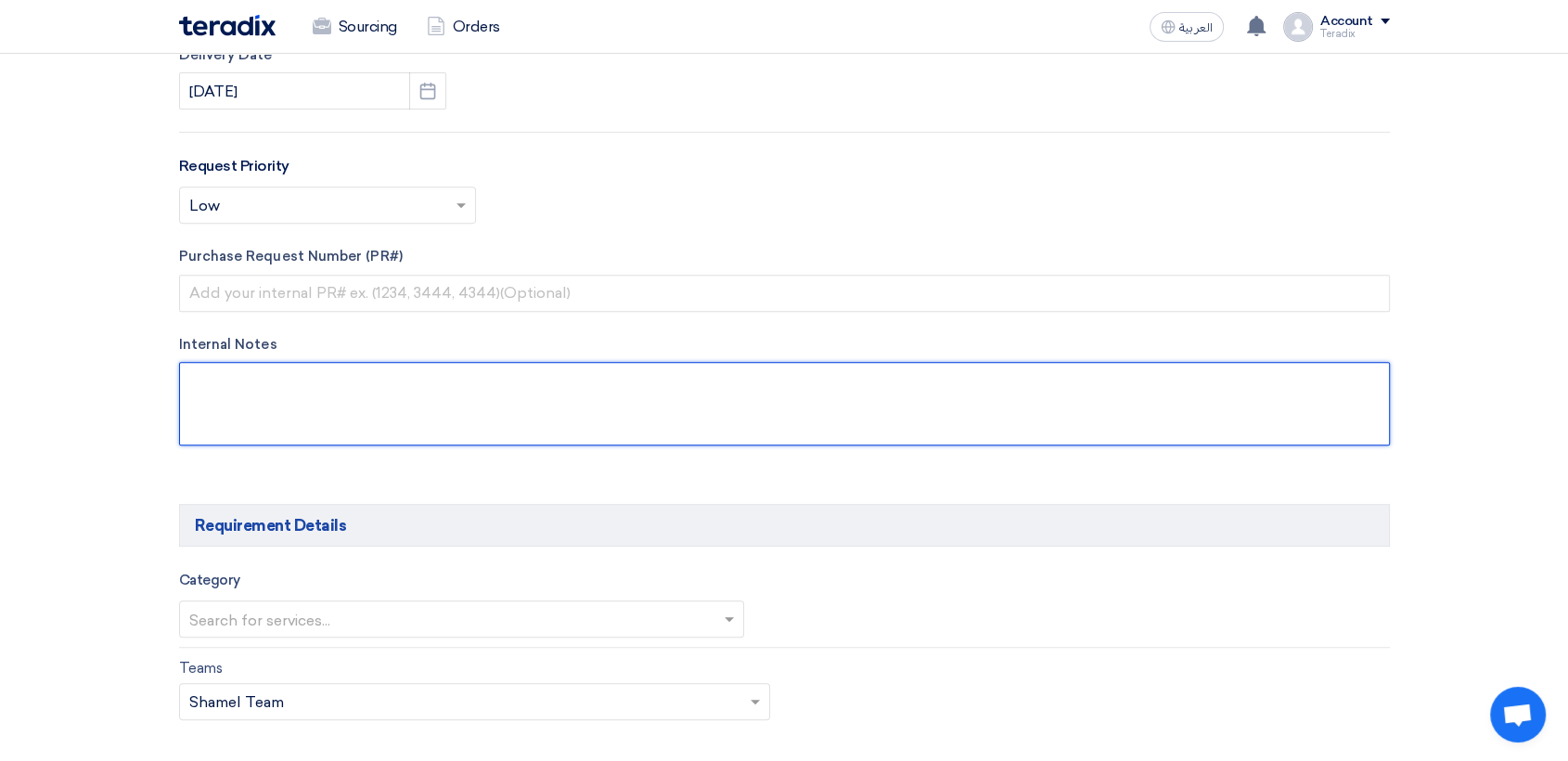
click at [453, 443] on textarea at bounding box center [784, 403] width 1211 height 84
paste textarea "[PERSON_NAME] [EMAIL_ADDRESS][DOMAIN_NAME] Arabian Pipes Company [GEOGRAPHIC_DA…"
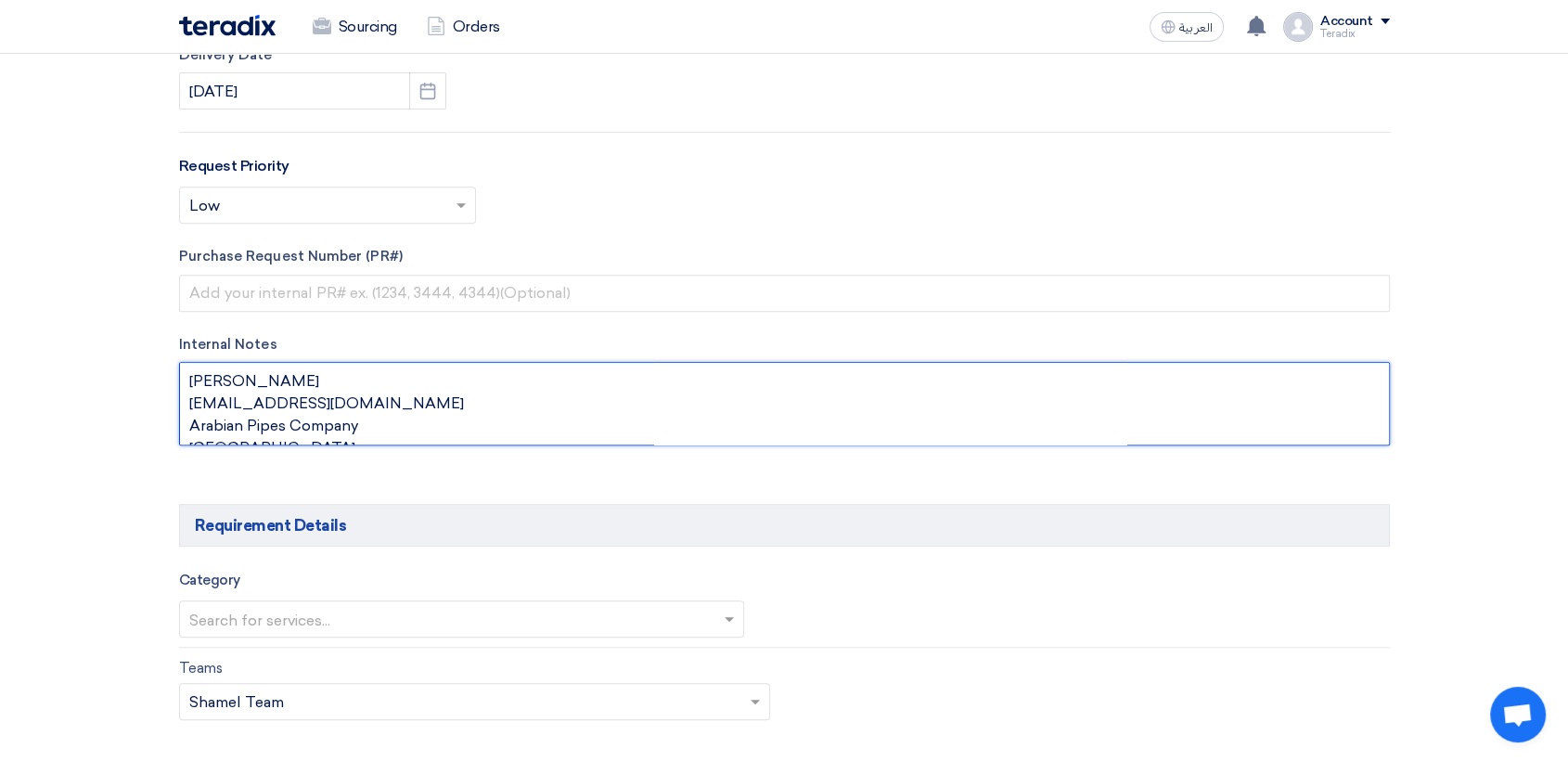
scroll to position [12, 0]
click at [256, 432] on textarea at bounding box center [784, 403] width 1211 height 84
click at [254, 431] on textarea at bounding box center [784, 403] width 1211 height 84
click at [253, 432] on textarea at bounding box center [784, 403] width 1211 height 84
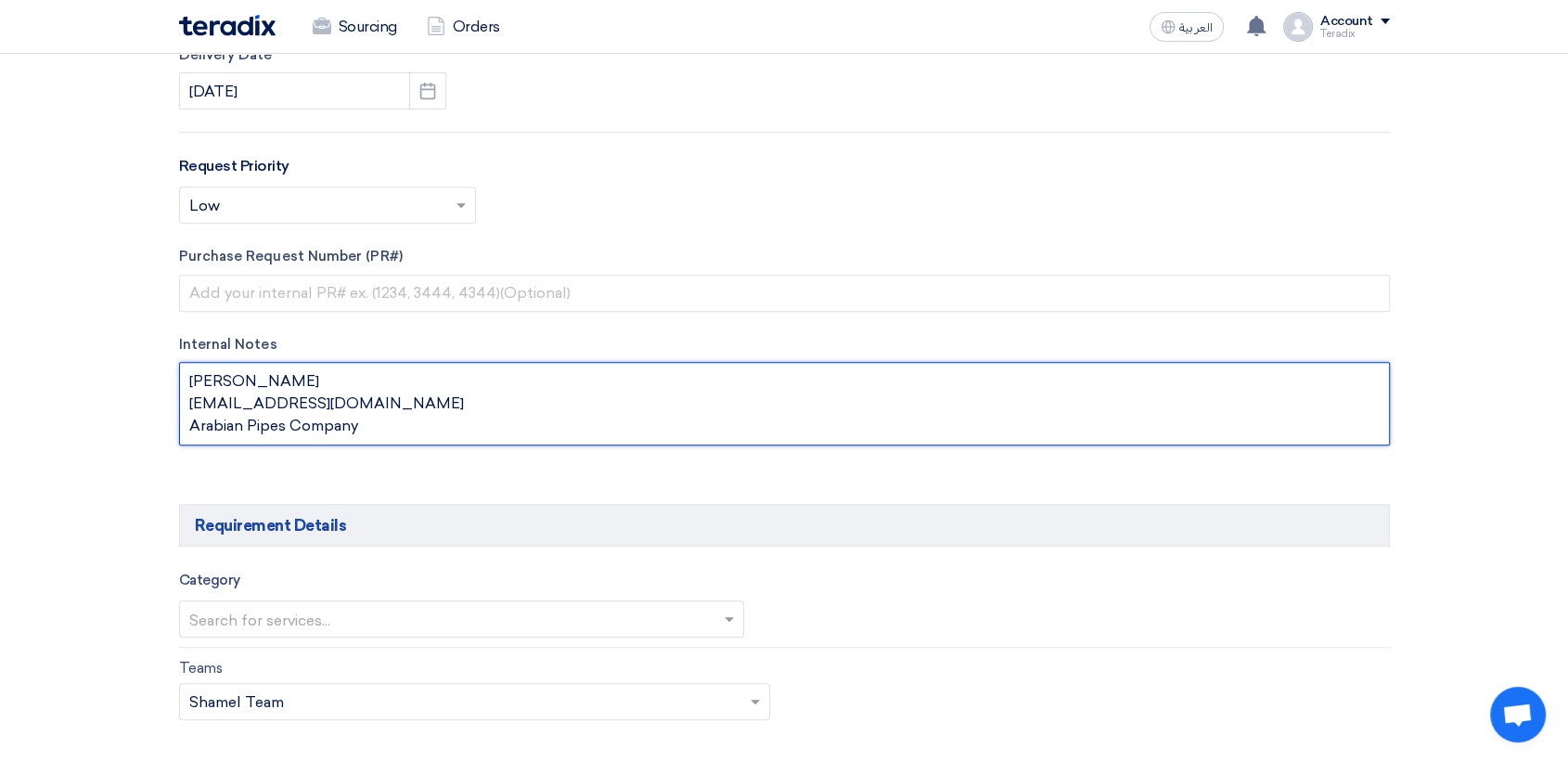
scroll to position [0, 0]
click at [340, 368] on textarea at bounding box center [784, 403] width 1211 height 84
paste textarea "Purchasing Specialist"
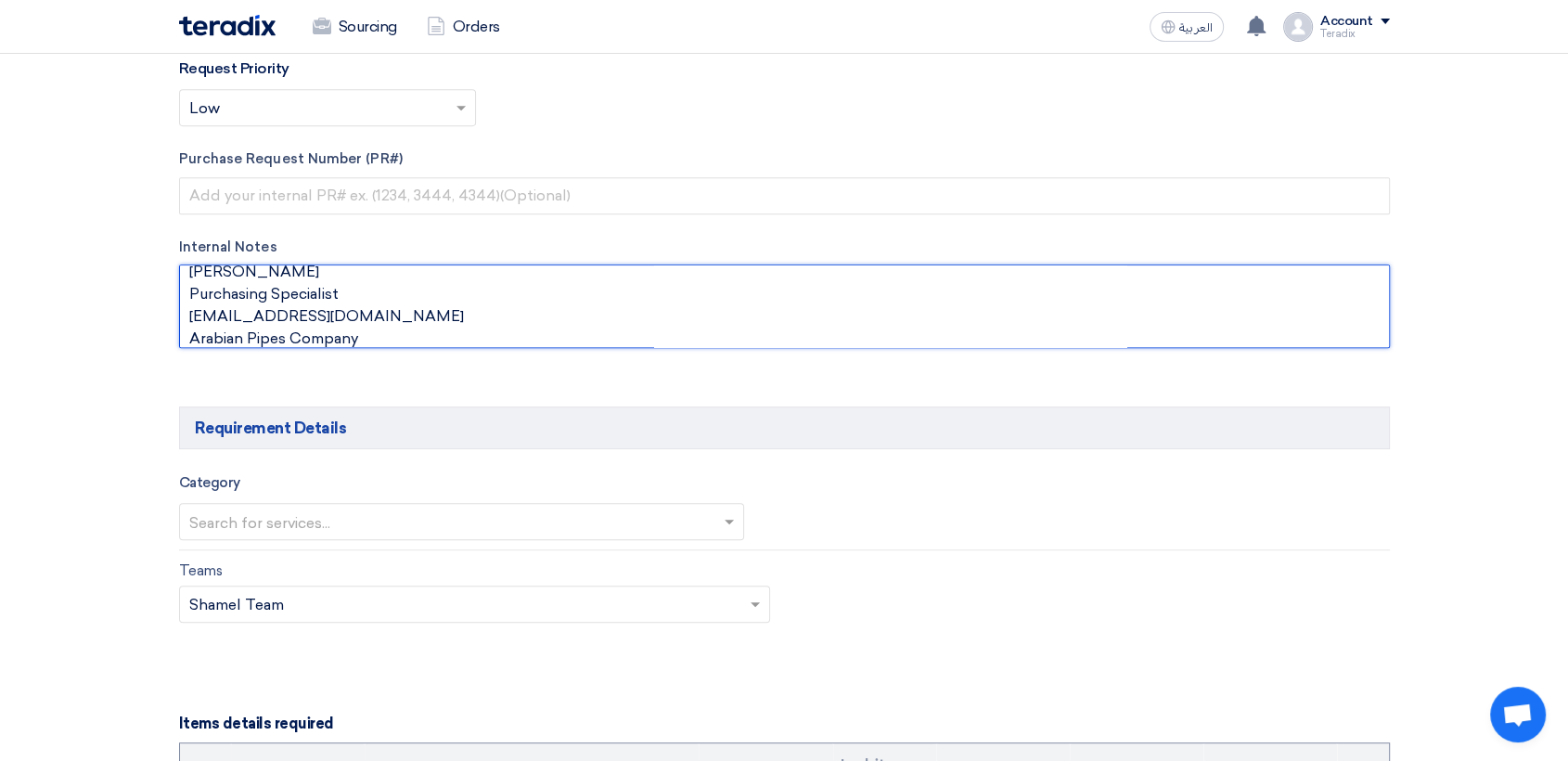
scroll to position [927, 0]
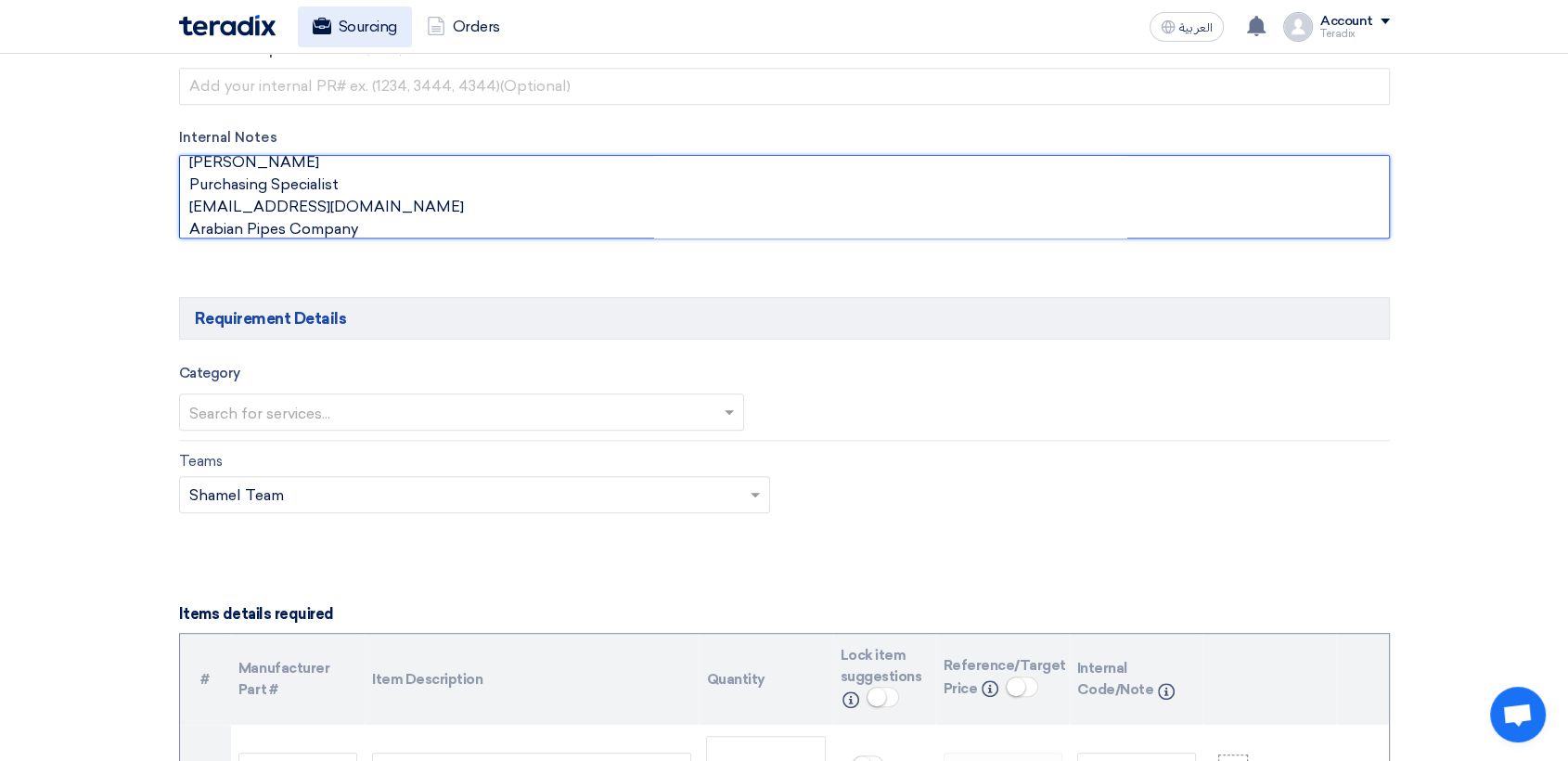
type textarea "[PERSON_NAME] Purchasing Specialist [EMAIL_ADDRESS][DOMAIN_NAME] Arabian Pipes …"
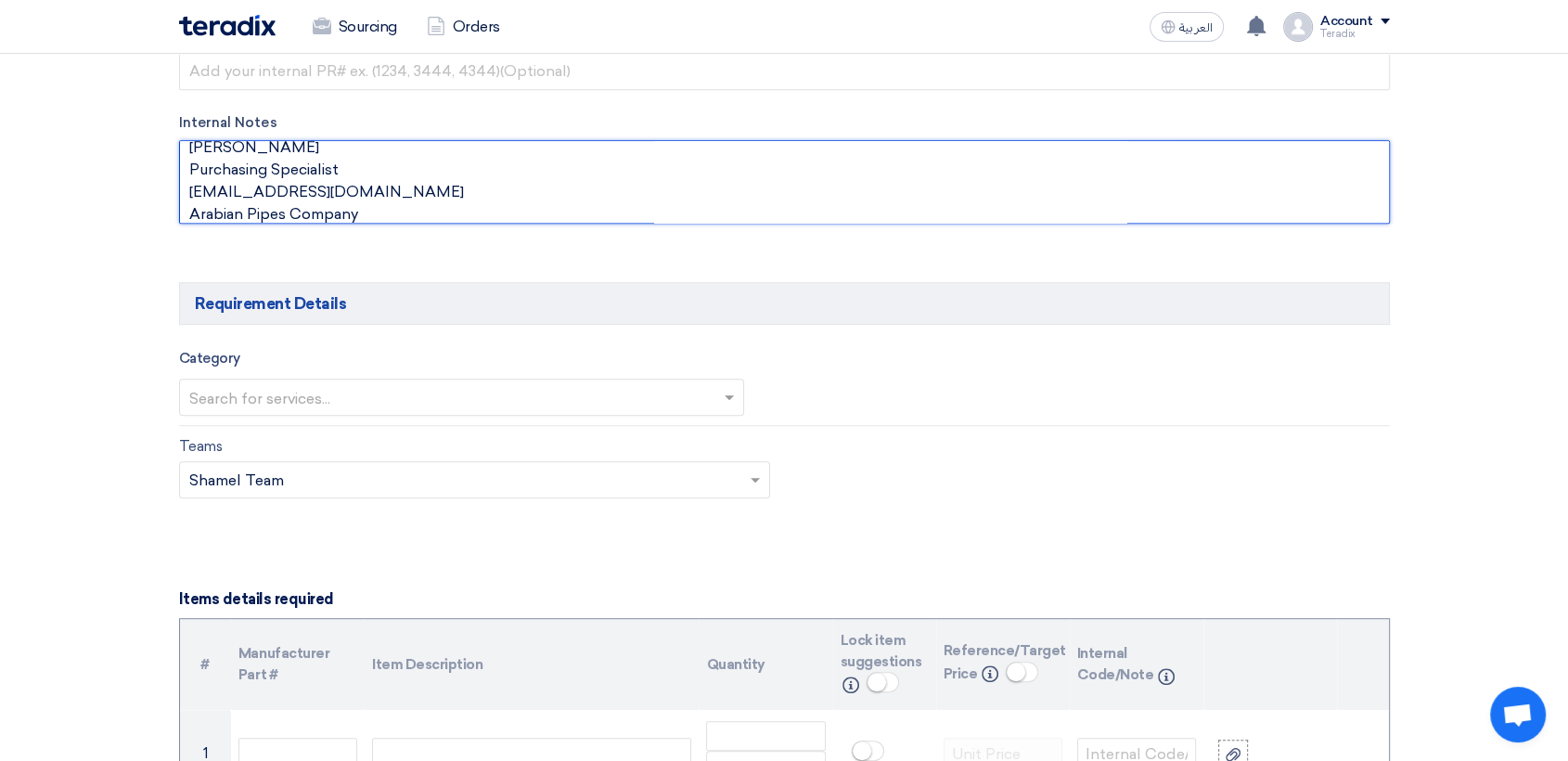
scroll to position [1134, 0]
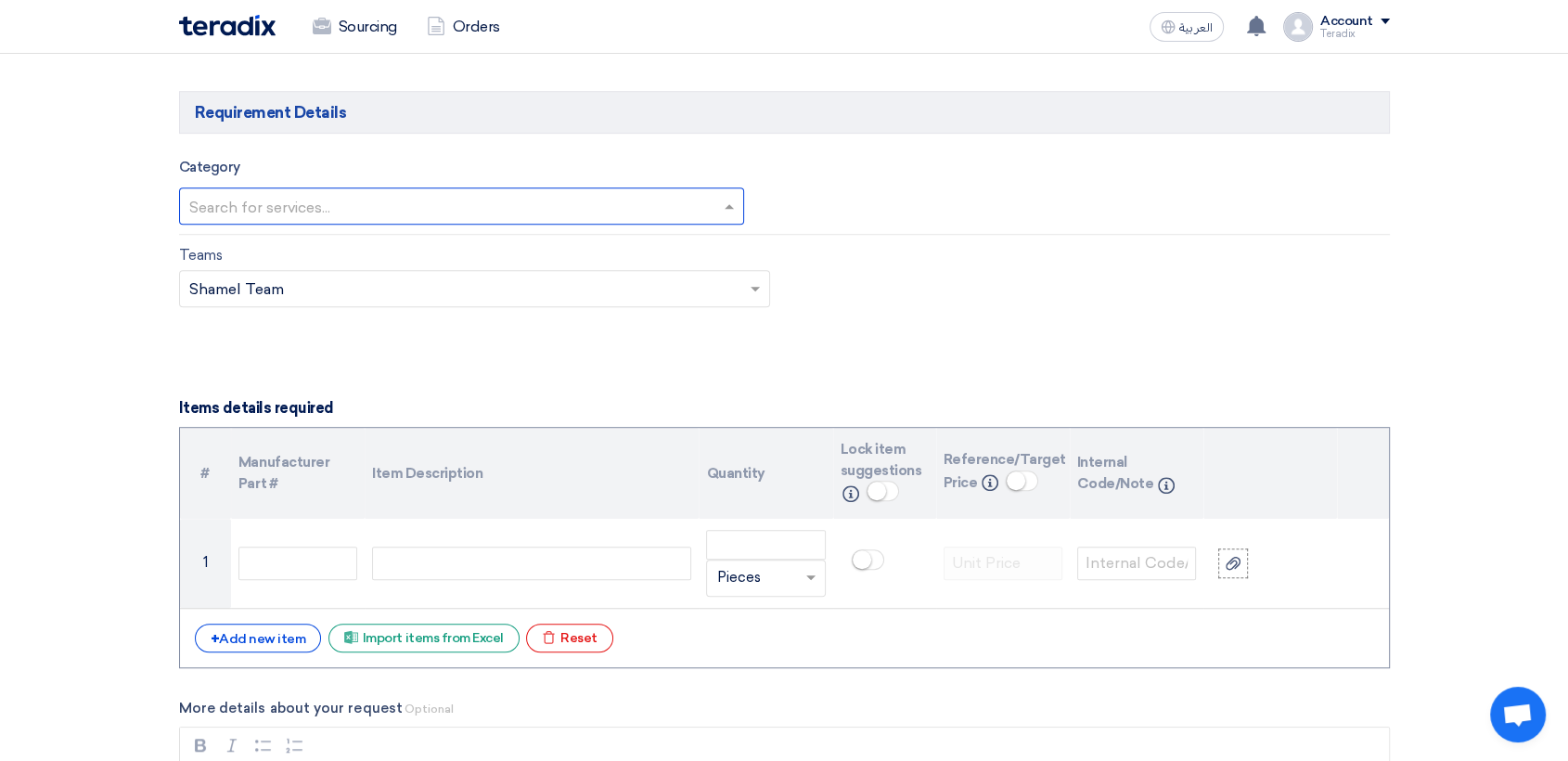
click at [534, 206] on input "text" at bounding box center [453, 207] width 527 height 30
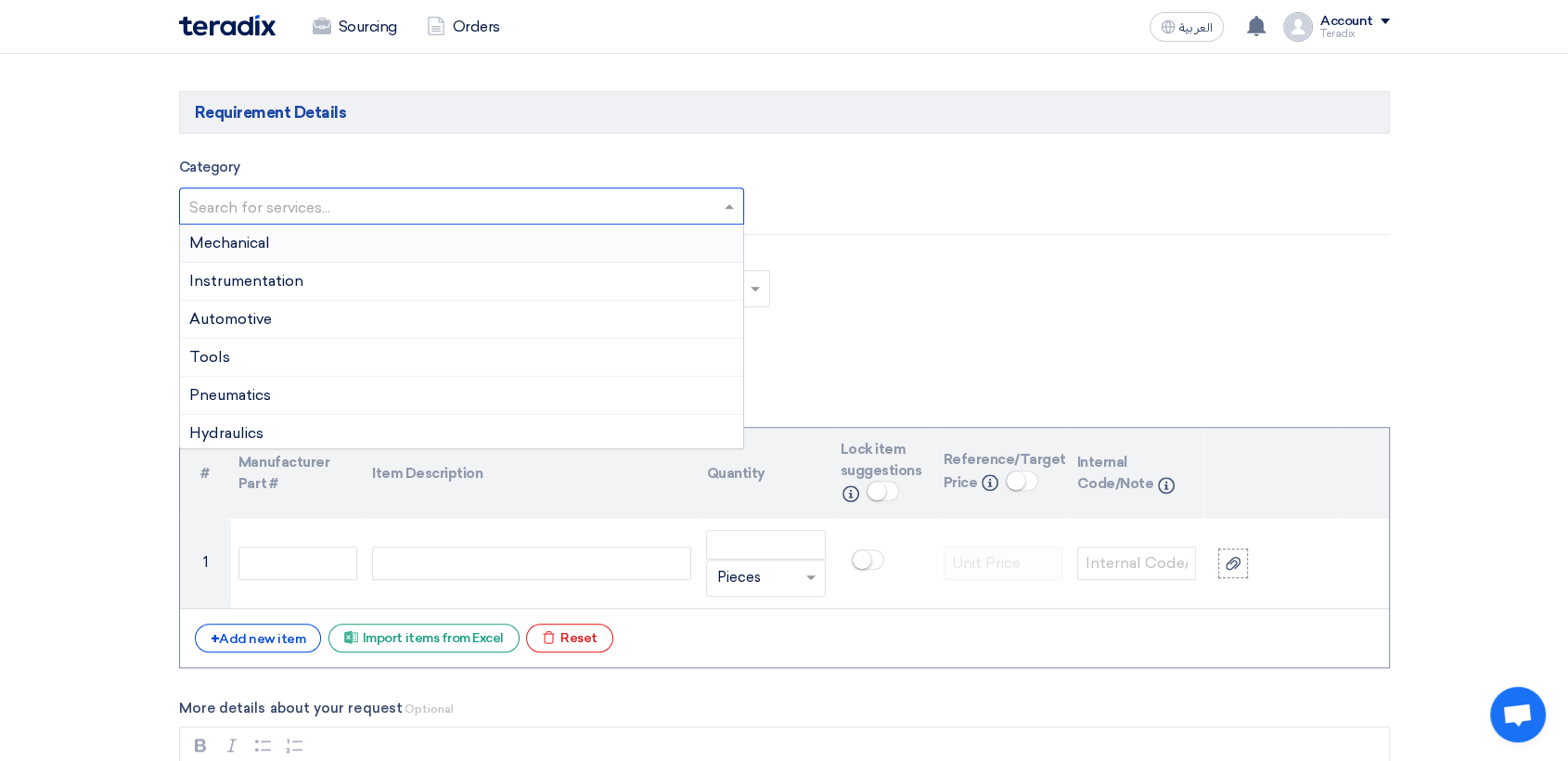
drag, startPoint x: 373, startPoint y: 251, endPoint x: 403, endPoint y: 295, distance: 53.3
click at [373, 249] on div "Mechanical" at bounding box center [461, 244] width 564 height 38
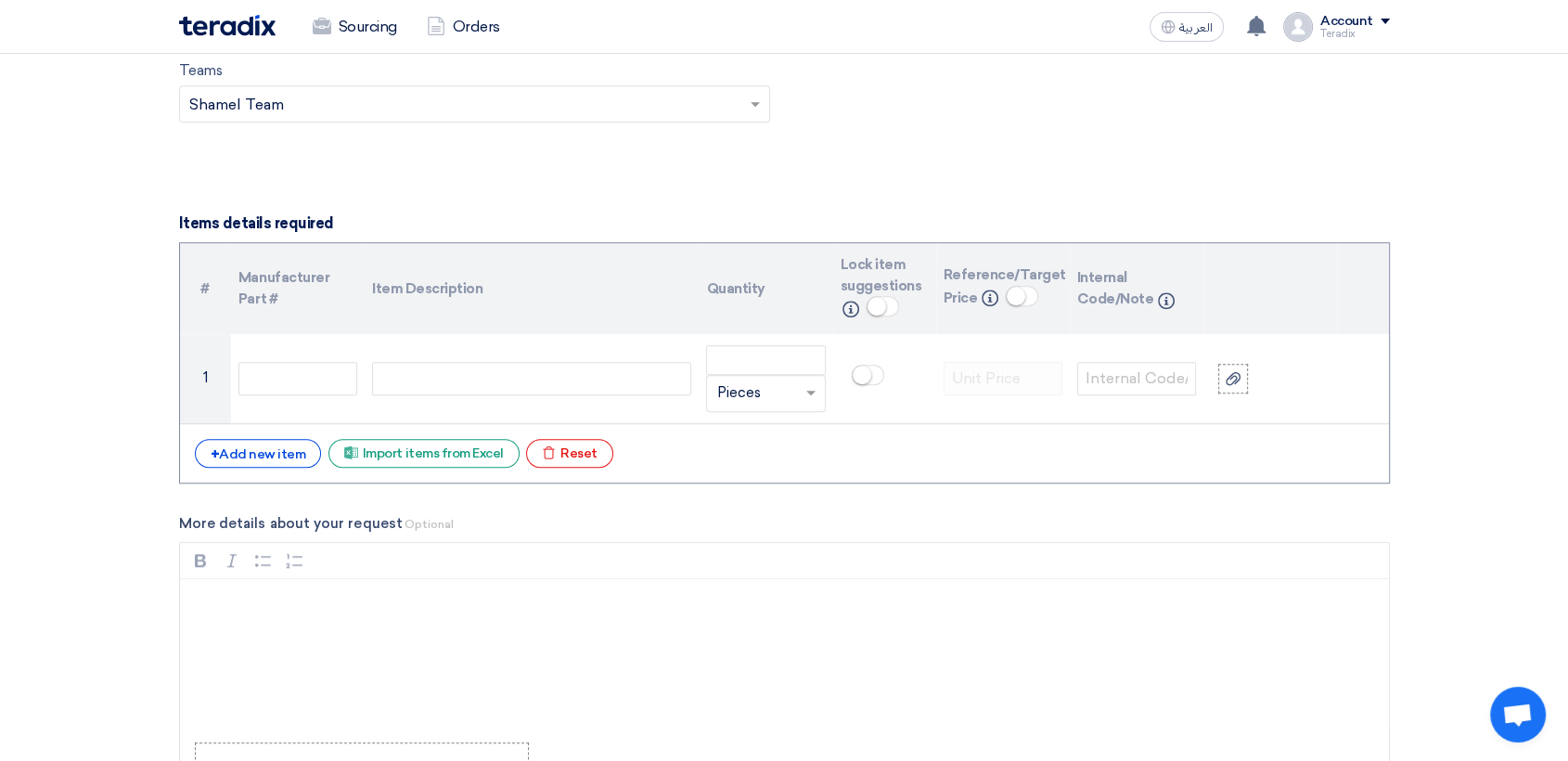
scroll to position [1546, 0]
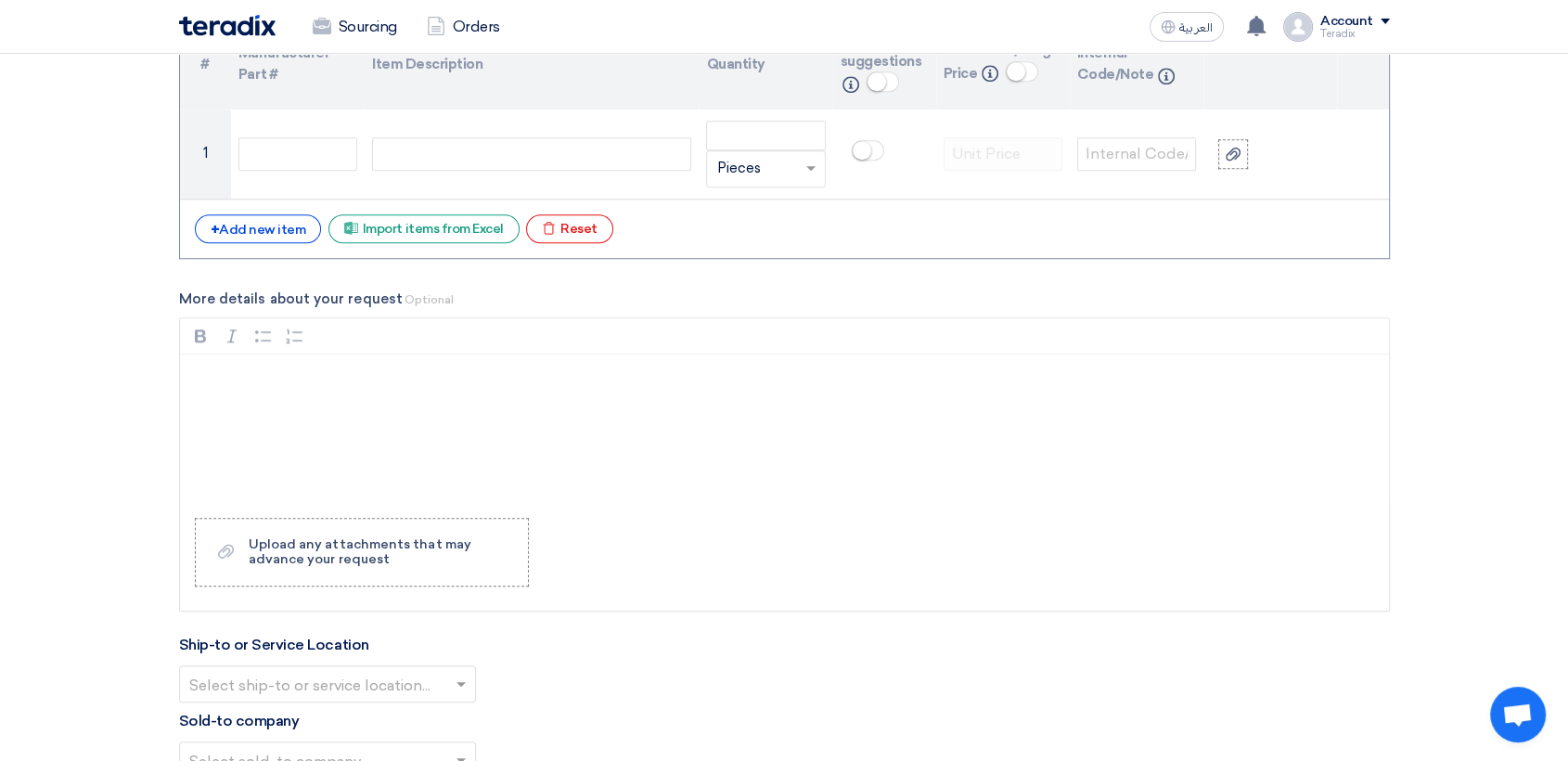
drag, startPoint x: 252, startPoint y: 206, endPoint x: 272, endPoint y: 245, distance: 43.8
click at [252, 208] on div "# Manufacturer Part # Item Description Quantity Lock item suggestions Info Refe…" at bounding box center [784, 139] width 1211 height 242
drag, startPoint x: 275, startPoint y: 251, endPoint x: 279, endPoint y: 236, distance: 15.5
click at [275, 247] on div "# Manufacturer Part # Item Description Quantity Lock item suggestions Info Refe…" at bounding box center [784, 139] width 1211 height 242
click at [278, 227] on div "+ Add new item" at bounding box center [259, 228] width 127 height 29
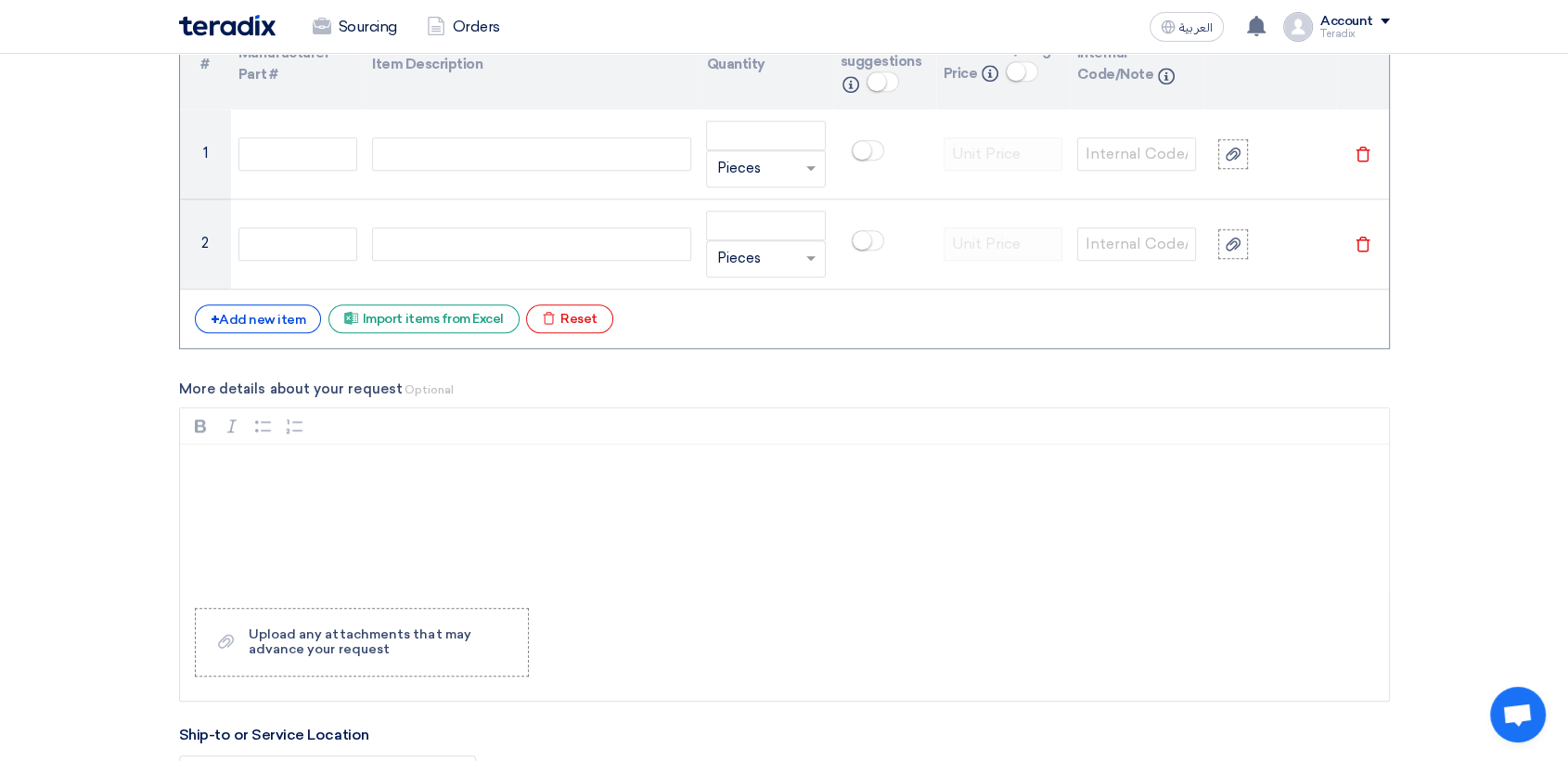
click at [282, 301] on div "# Manufacturer Part # Item Description Quantity Lock item suggestions Info Refe…" at bounding box center [784, 184] width 1211 height 331
click at [282, 310] on div "+ Add new item" at bounding box center [259, 319] width 127 height 29
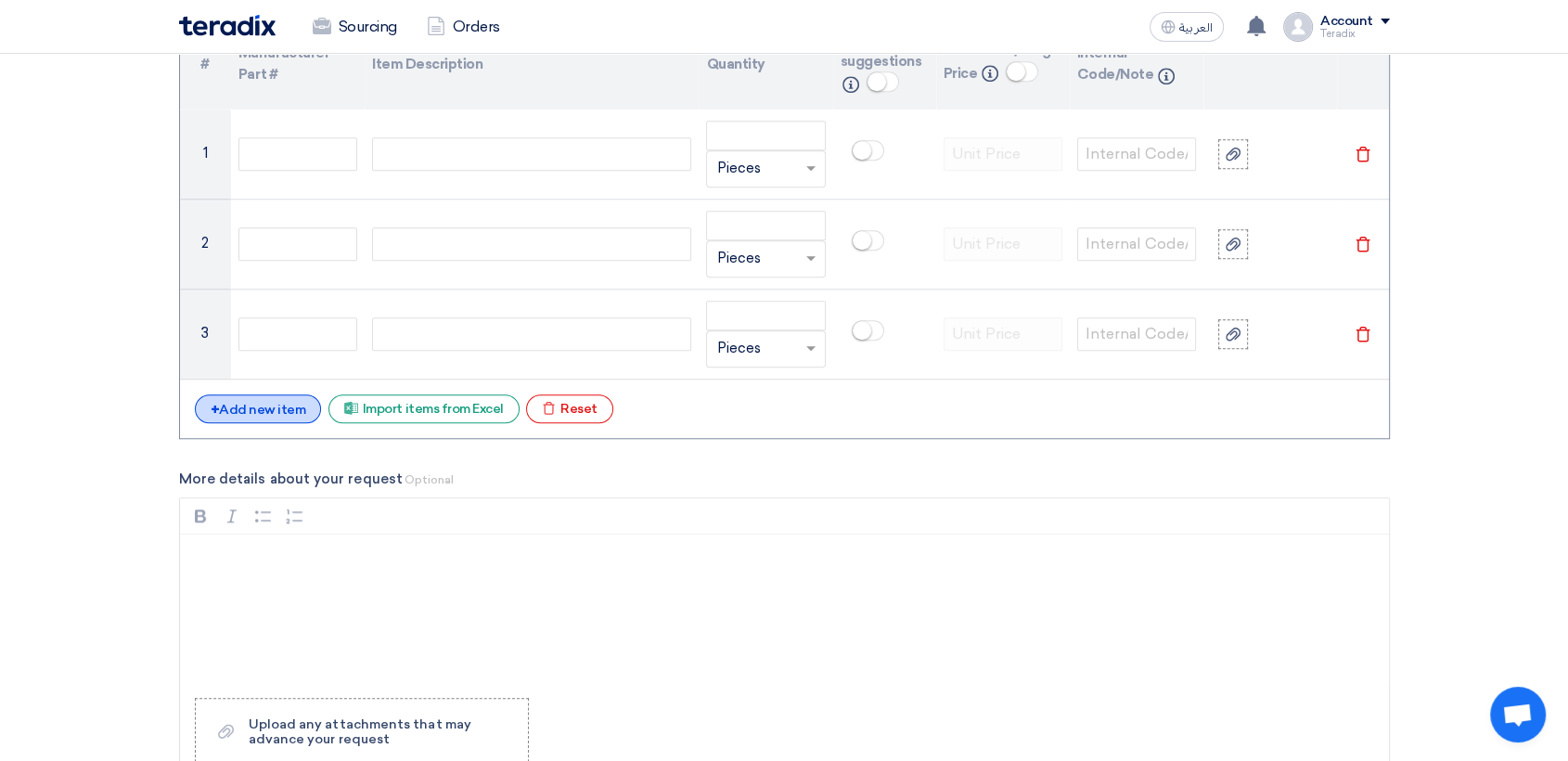
click at [277, 409] on div "+ Add new item" at bounding box center [259, 408] width 127 height 29
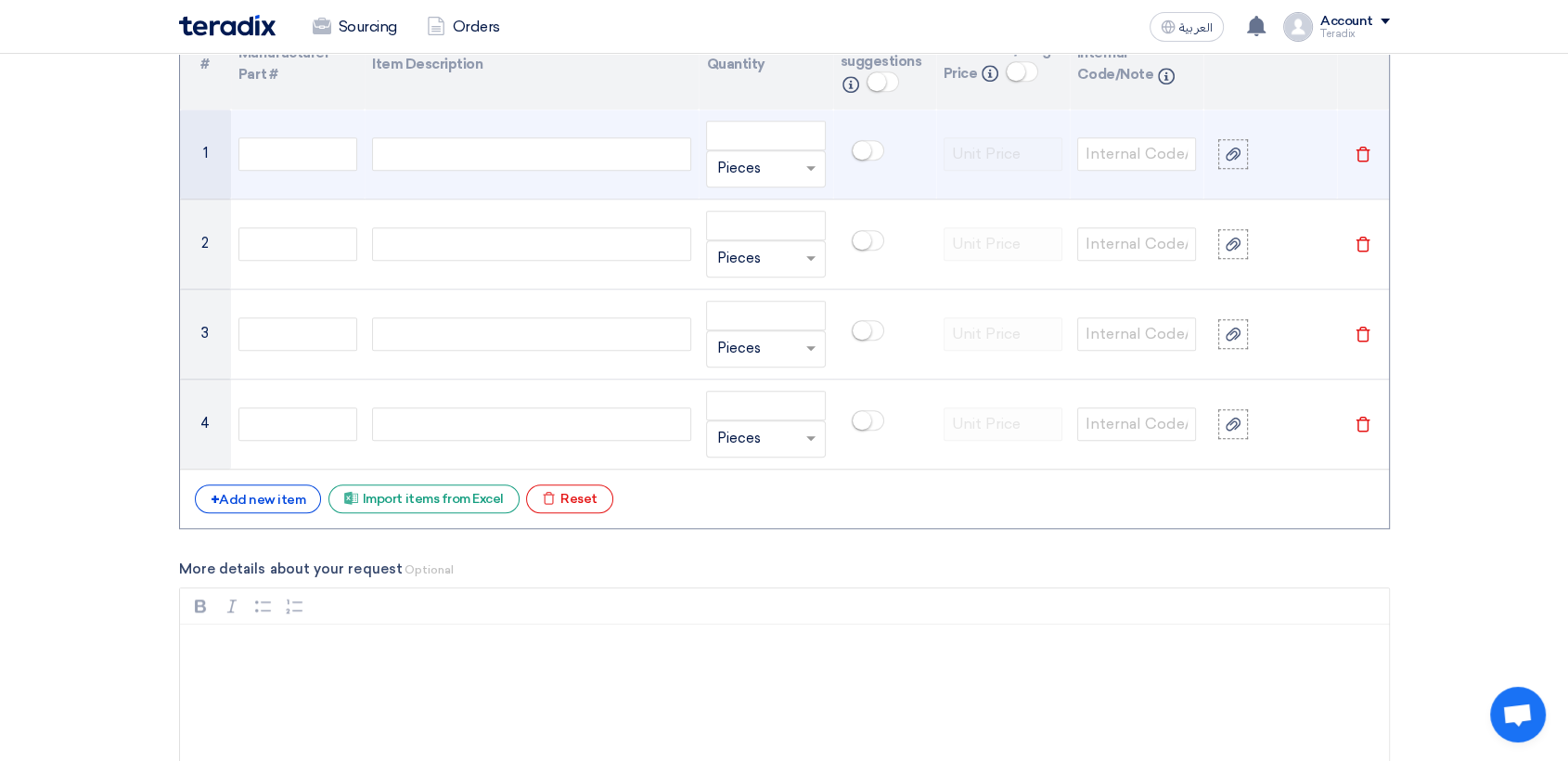
click at [496, 153] on div at bounding box center [531, 153] width 319 height 33
paste div
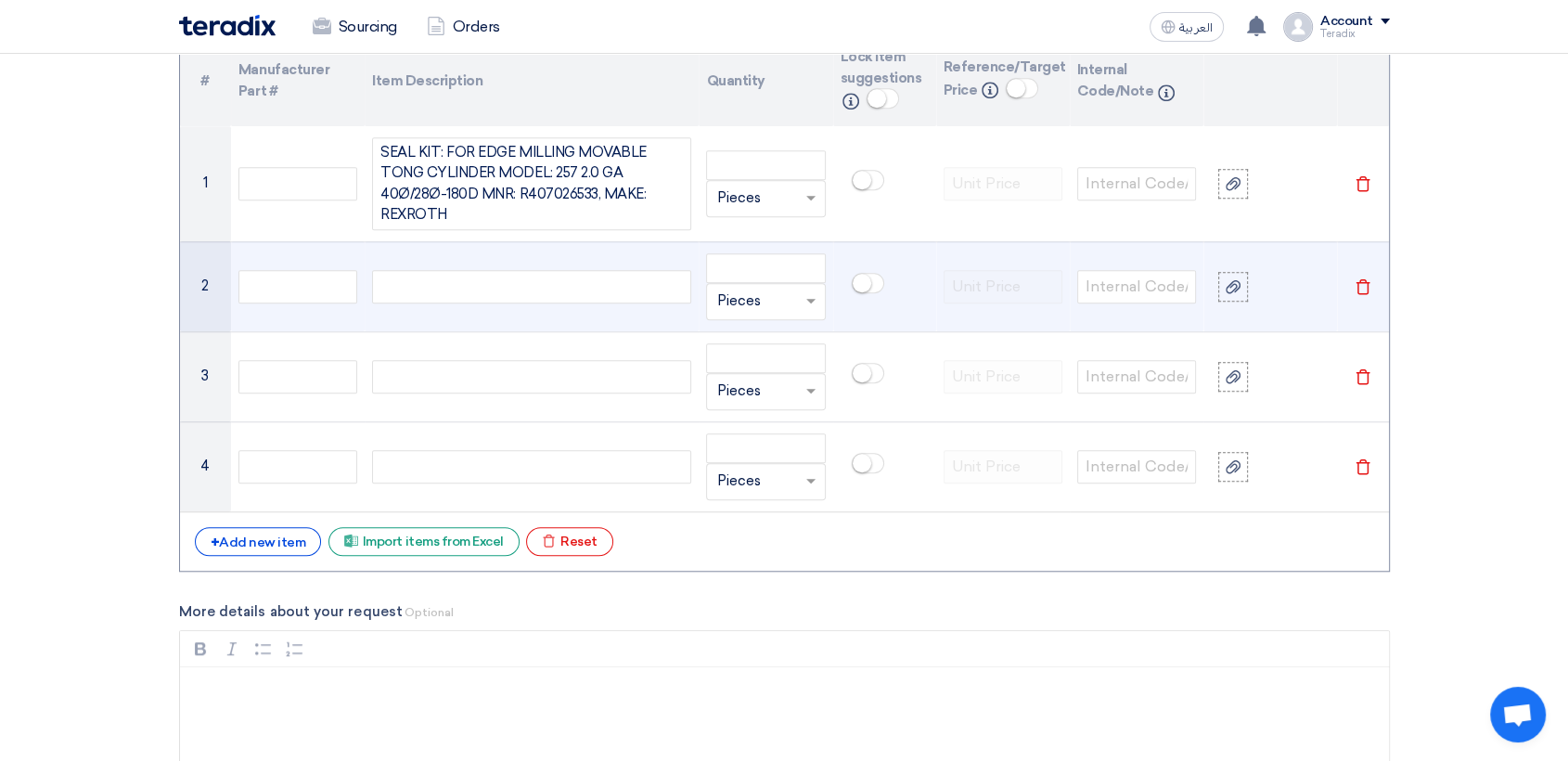
click at [626, 283] on div at bounding box center [531, 286] width 319 height 33
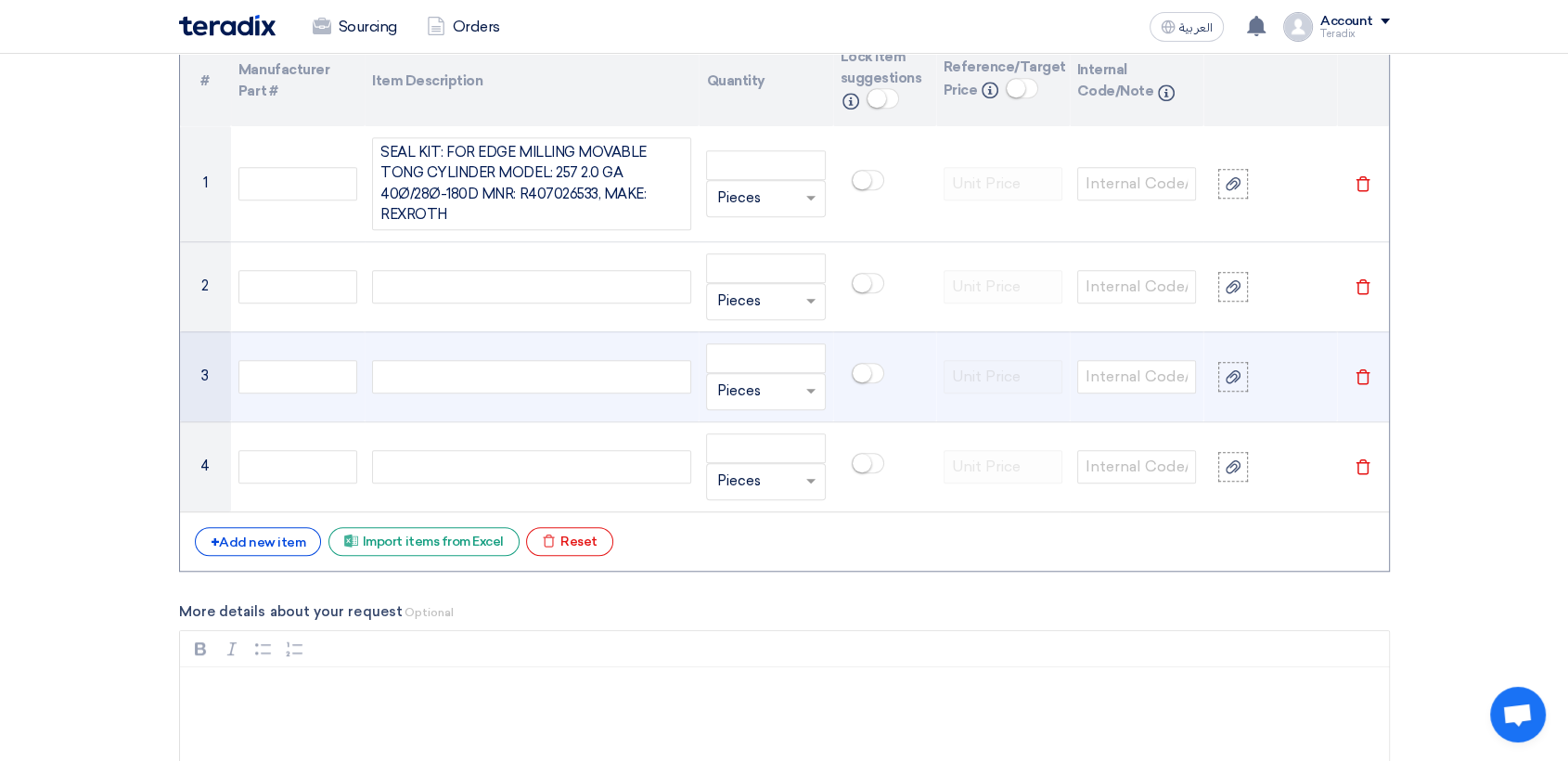
paste div
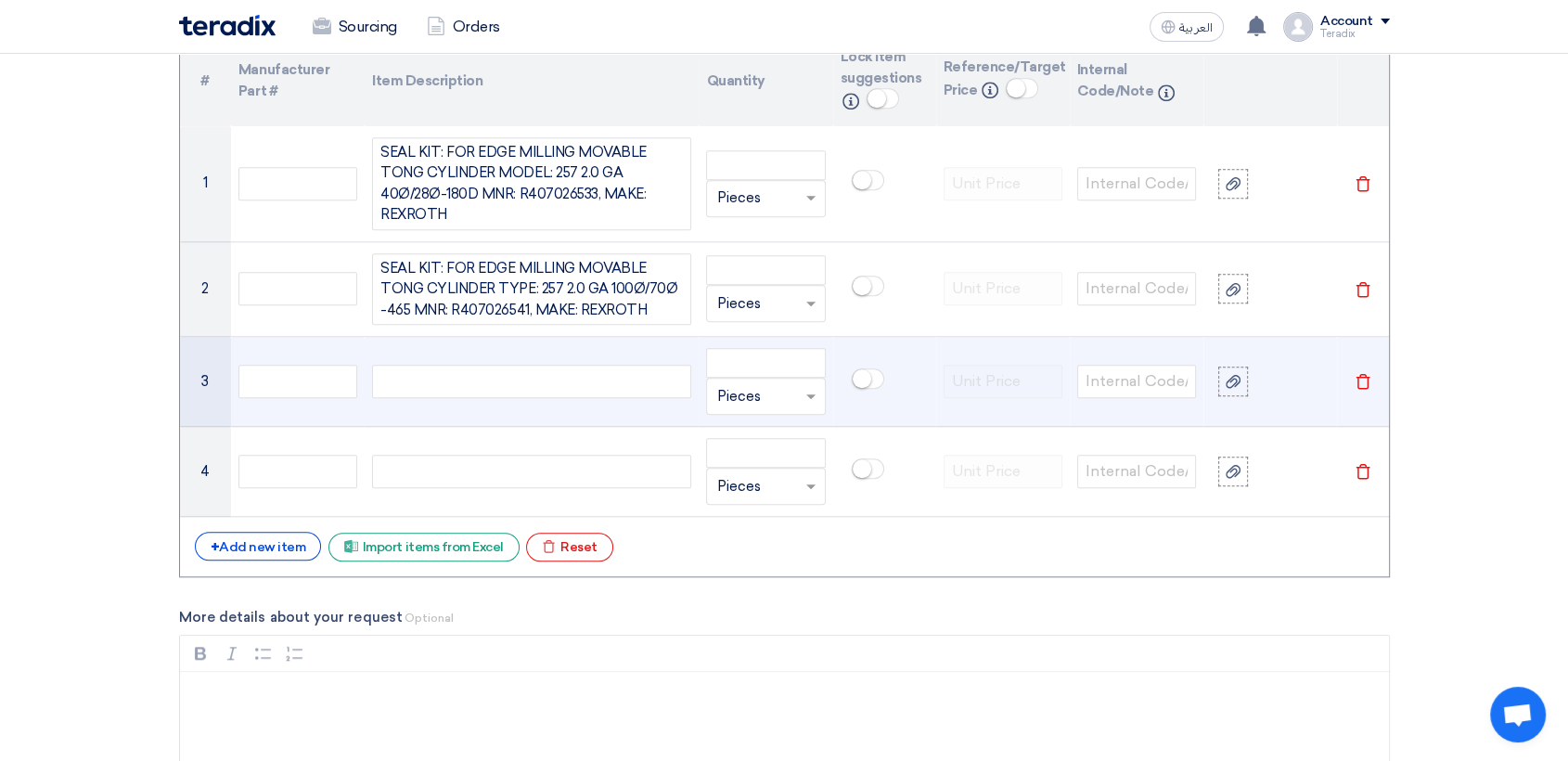
scroll to position [1513, 0]
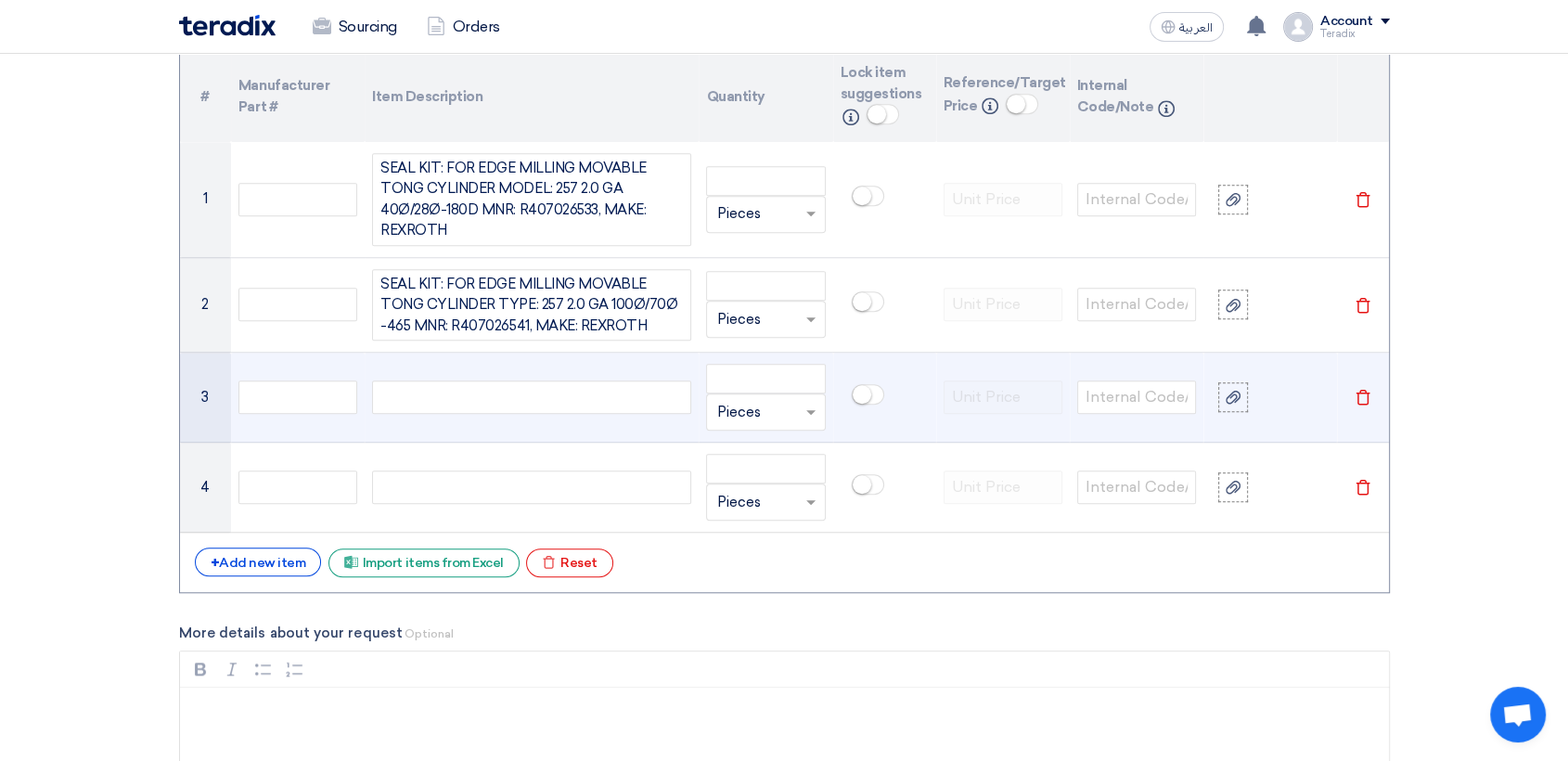
click at [559, 409] on div at bounding box center [531, 397] width 319 height 33
paste div
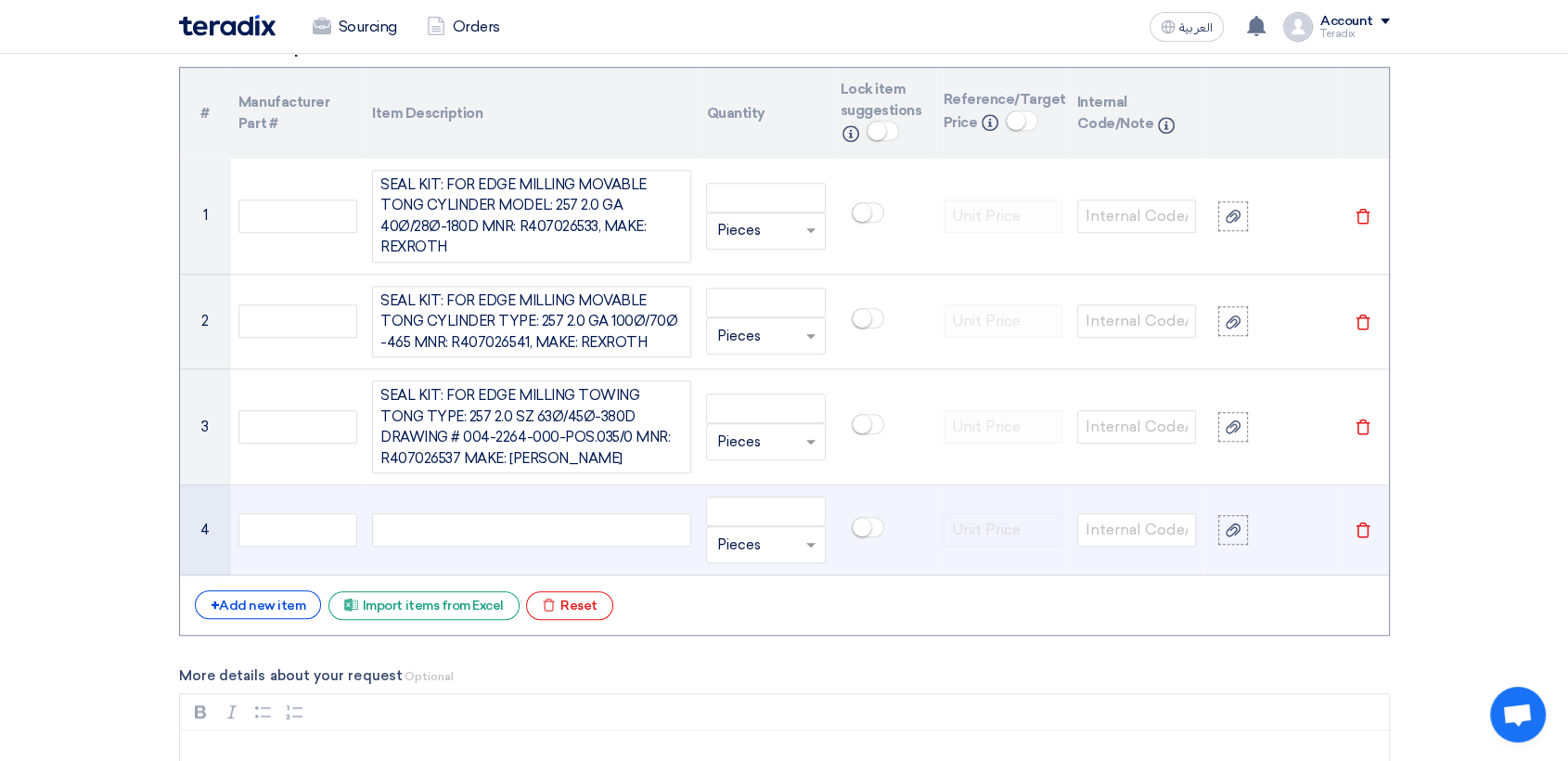
click at [584, 537] on div at bounding box center [531, 529] width 319 height 33
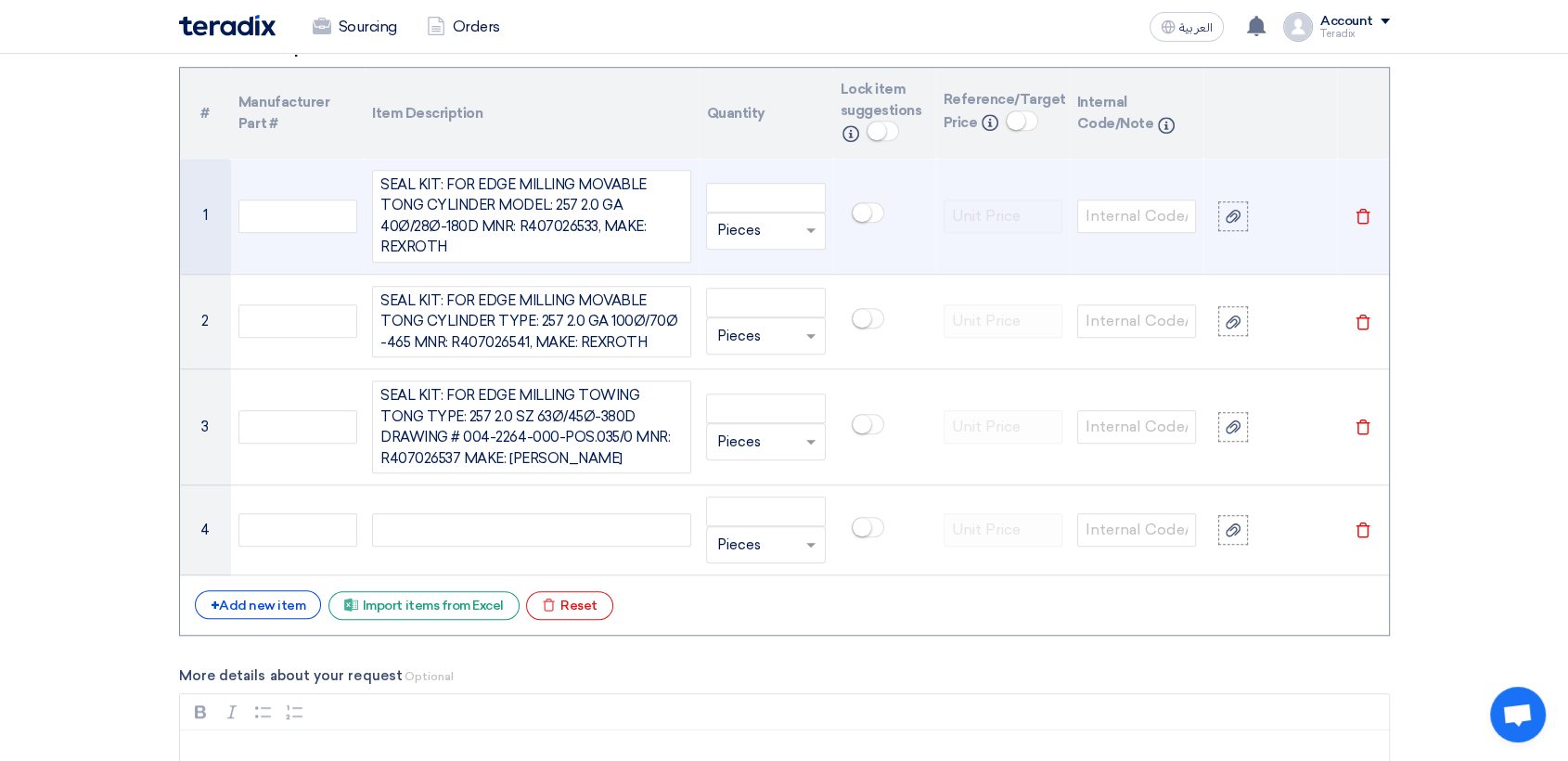
paste div
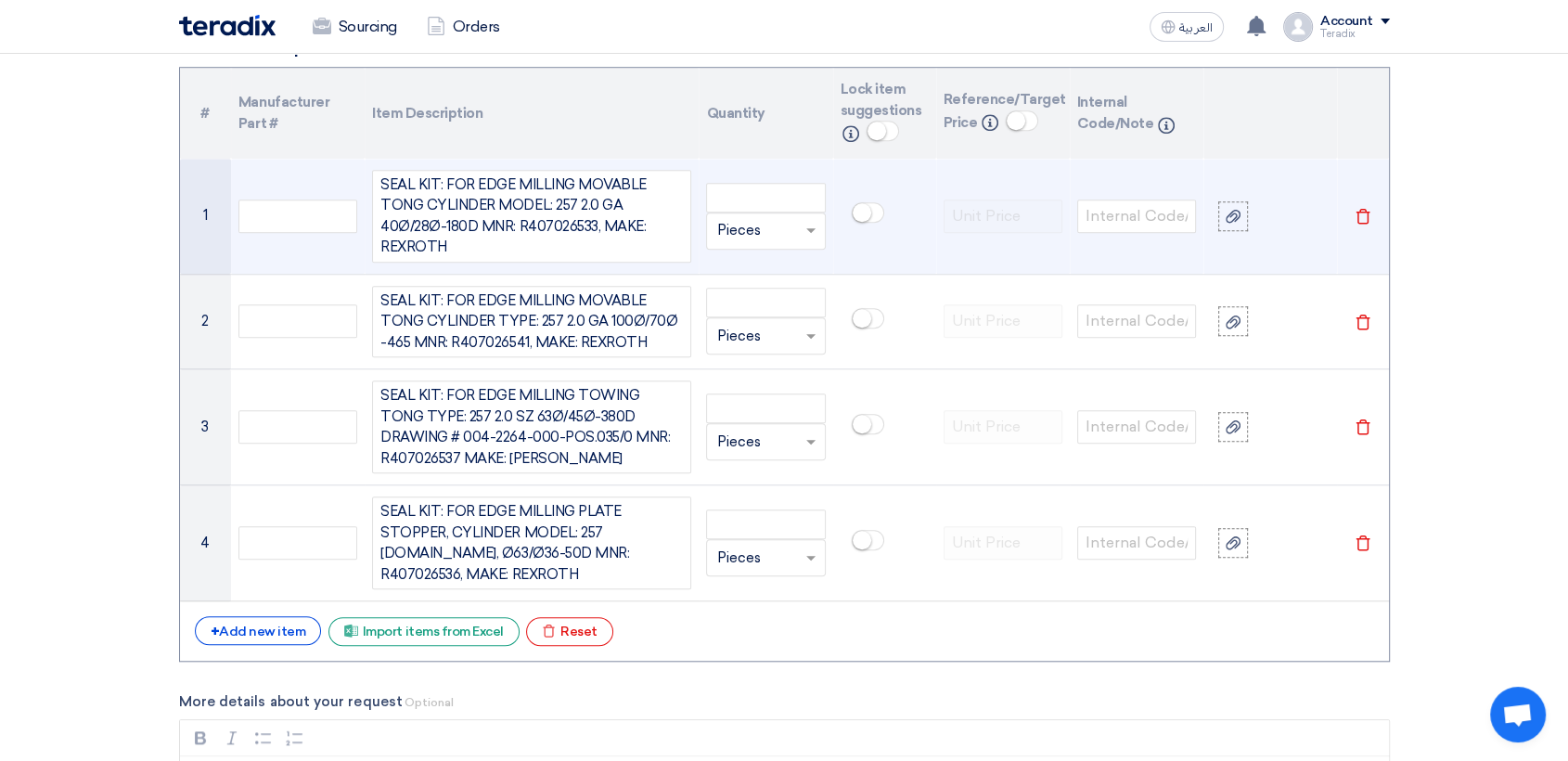
scroll to position [1480, 0]
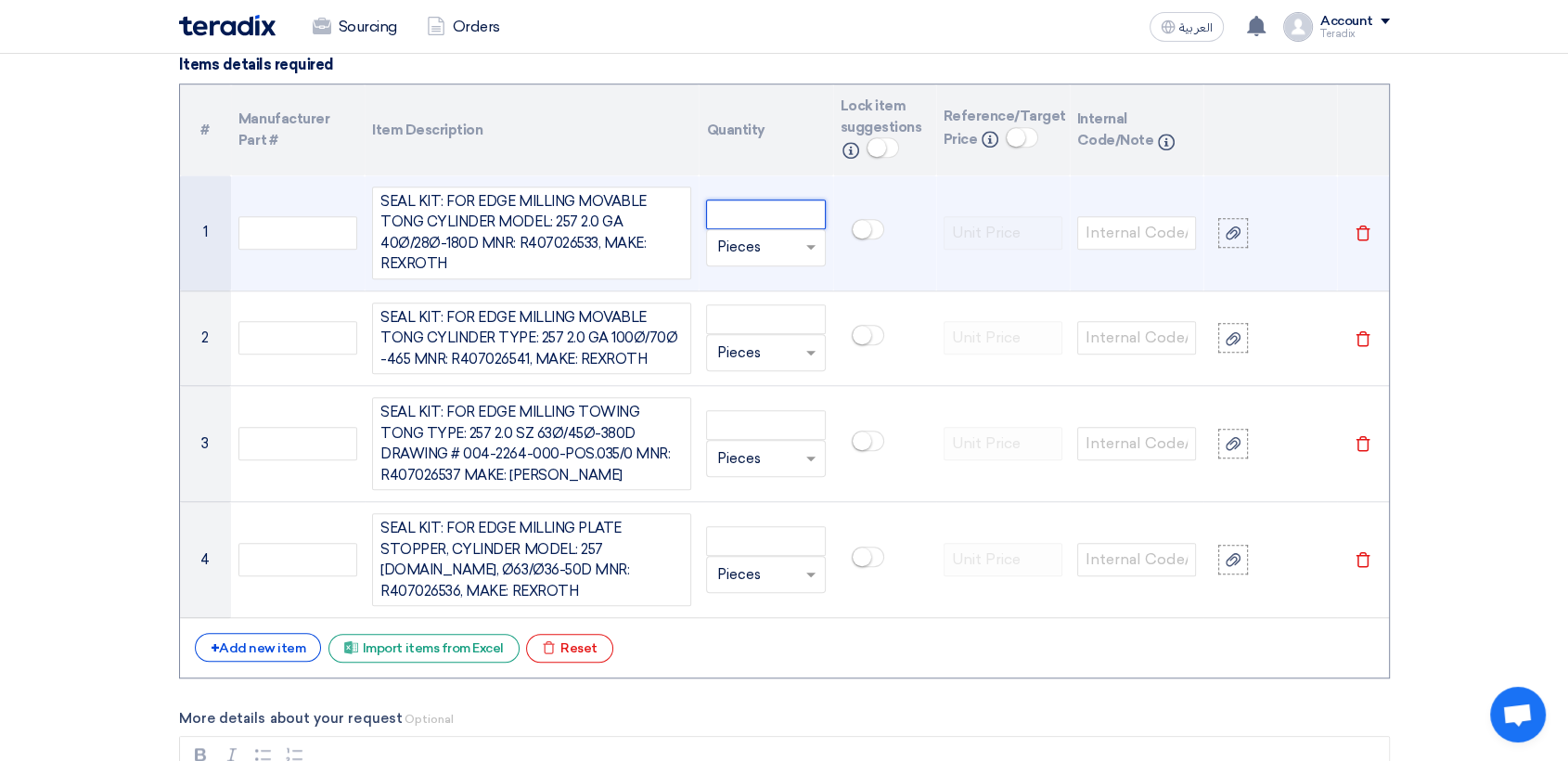
click at [748, 218] on input "number" at bounding box center [765, 214] width 119 height 29
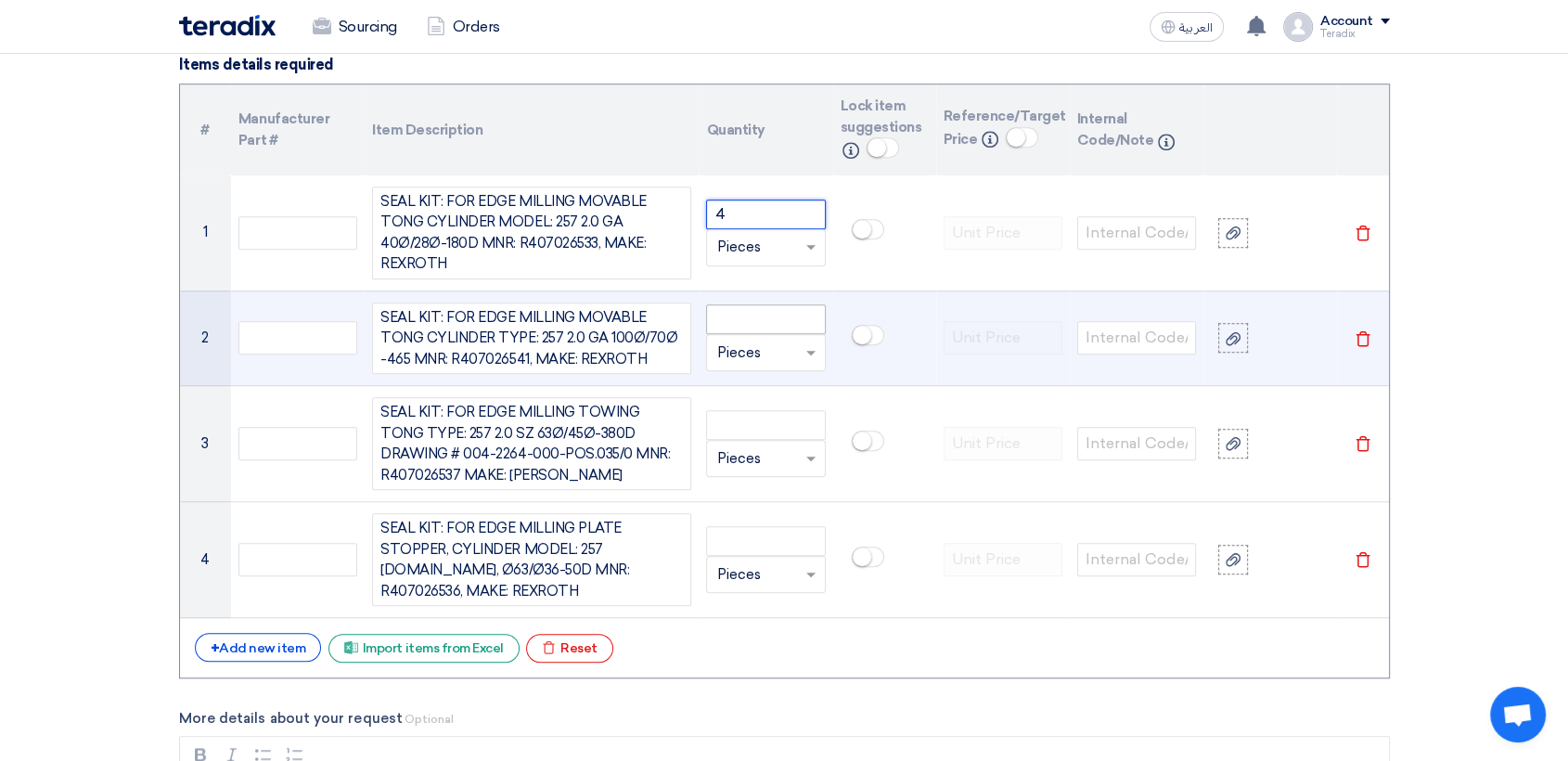
type input "4"
click at [766, 316] on input "number" at bounding box center [765, 319] width 119 height 29
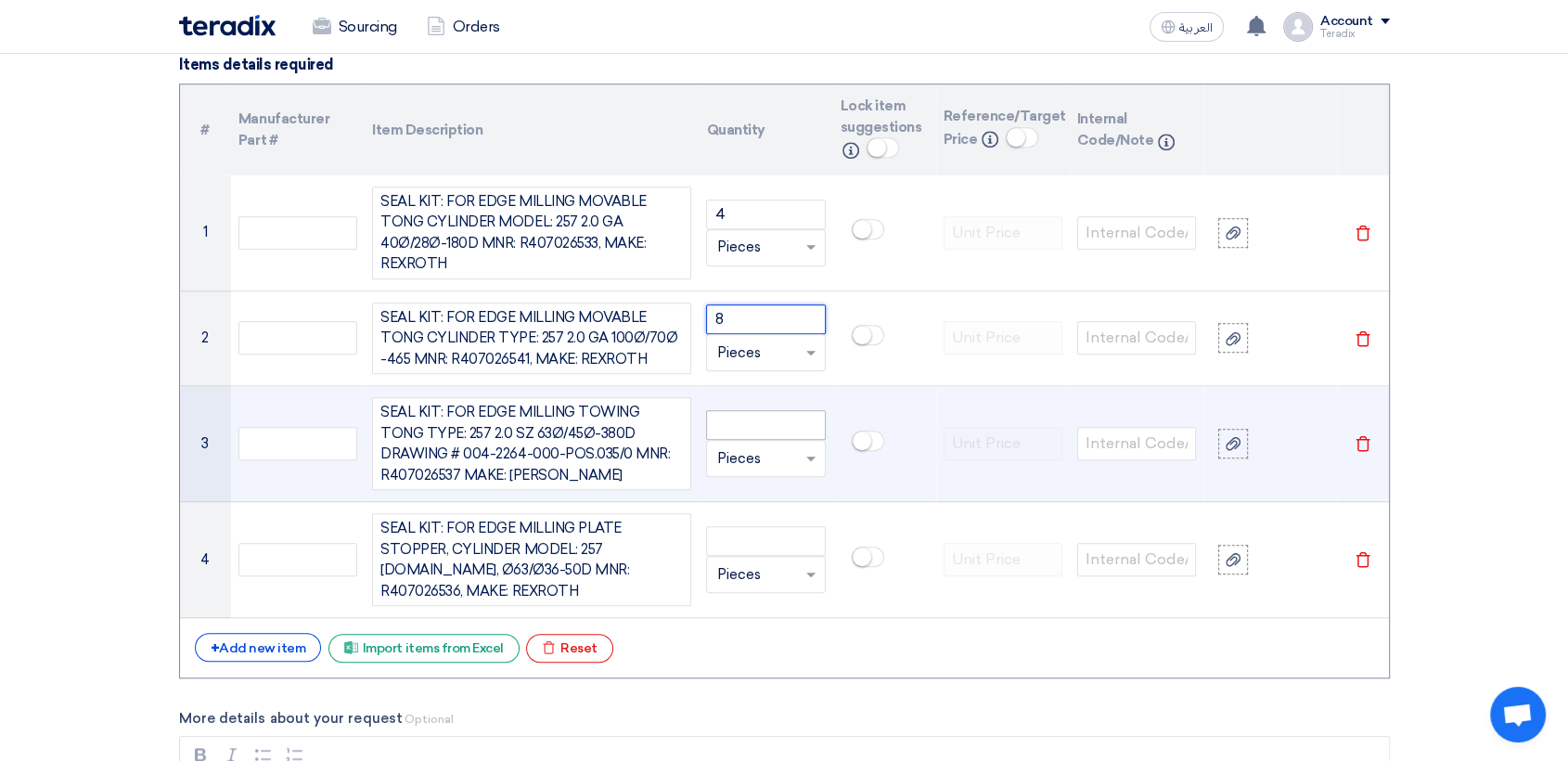
type input "8"
click at [791, 418] on input "number" at bounding box center [765, 424] width 119 height 29
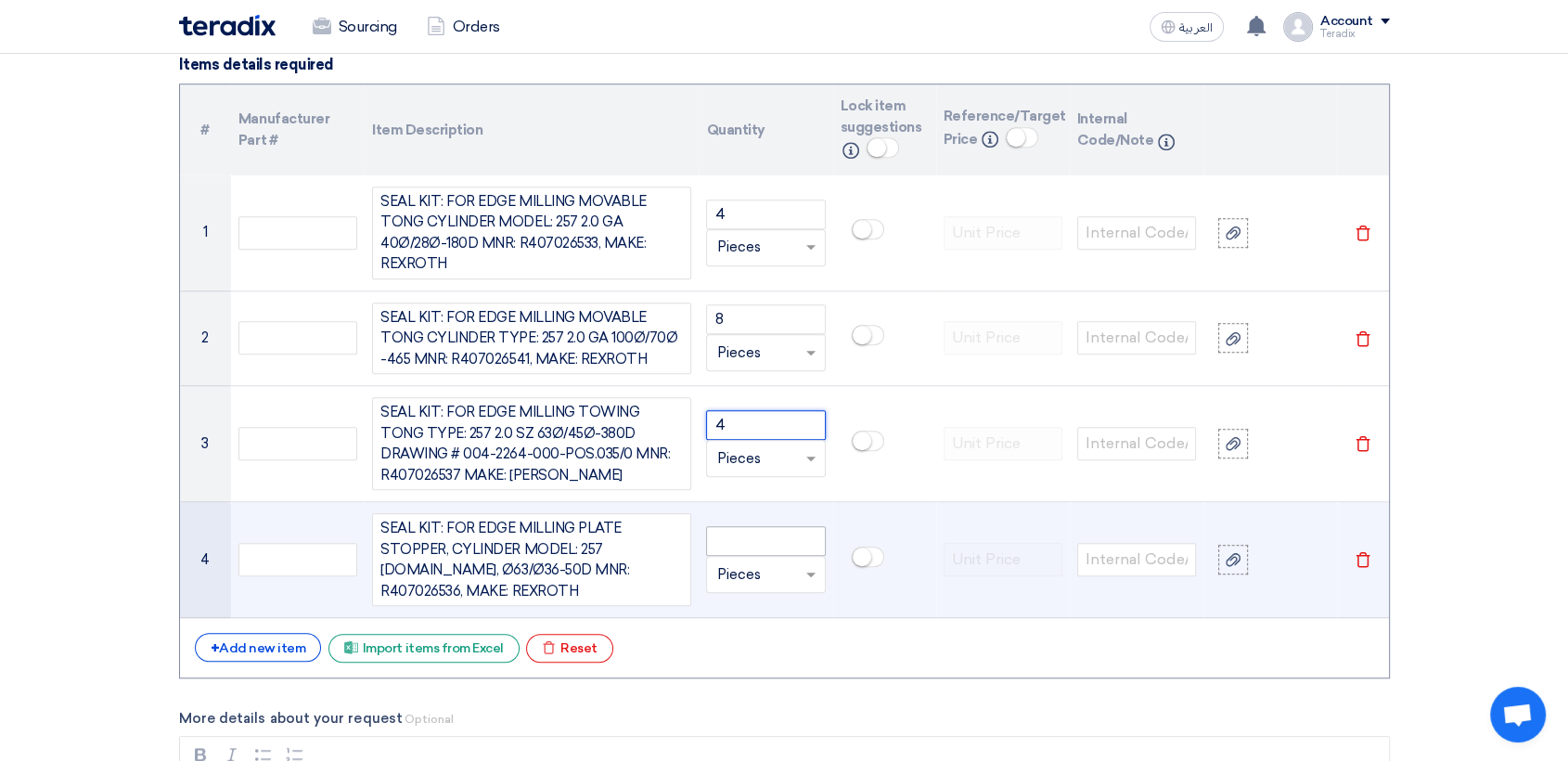
type input "4"
click at [766, 526] on input "number" at bounding box center [765, 540] width 119 height 29
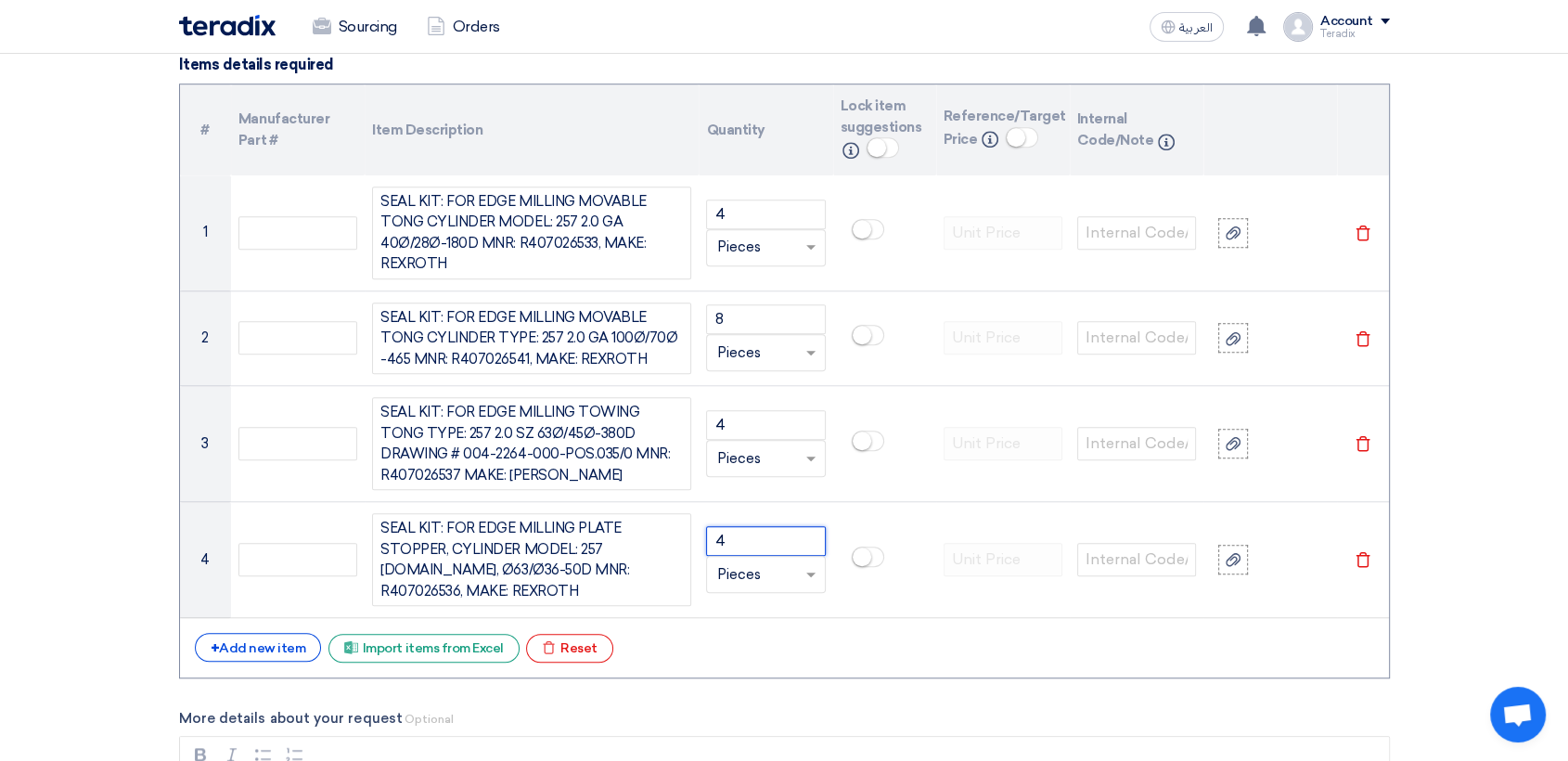
type input "4"
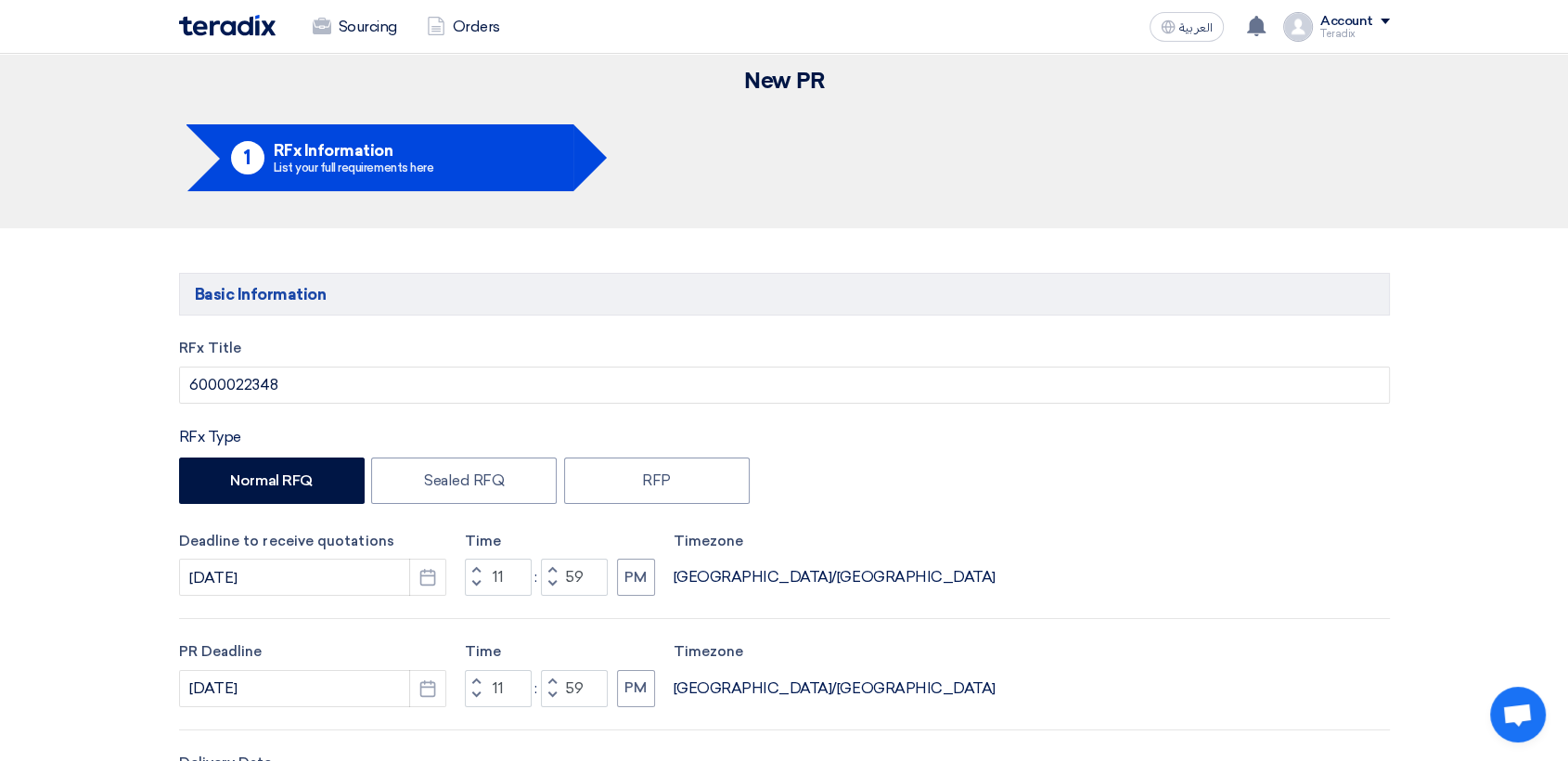
scroll to position [0, 0]
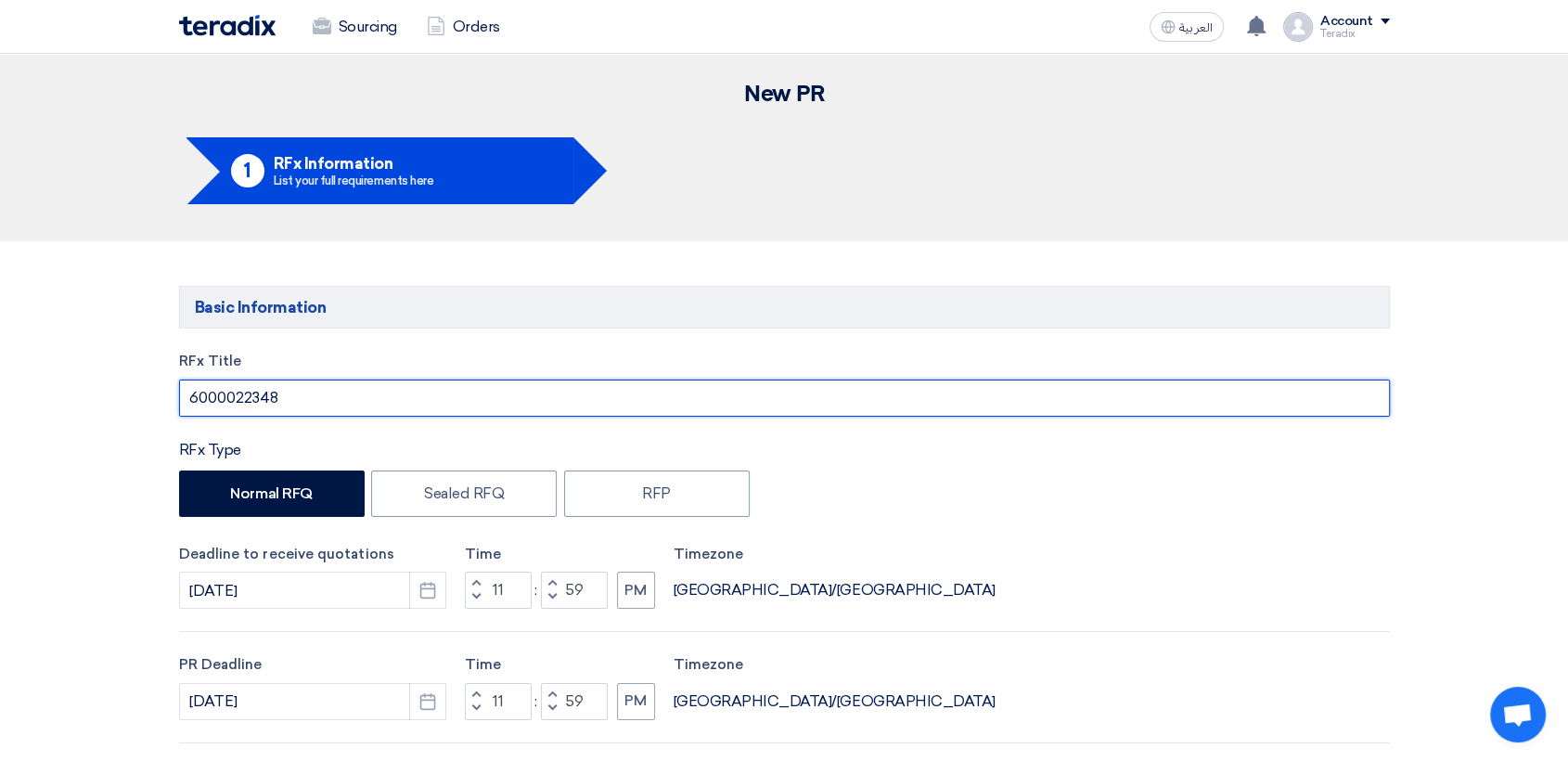
drag, startPoint x: 318, startPoint y: 402, endPoint x: 0, endPoint y: 357, distance: 321.2
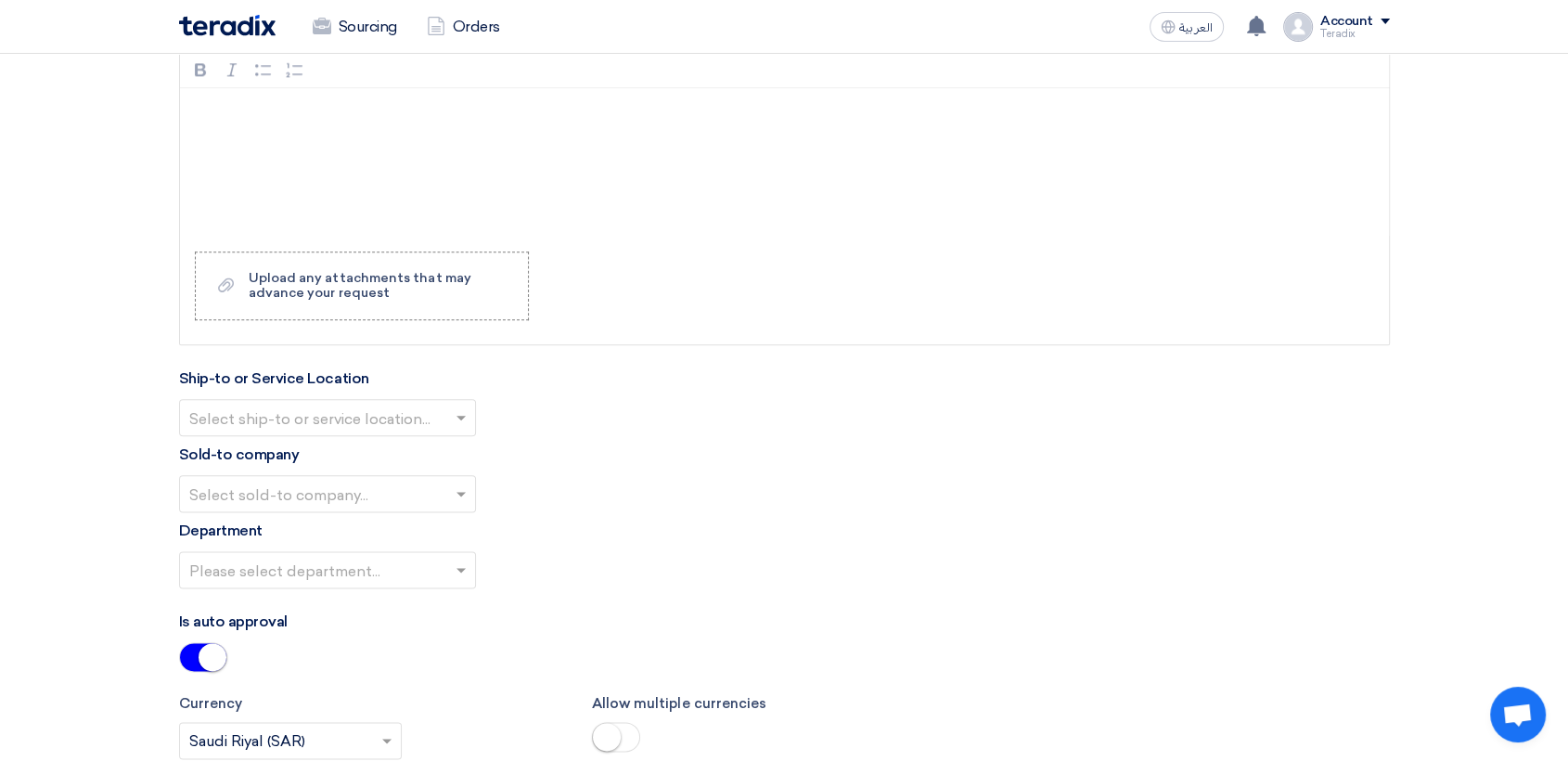
scroll to position [2371, 0]
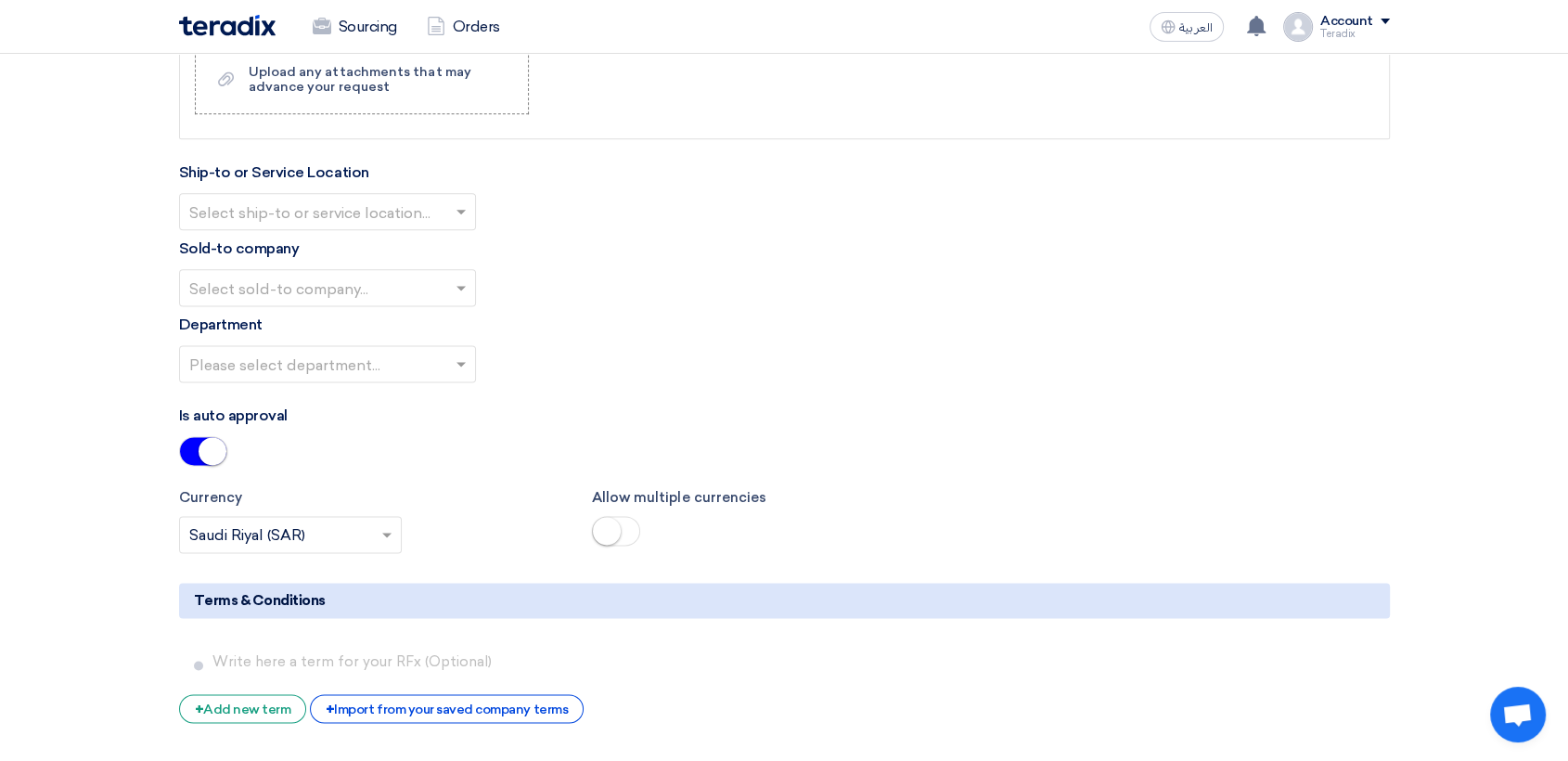
click at [403, 199] on input "text" at bounding box center [318, 214] width 258 height 30
click at [408, 240] on div "Obeikan Digital Solutions" at bounding box center [327, 248] width 295 height 37
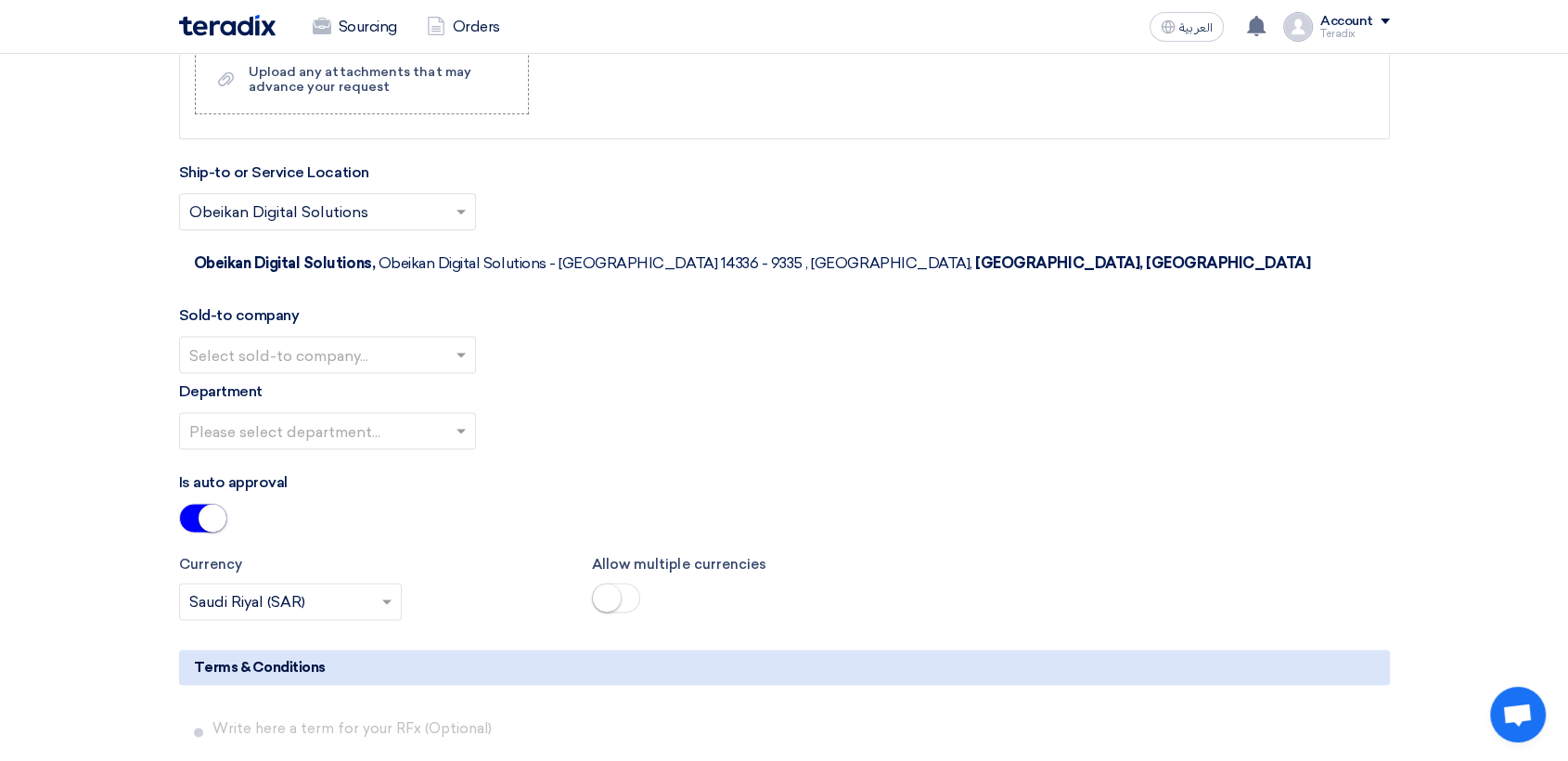
click at [427, 341] on input "text" at bounding box center [318, 357] width 258 height 30
click at [425, 373] on div "SHAMEL / Obeikan Digital Solutions" at bounding box center [327, 391] width 295 height 37
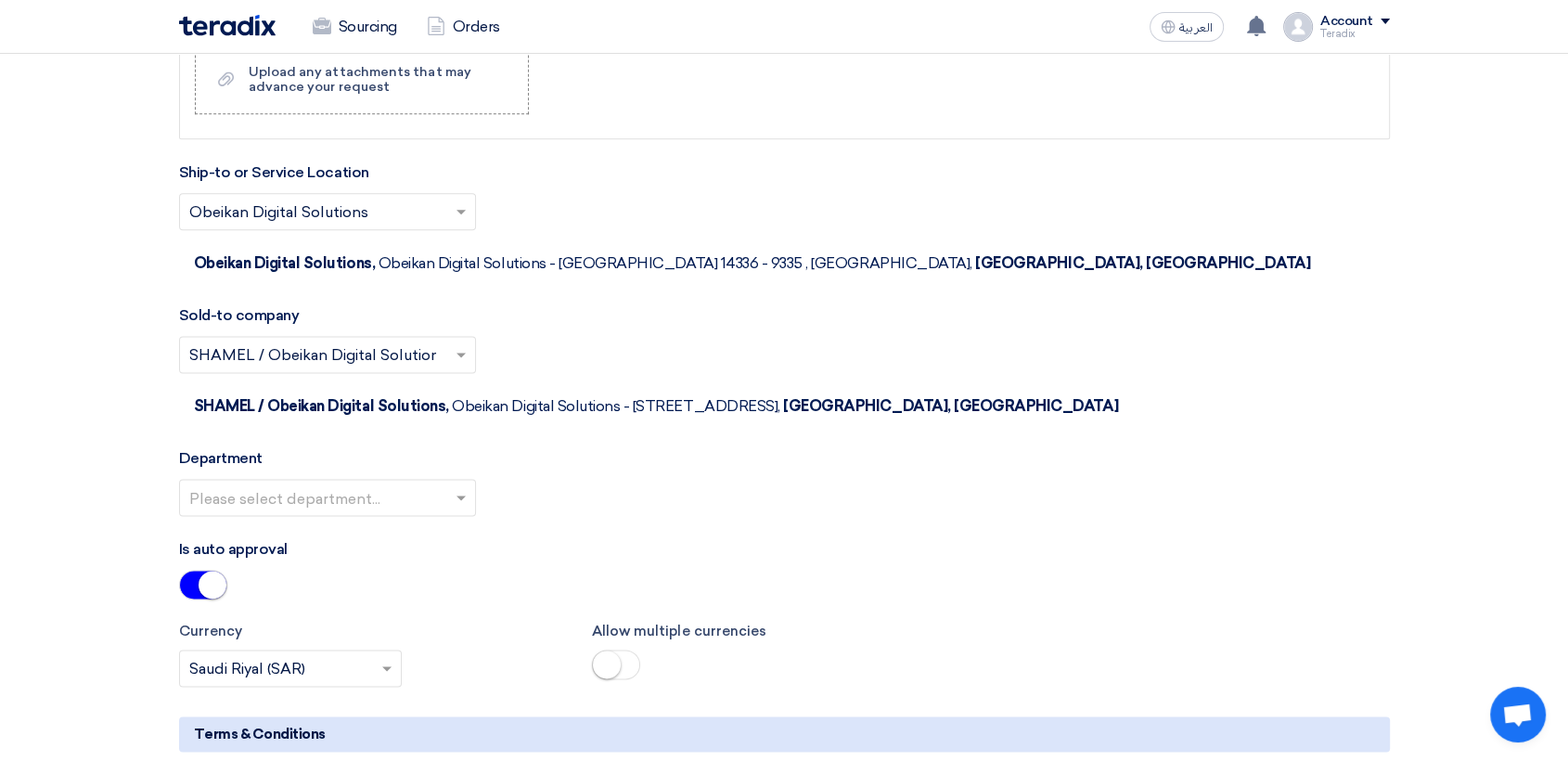
click at [427, 484] on input "text" at bounding box center [318, 499] width 258 height 30
click at [425, 516] on div "Procurement Department" at bounding box center [327, 534] width 295 height 37
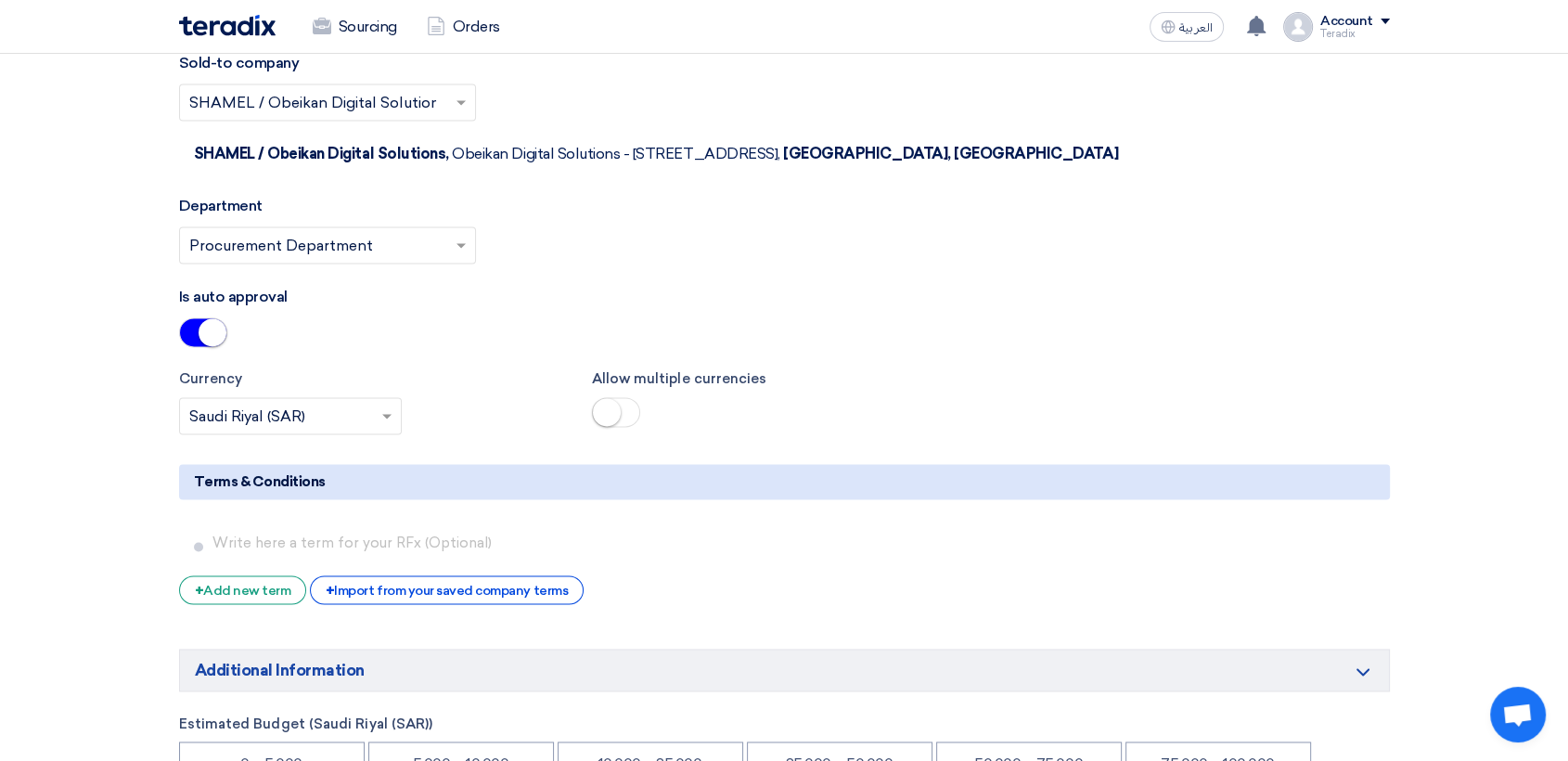
scroll to position [2989, 0]
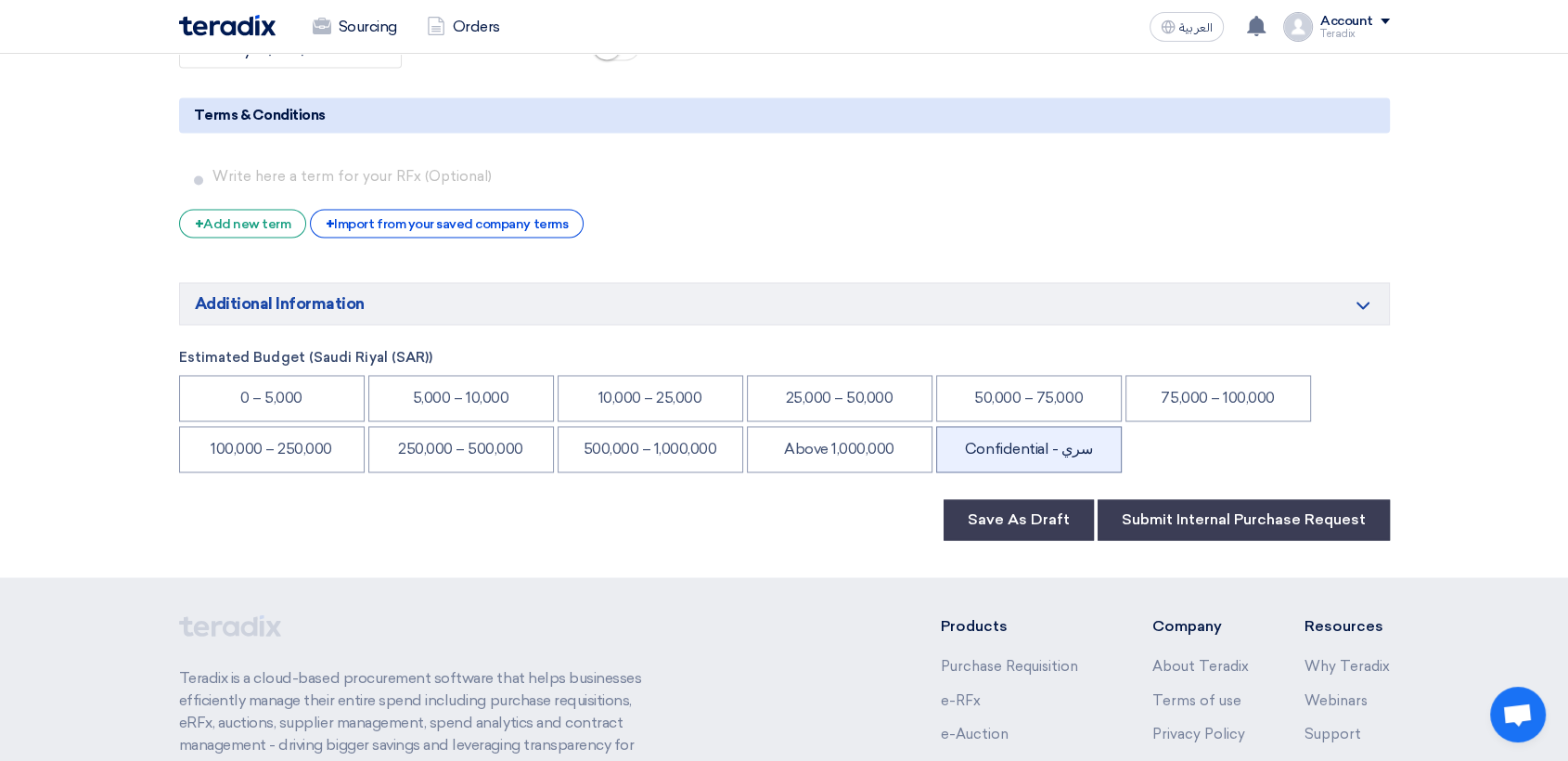
click at [988, 426] on li "Confidential - سري" at bounding box center [1029, 449] width 186 height 47
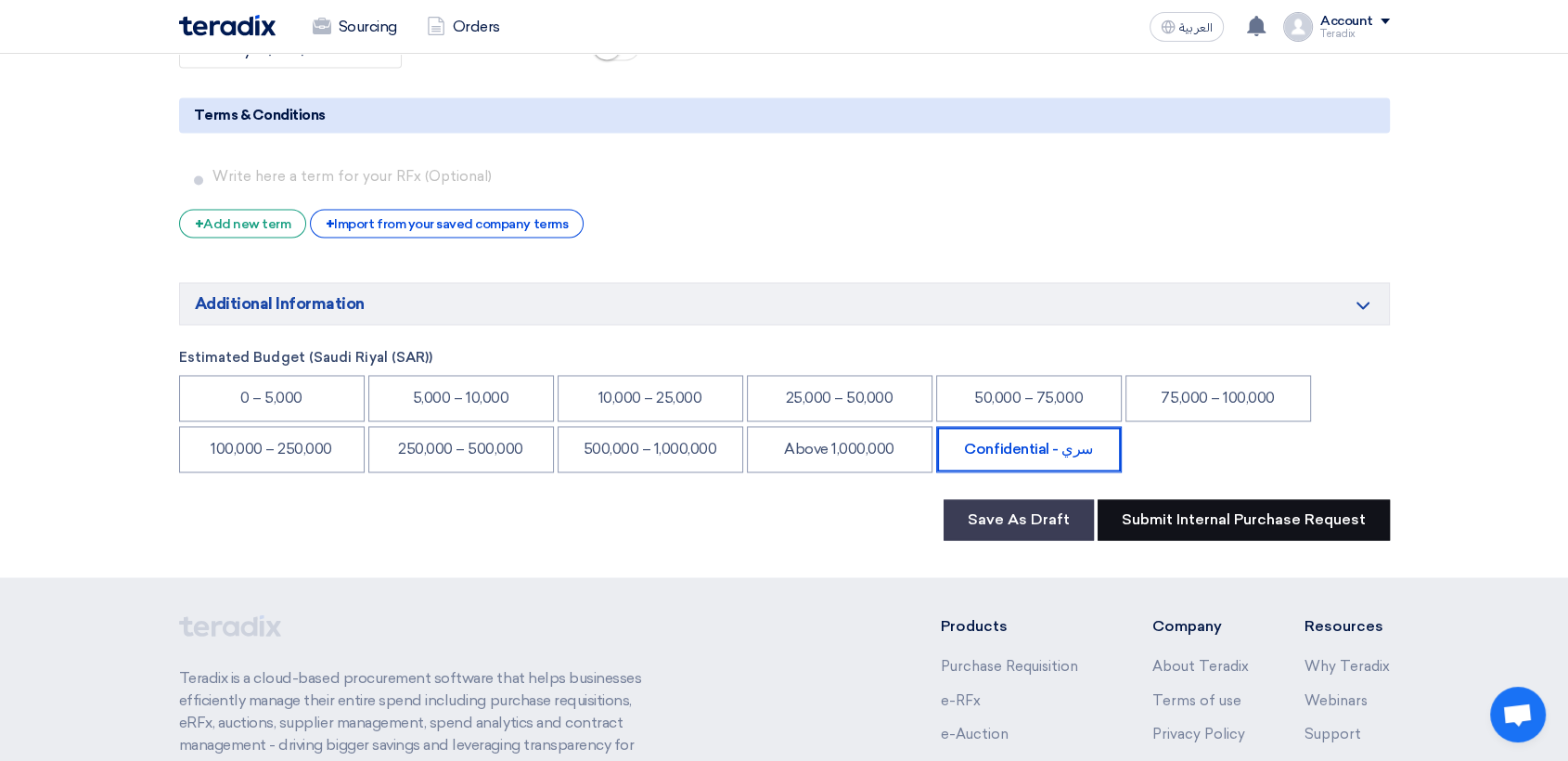
click at [1214, 499] on button "Submit Internal Purchase Request" at bounding box center [1244, 519] width 292 height 41
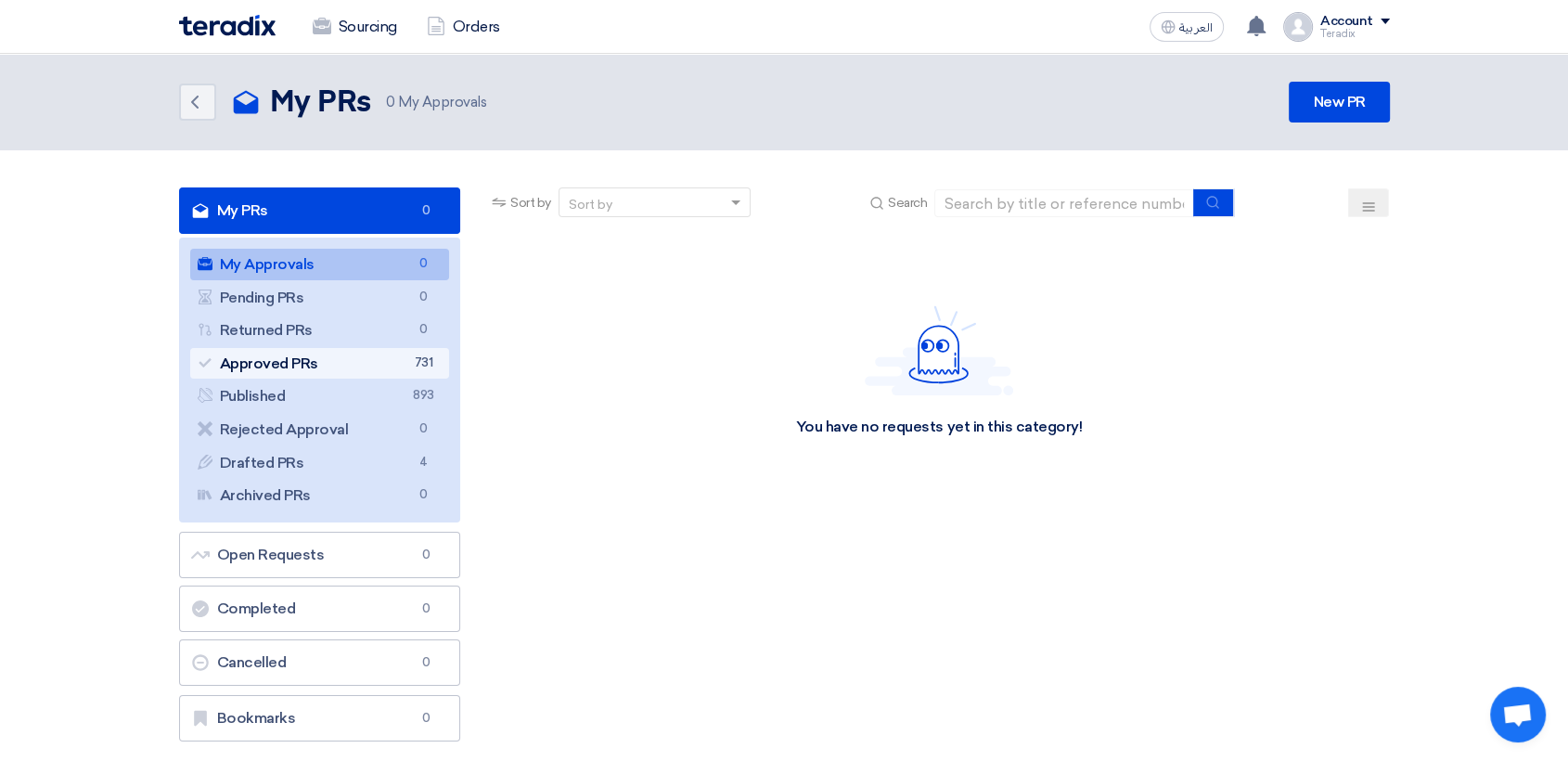
click at [350, 356] on link "Approved PRs Approved PRs 731" at bounding box center [320, 363] width 260 height 31
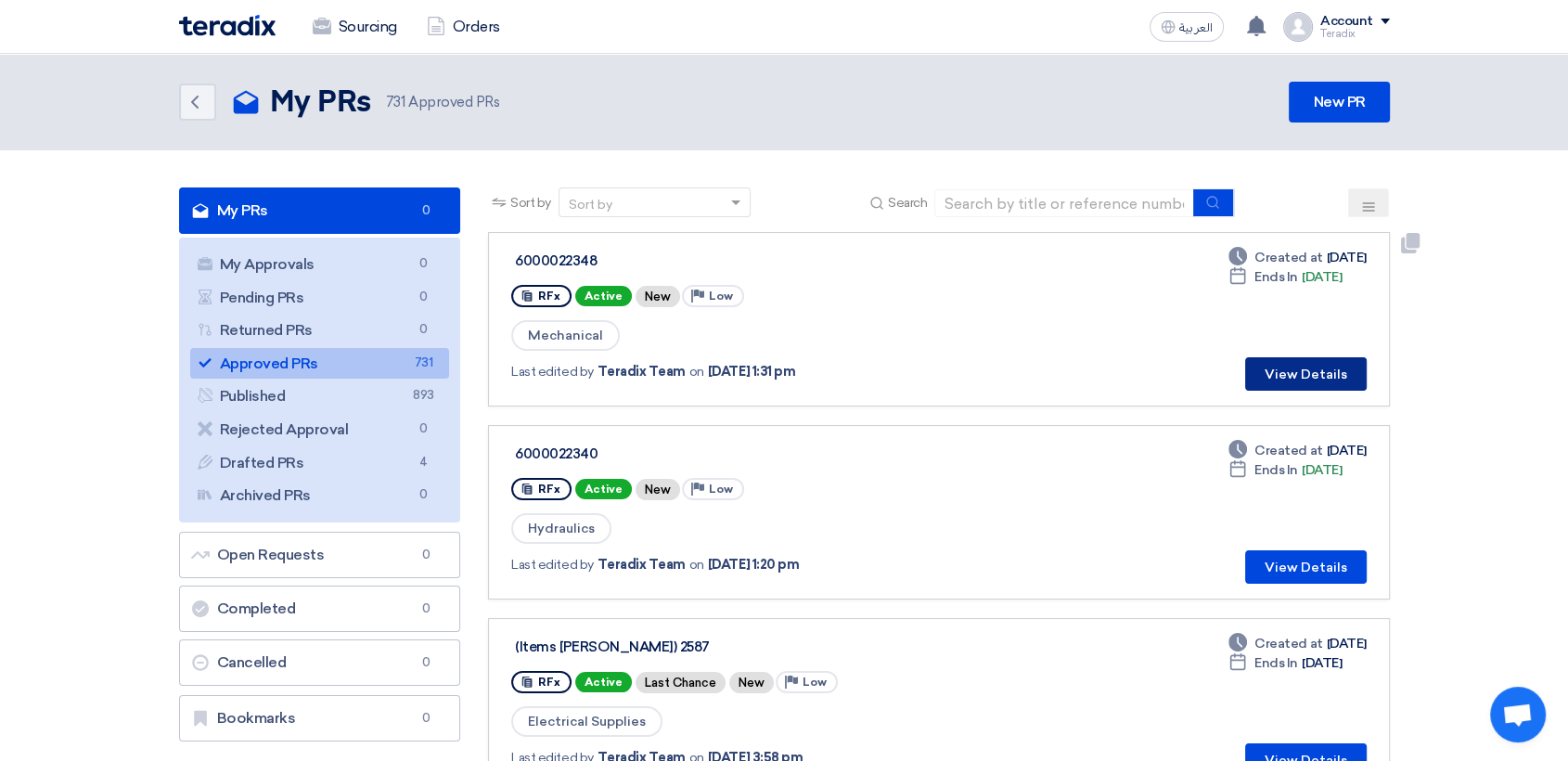
click at [1293, 362] on button "View Details" at bounding box center [1306, 373] width 122 height 33
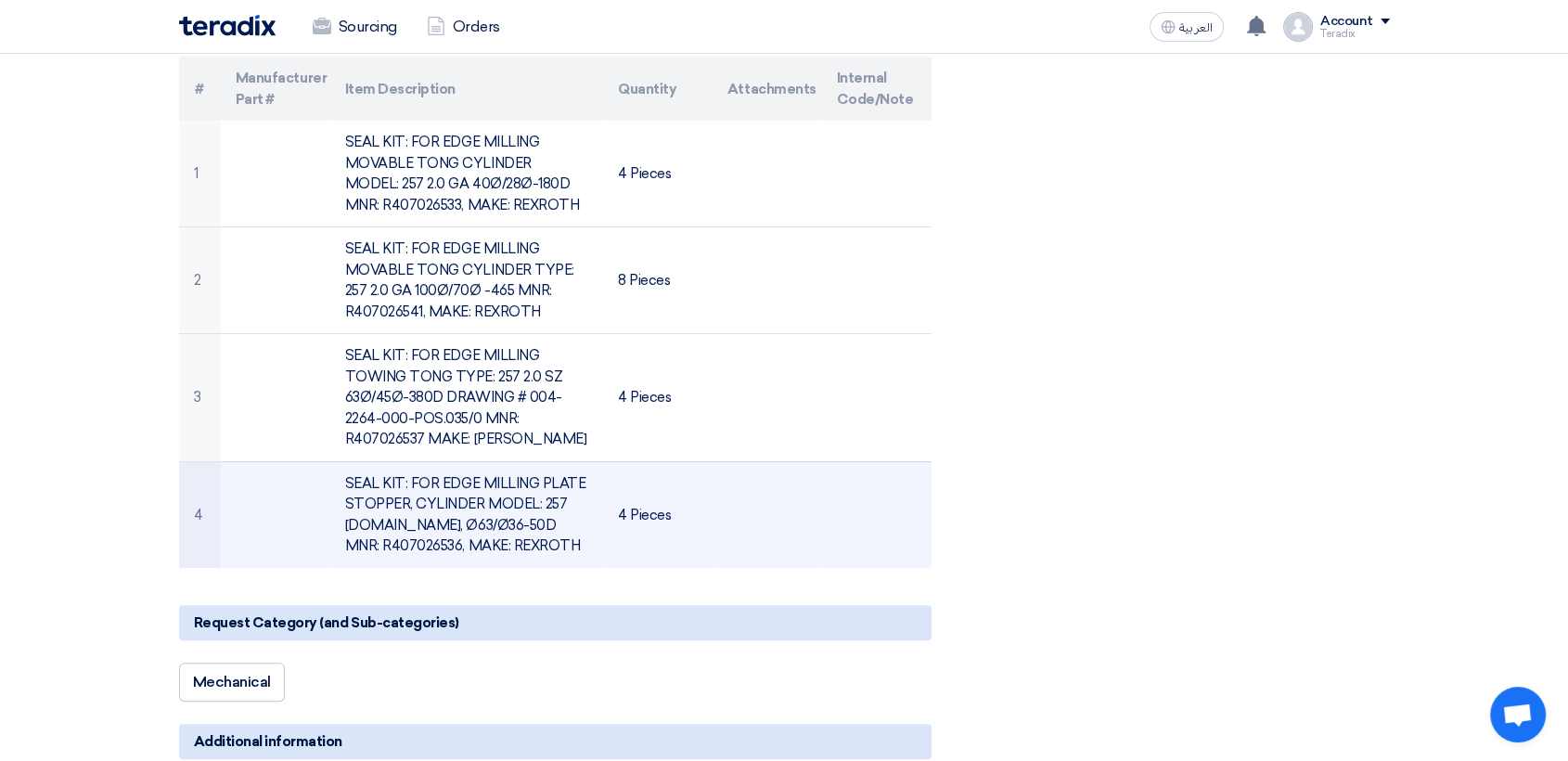
scroll to position [309, 0]
